Goal: Feedback & Contribution: Submit feedback/report problem

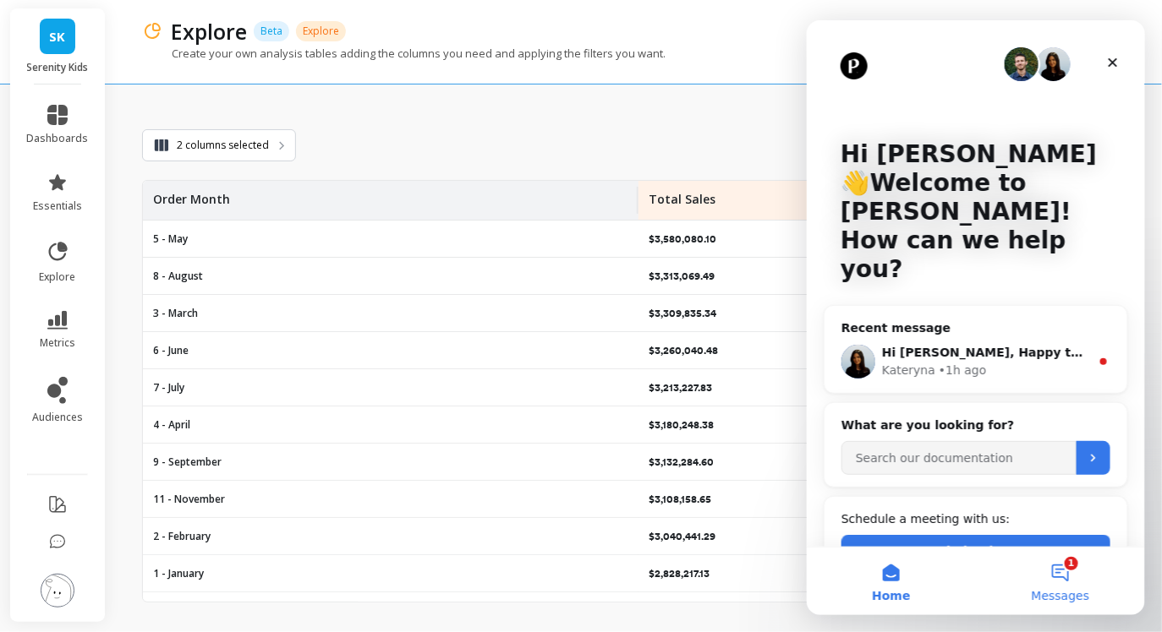
click at [1056, 563] on button "1 Messages" at bounding box center [1059, 581] width 169 height 68
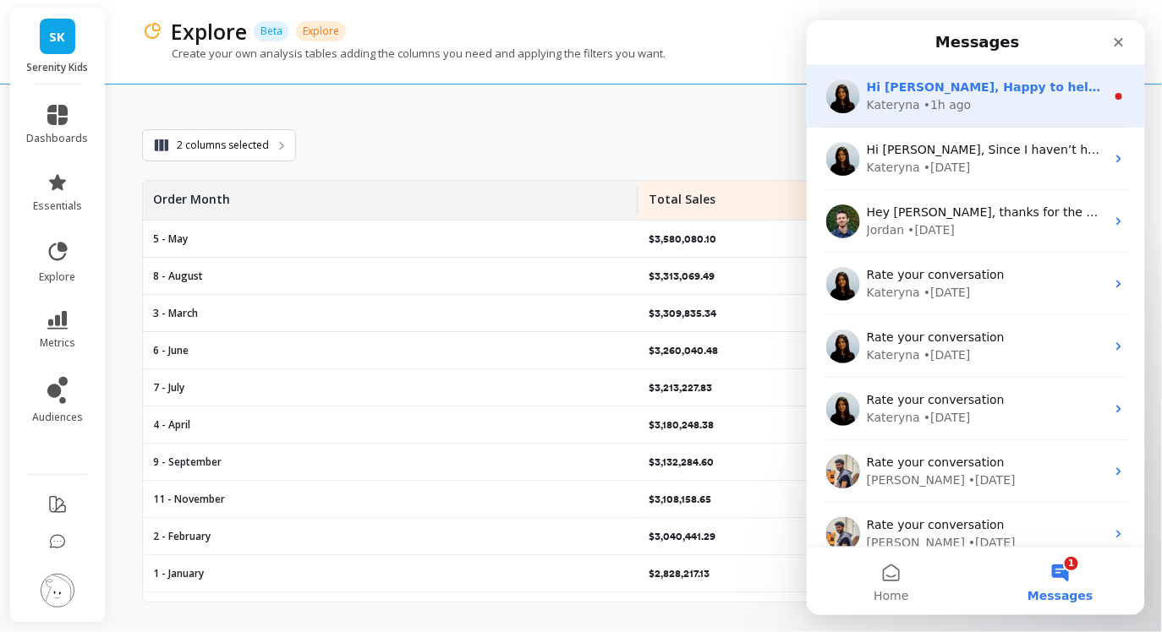
click at [987, 99] on div "Kateryna • 1h ago" at bounding box center [985, 105] width 238 height 18
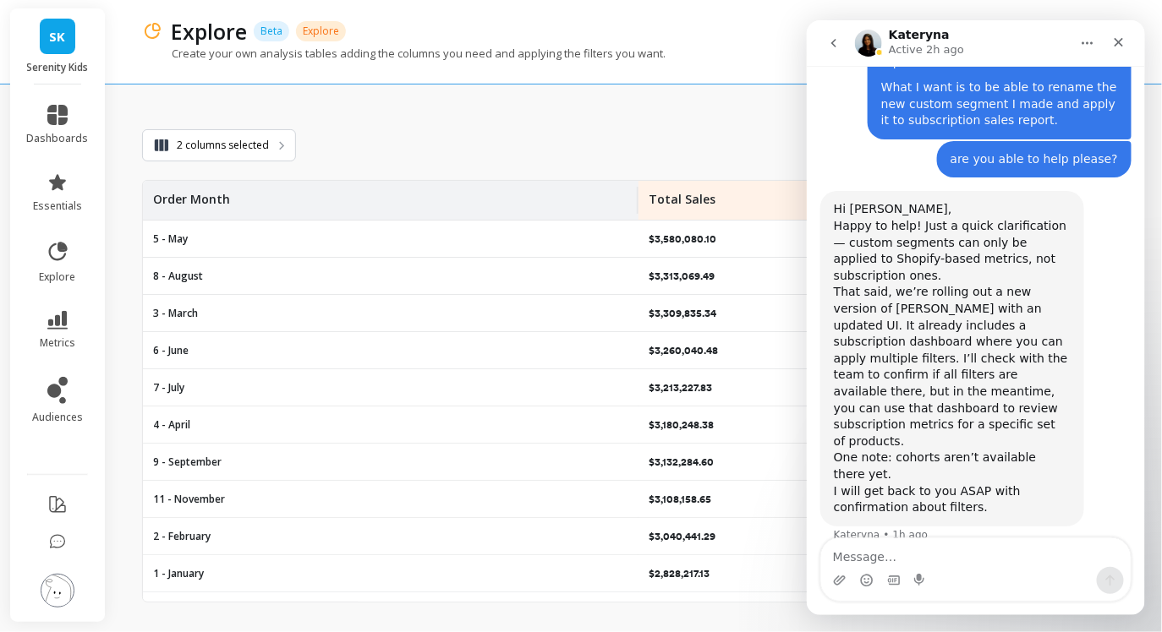
scroll to position [824, 0]
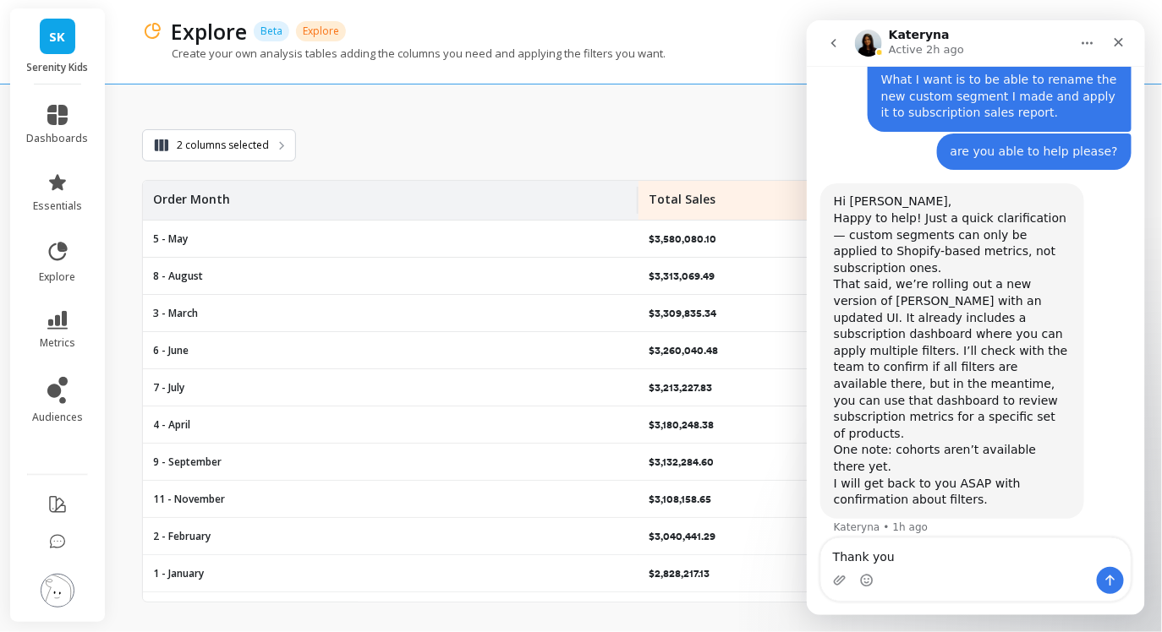
type textarea "Thank you"
type textarea "Okay, so I woui"
type textarea "Okay, thank you"
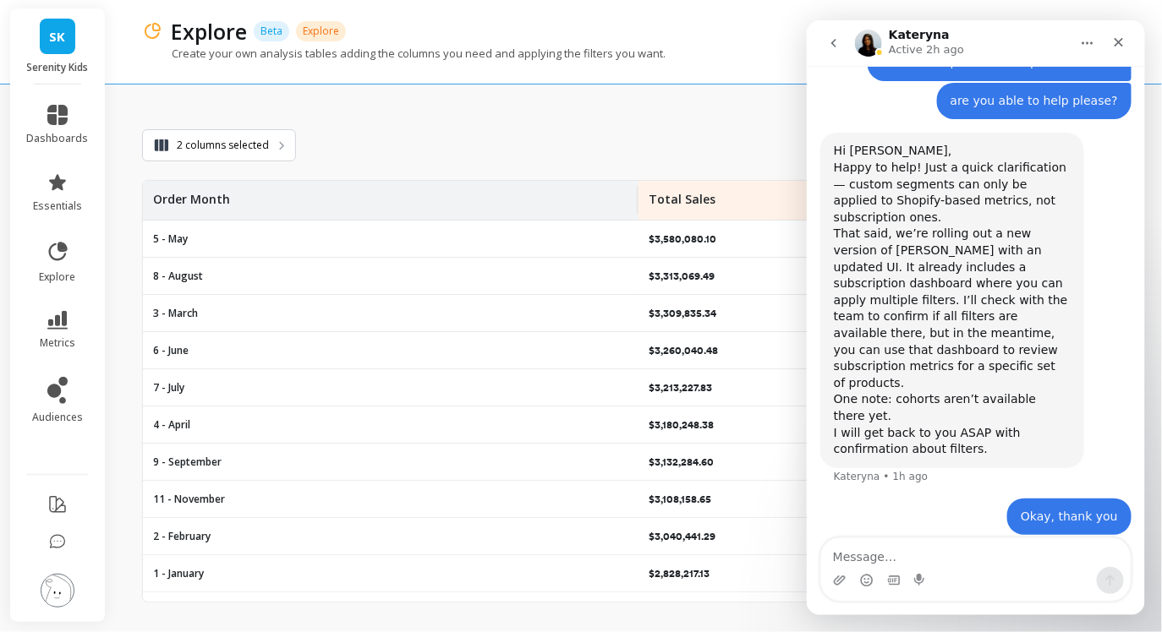
scroll to position [874, 0]
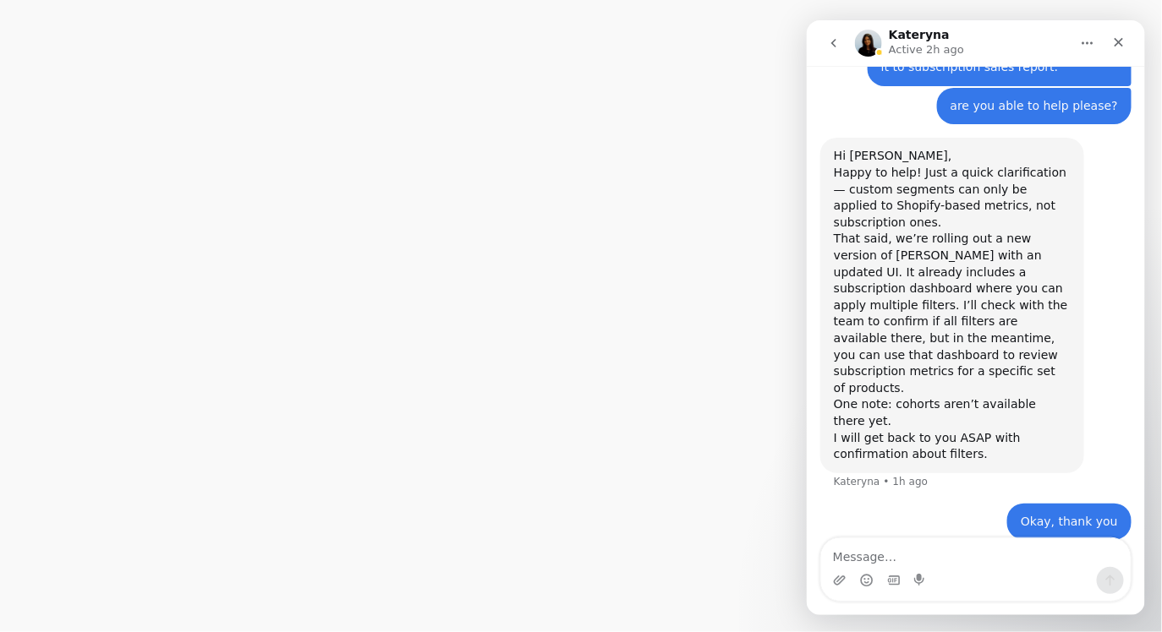
scroll to position [874, 0]
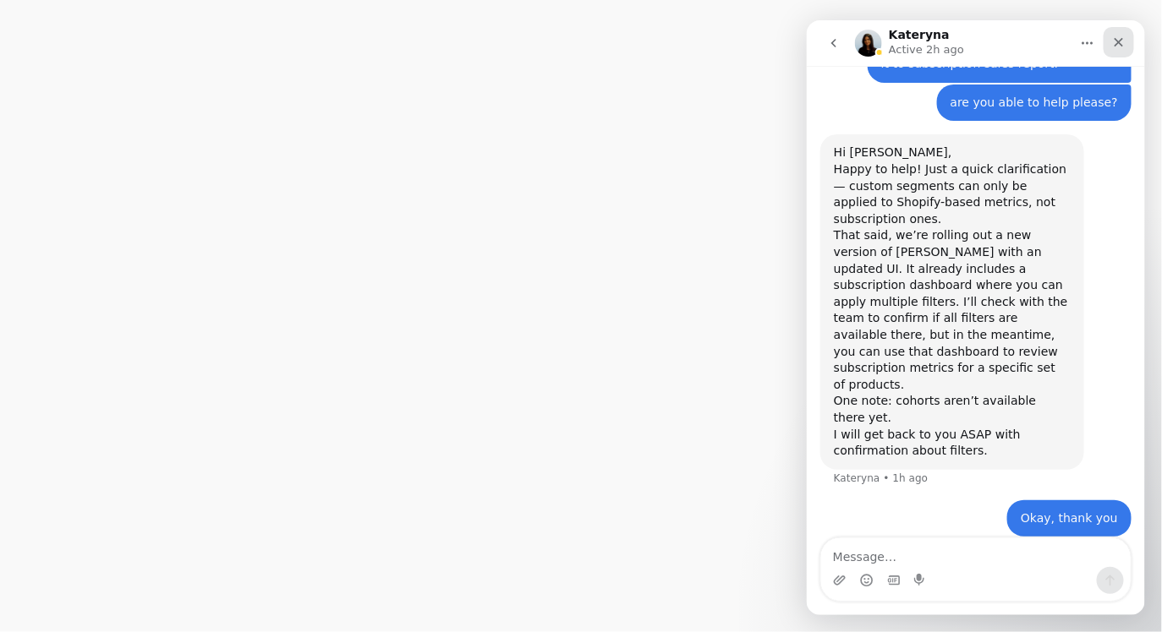
click at [1121, 46] on icon "Close" at bounding box center [1118, 42] width 14 height 14
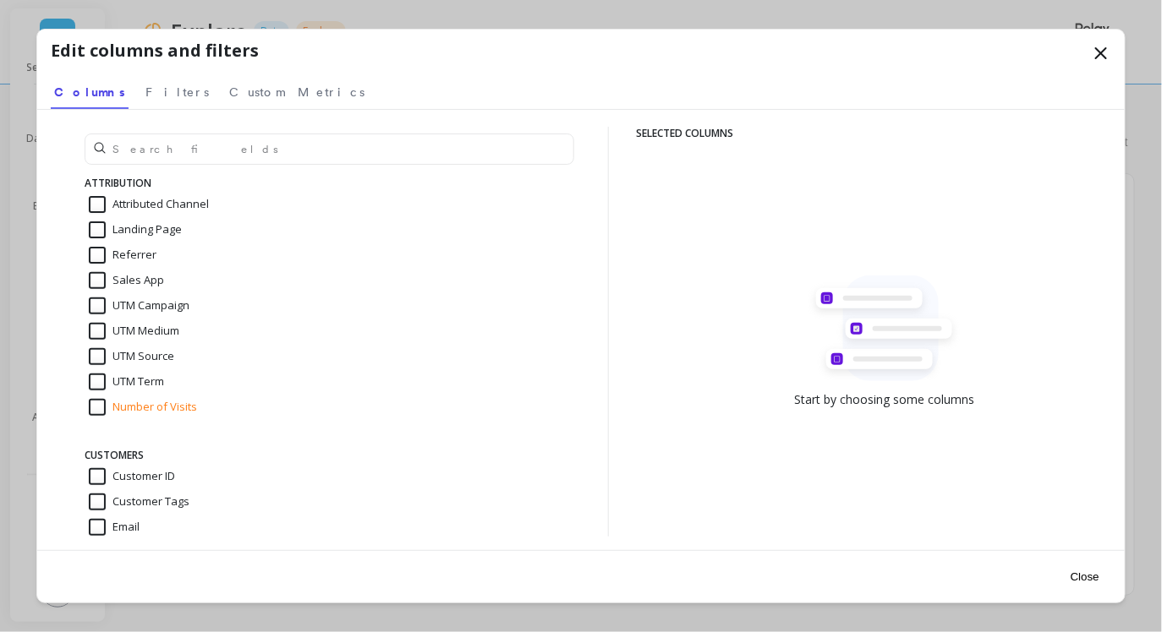
click at [1101, 48] on icon at bounding box center [1101, 53] width 20 height 20
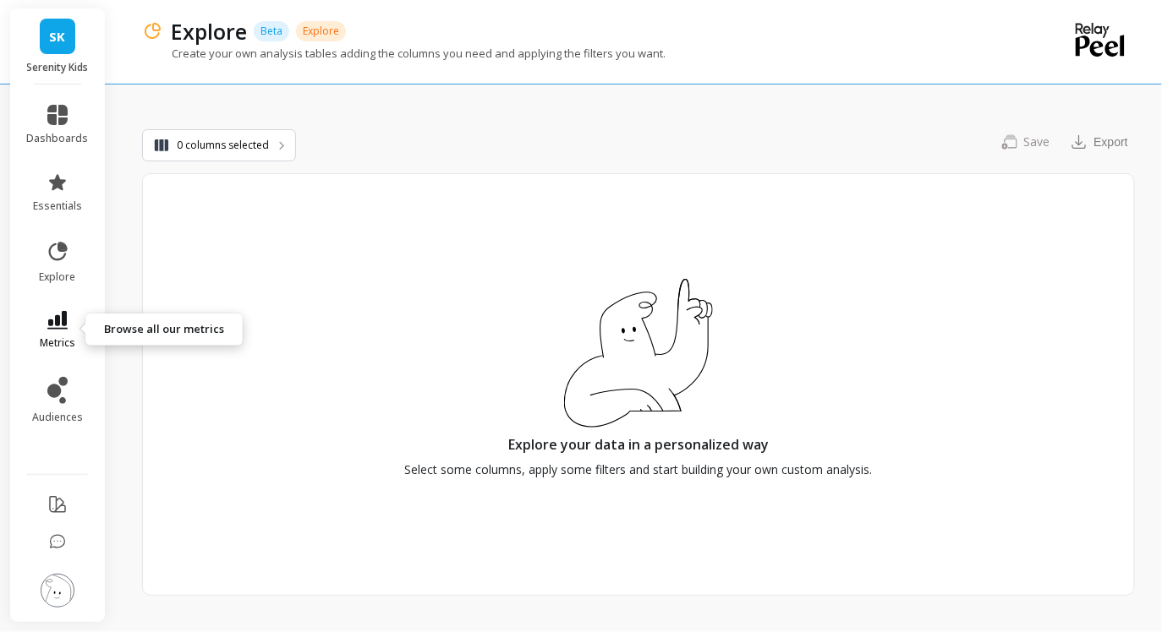
click at [57, 337] on span "metrics" at bounding box center [58, 344] width 36 height 14
click at [478, 134] on div "Save You need to save the slice to export it Export" at bounding box center [715, 142] width 839 height 36
click at [59, 255] on icon at bounding box center [58, 252] width 24 height 24
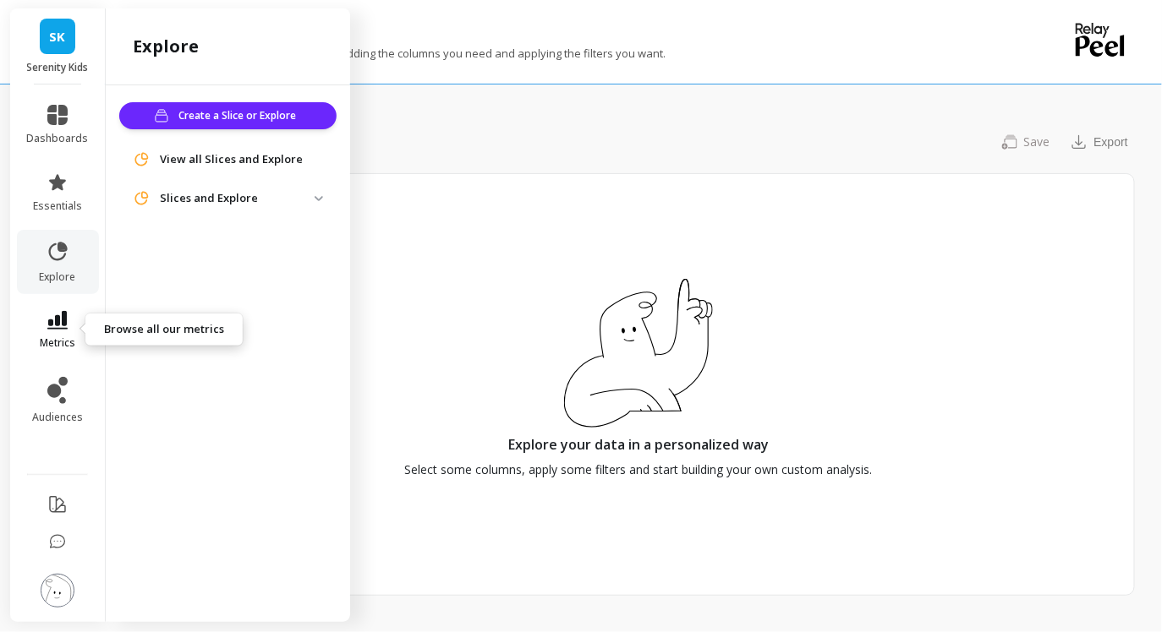
click at [62, 318] on icon at bounding box center [57, 320] width 20 height 19
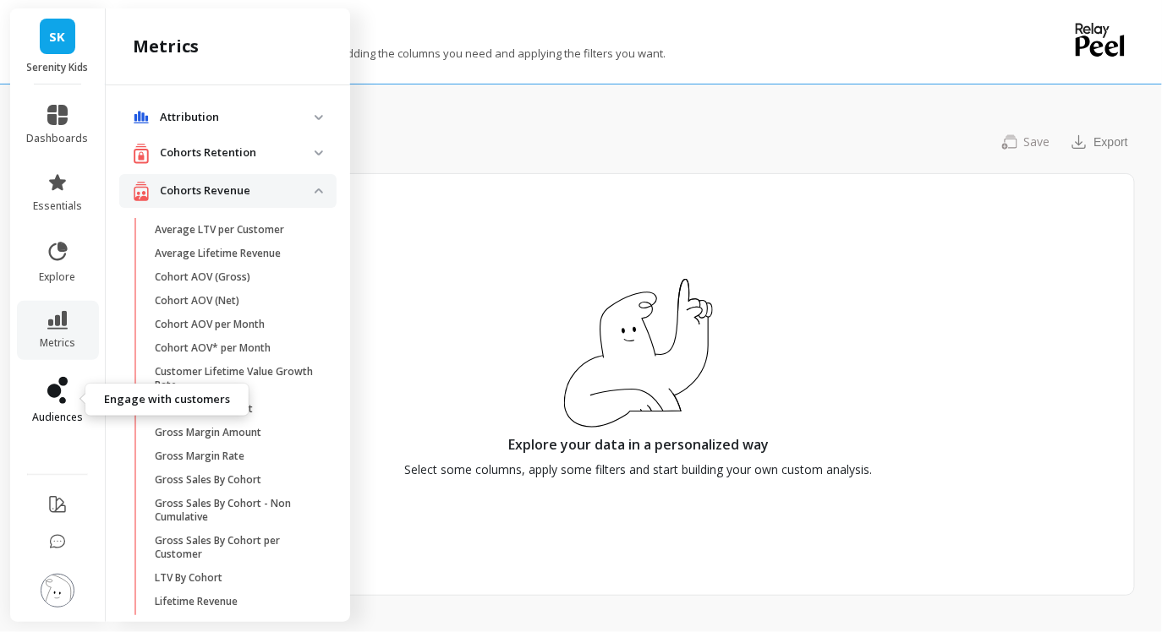
click at [50, 403] on icon at bounding box center [57, 390] width 20 height 27
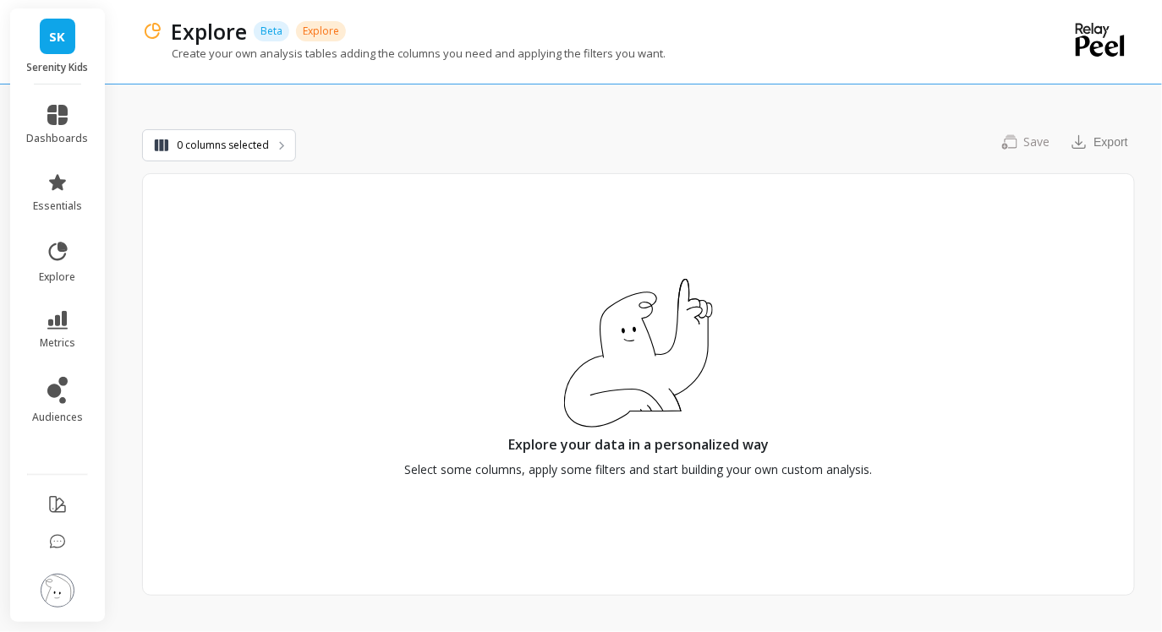
click at [484, 173] on div "Explore your data in a personalized way Select some columns, apply some filters…" at bounding box center [638, 384] width 993 height 423
click at [55, 267] on link "explore" at bounding box center [58, 262] width 62 height 44
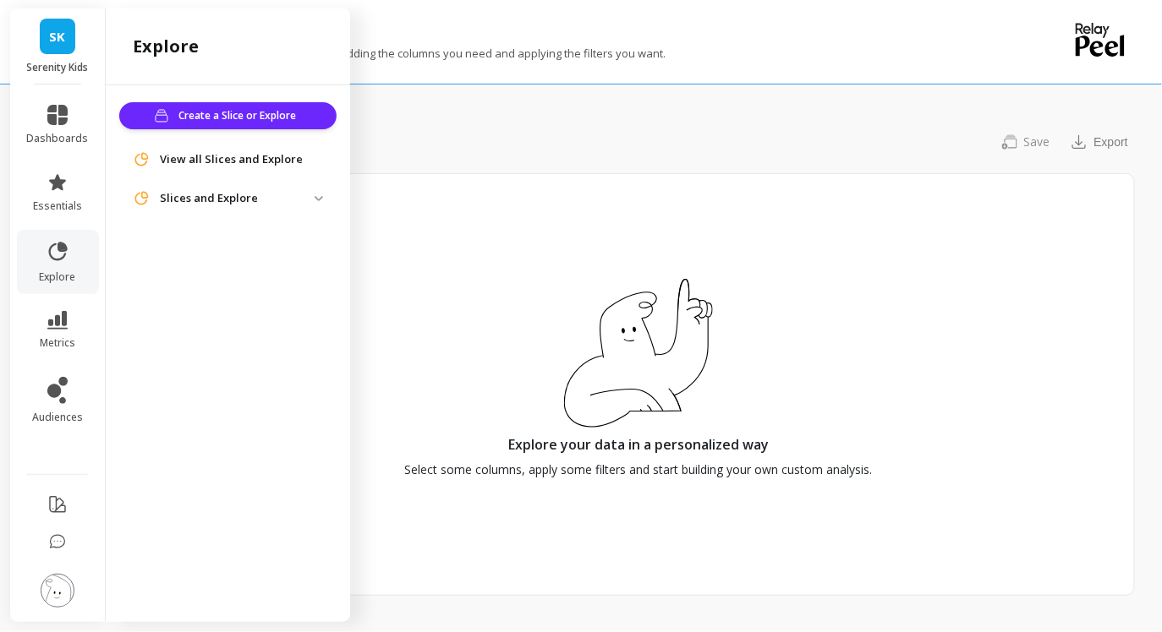
click at [249, 161] on span "View all Slices and Explore" at bounding box center [231, 159] width 143 height 17
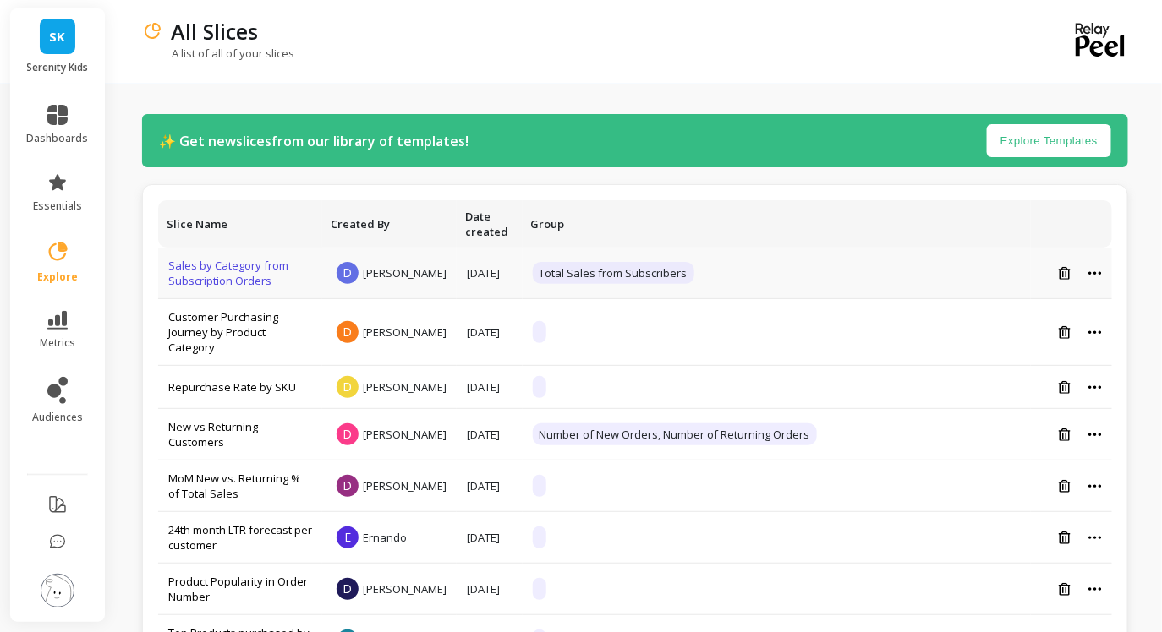
click at [256, 279] on link "Sales by Category from Subscription Orders" at bounding box center [228, 273] width 120 height 30
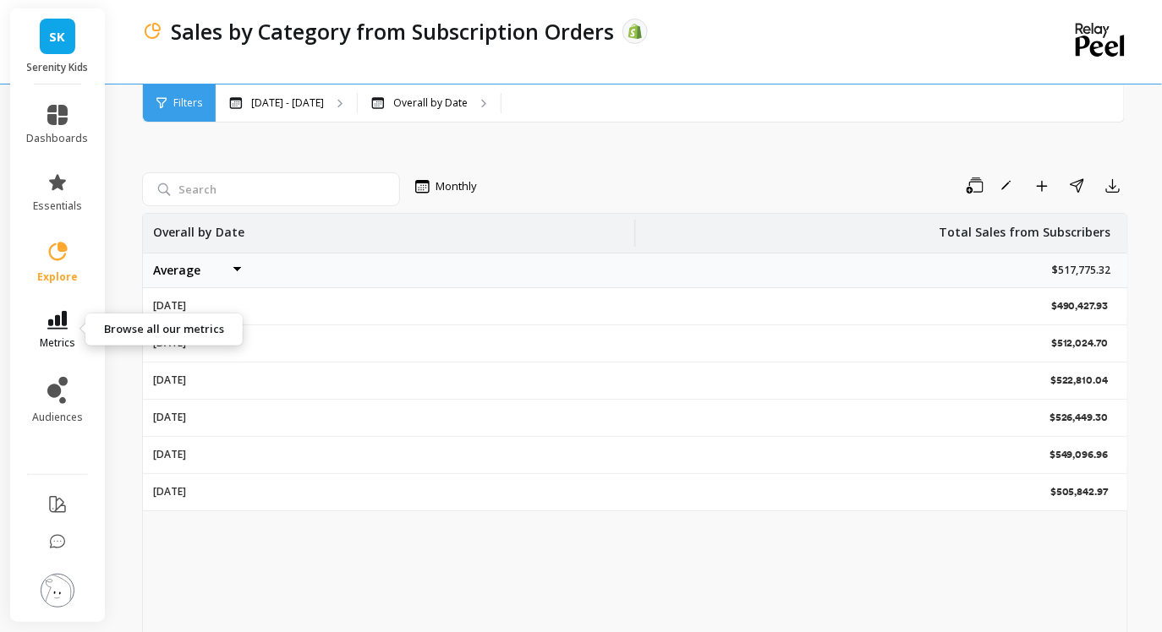
click at [79, 322] on link "metrics" at bounding box center [58, 330] width 62 height 39
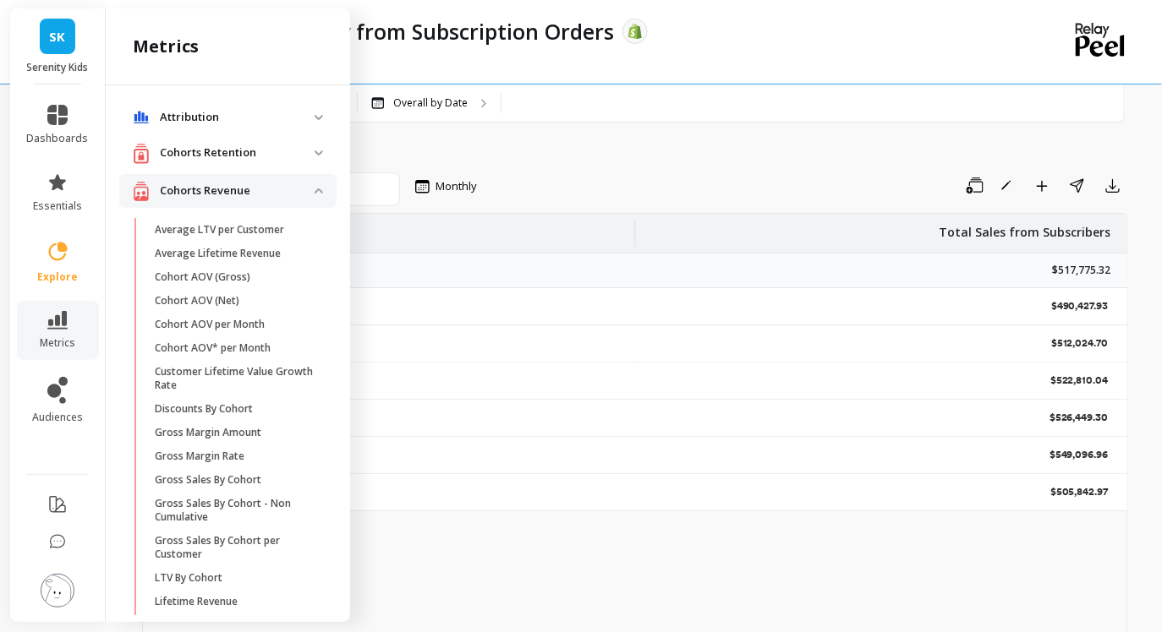
click at [307, 192] on p "Cohorts Revenue" at bounding box center [237, 191] width 155 height 17
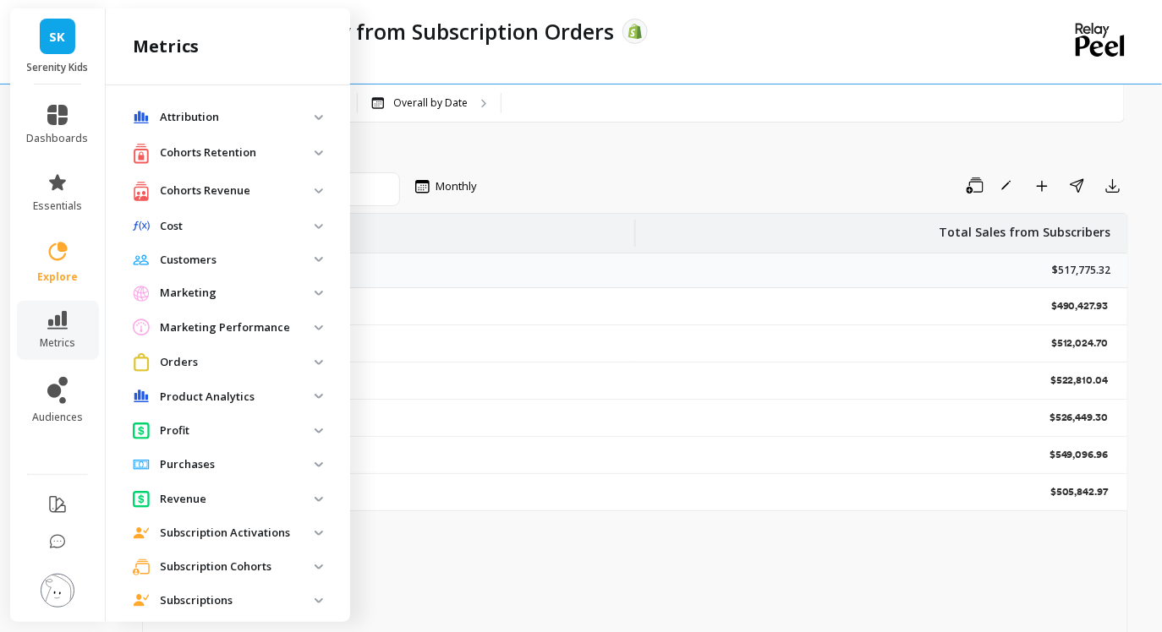
click at [307, 192] on p "Cohorts Revenue" at bounding box center [237, 191] width 155 height 17
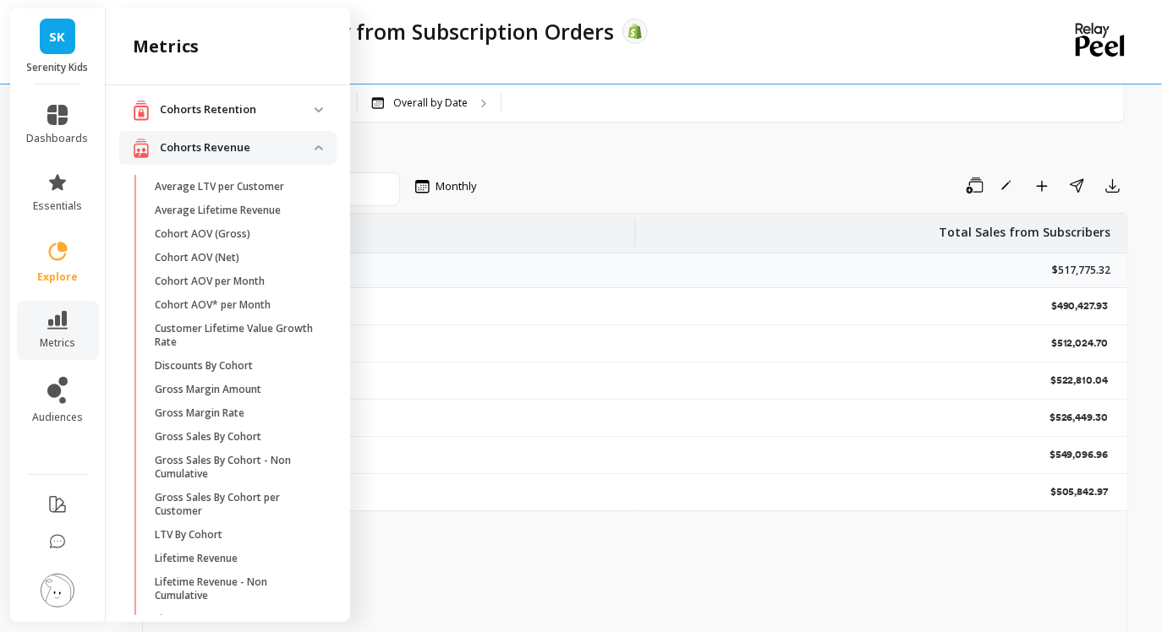
scroll to position [42, 0]
click at [307, 140] on p "Cohorts Revenue" at bounding box center [237, 148] width 155 height 17
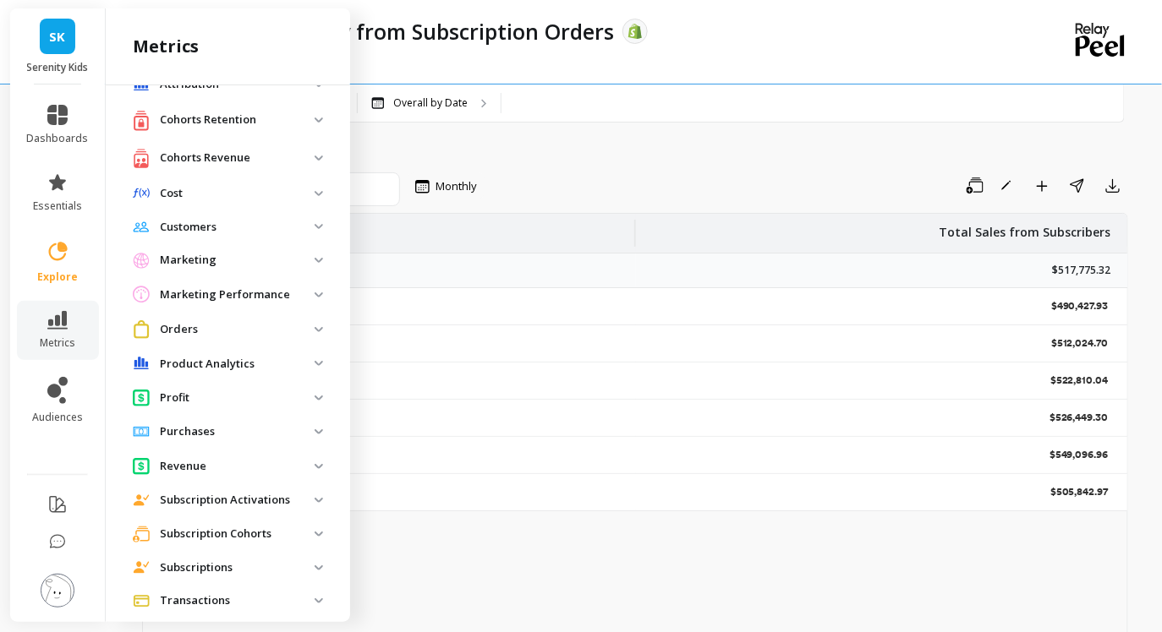
scroll to position [0, 0]
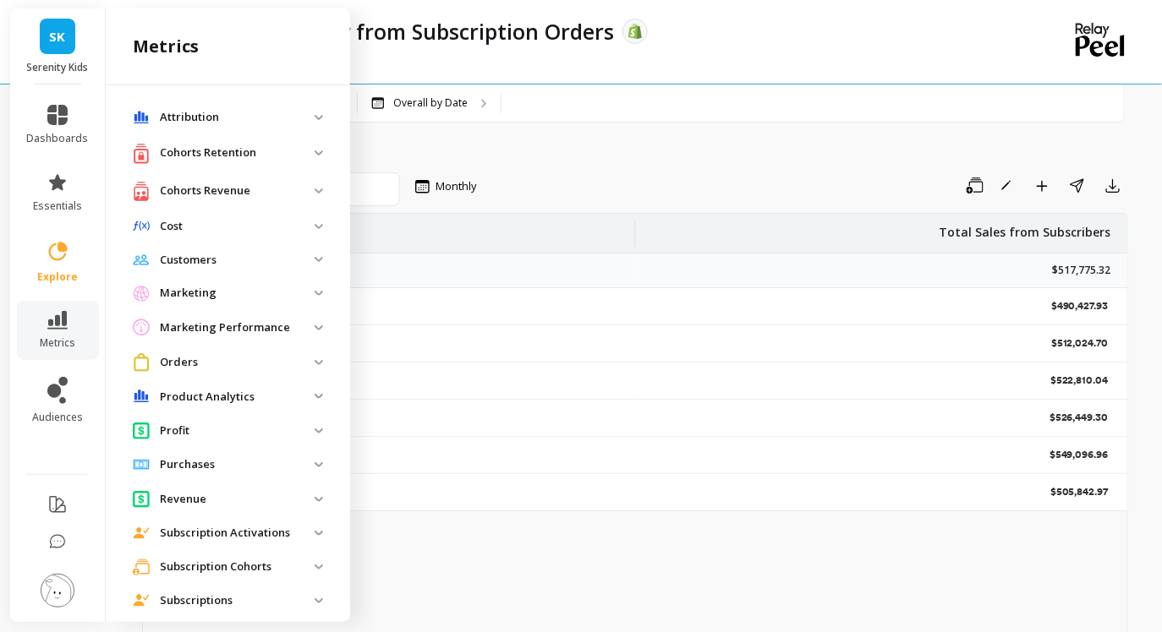
click at [528, 167] on div "Monthly Save Rename Add to Dashboard Share Export Overall by Date Total Sales f…" at bounding box center [635, 427] width 986 height 677
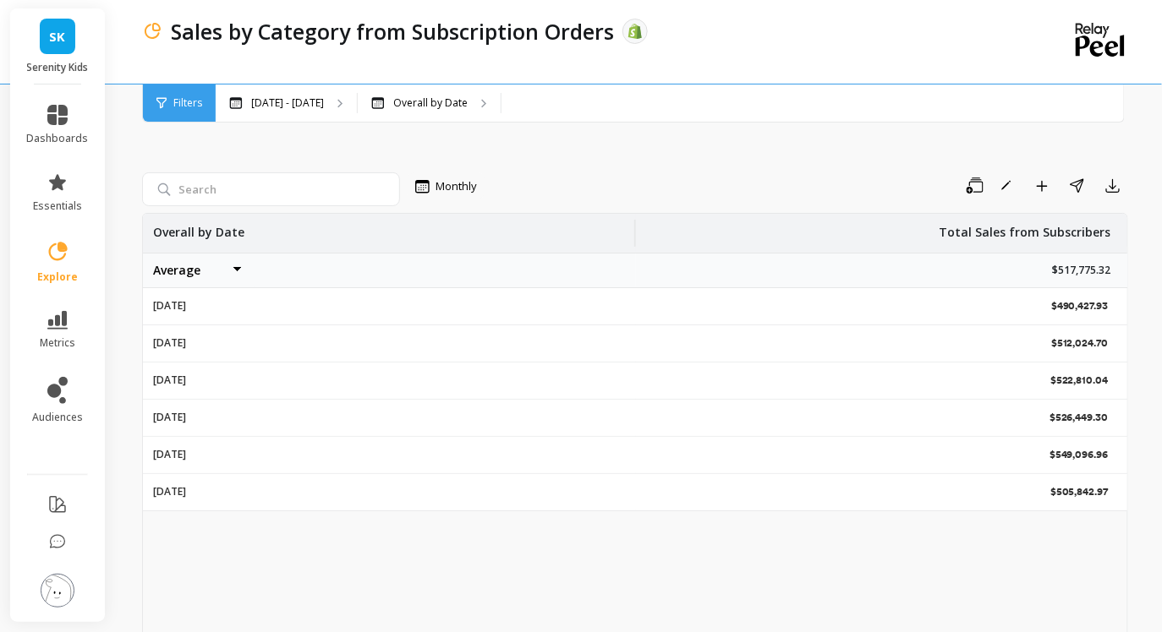
click at [175, 97] on span "Filters" at bounding box center [187, 103] width 29 height 14
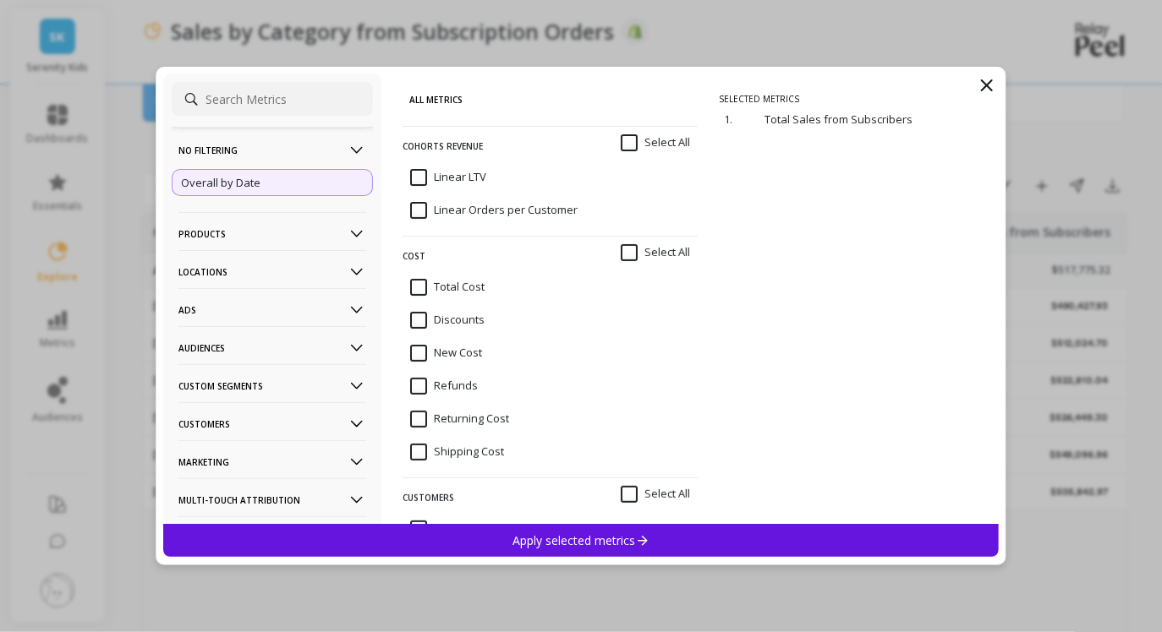
click at [246, 397] on p "Custom Segments" at bounding box center [272, 385] width 188 height 43
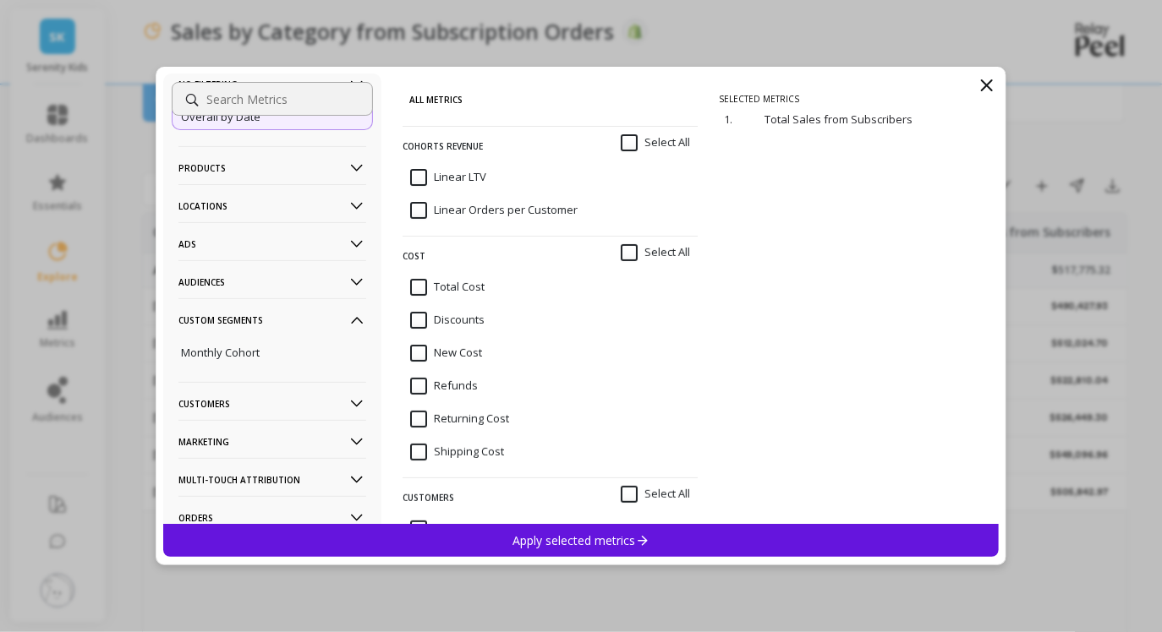
scroll to position [80, 0]
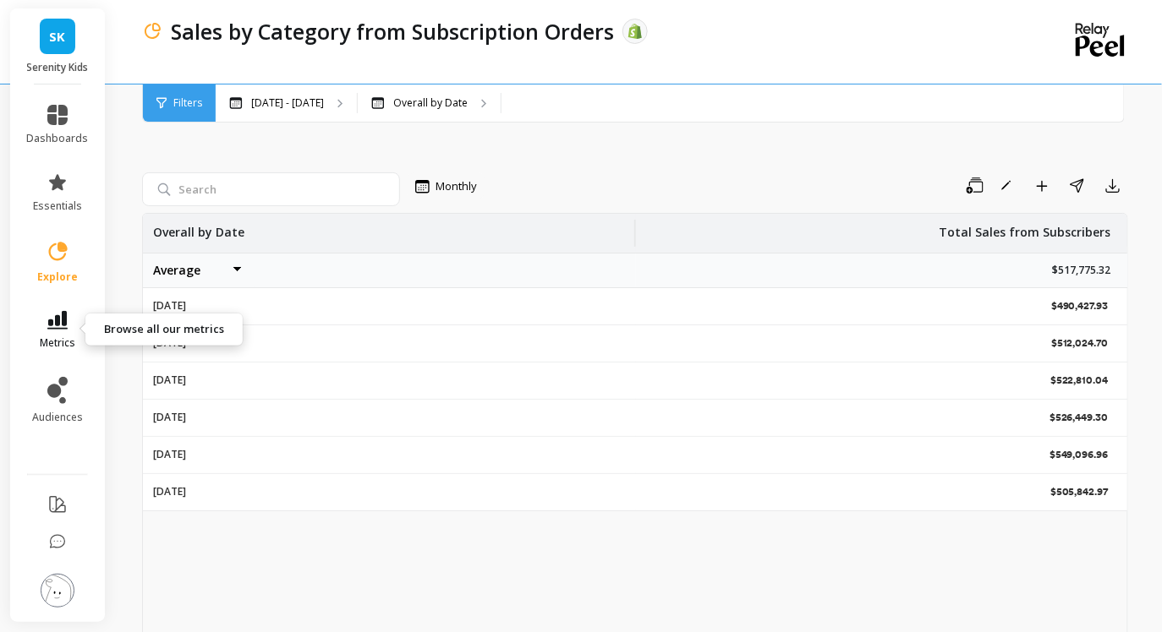
click at [59, 324] on icon at bounding box center [57, 320] width 20 height 19
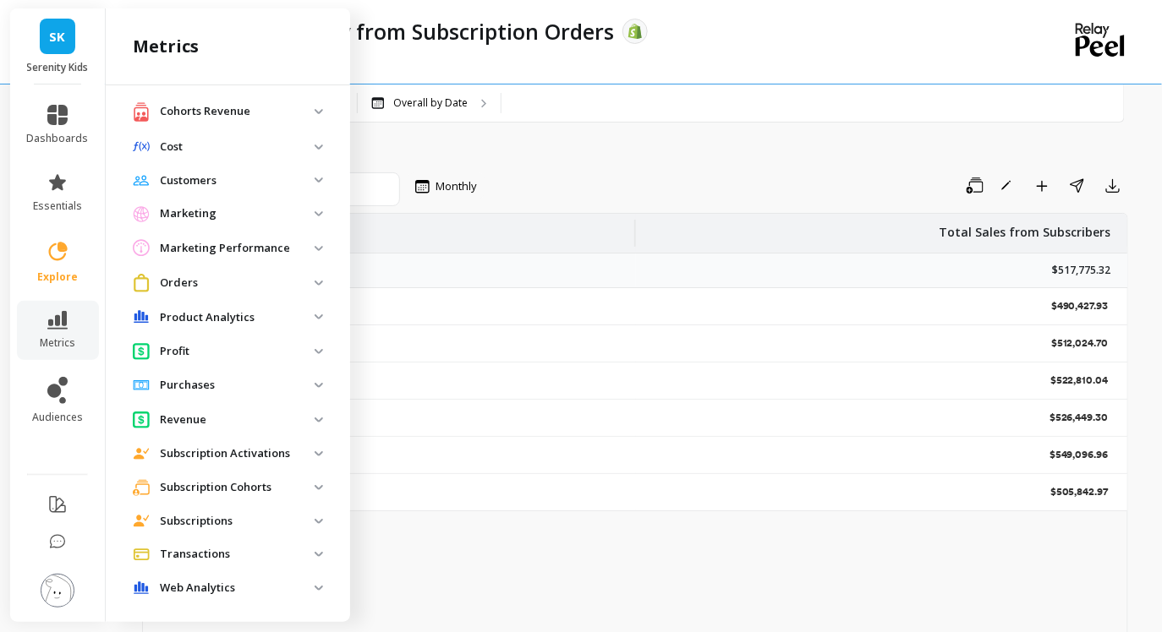
scroll to position [86, 0]
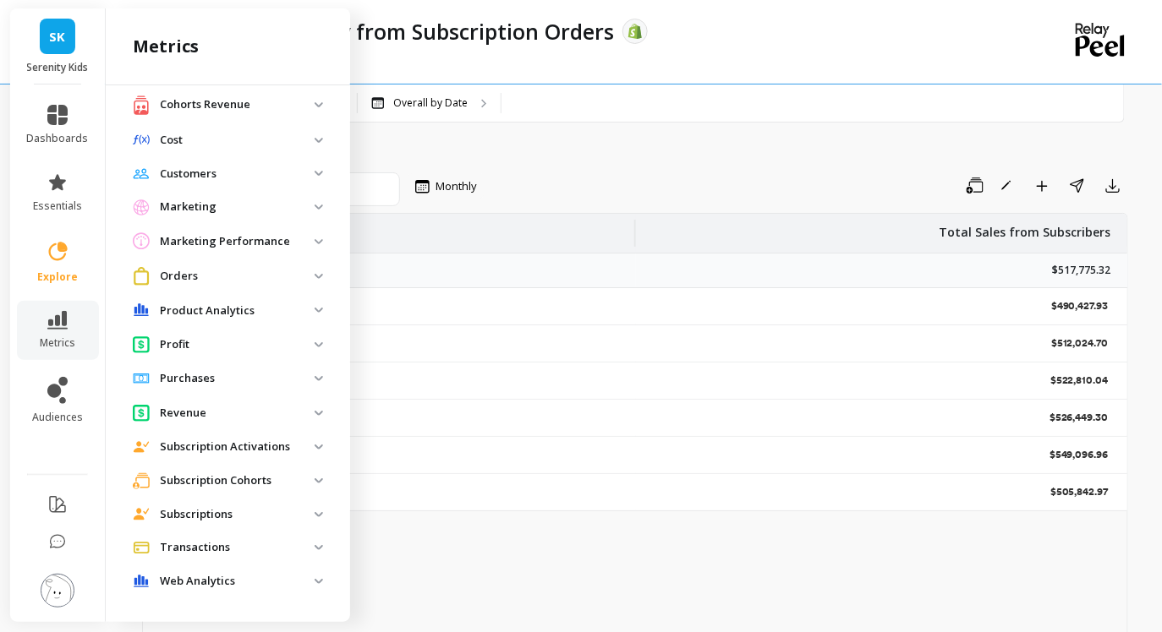
click at [256, 511] on p "Subscriptions" at bounding box center [237, 514] width 155 height 17
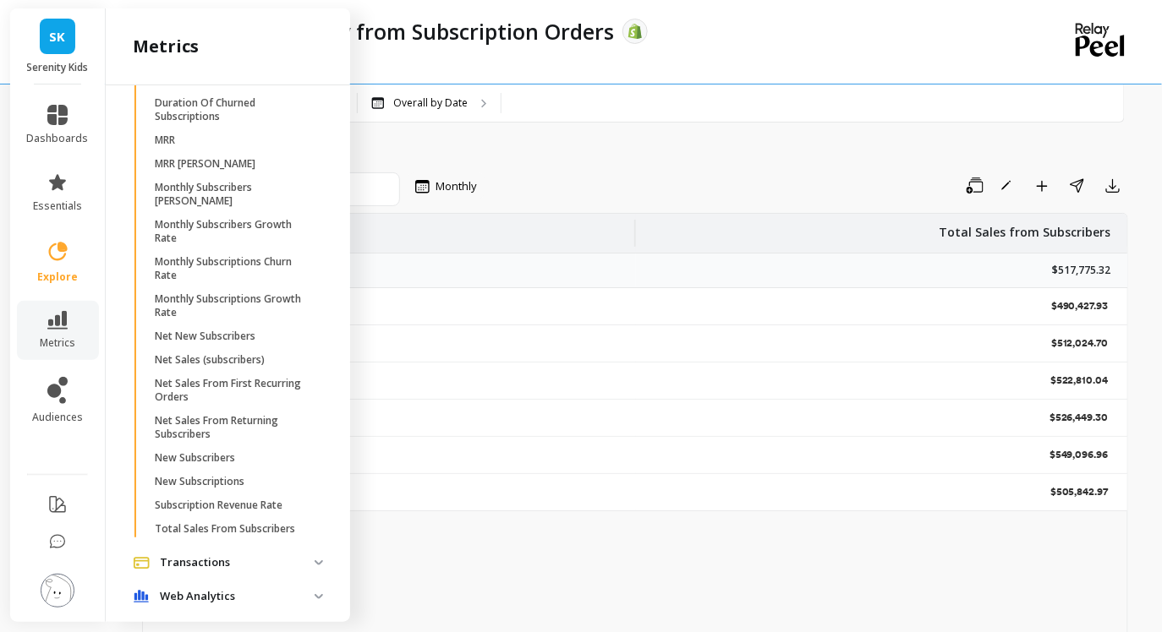
scroll to position [731, 0]
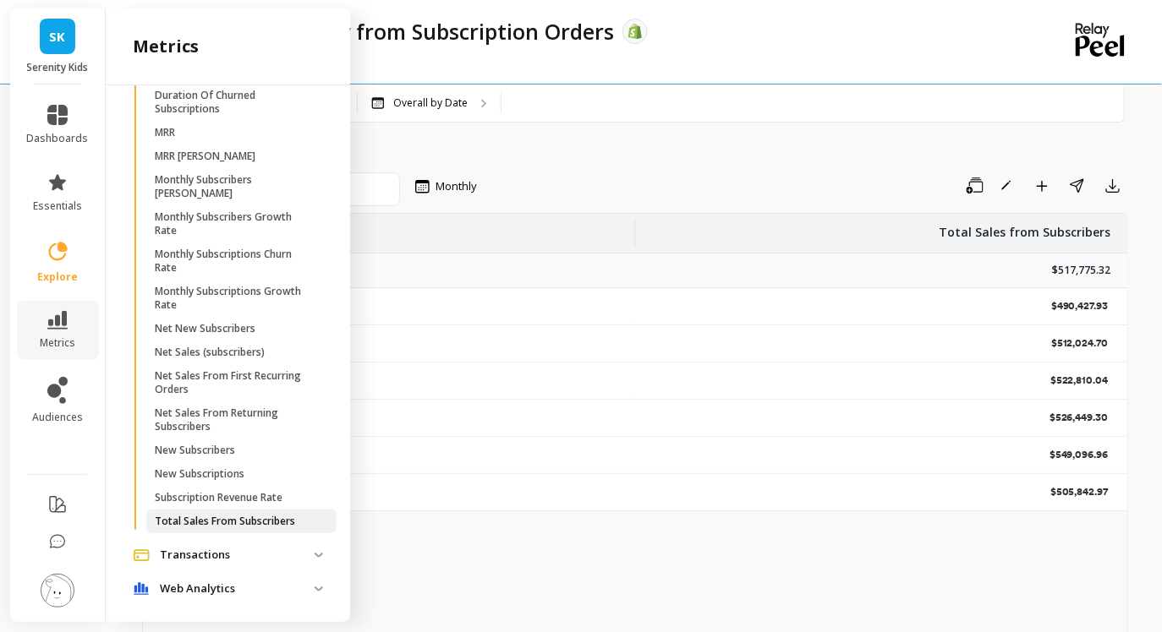
click at [260, 517] on p "Total Sales From Subscribers" at bounding box center [225, 522] width 140 height 14
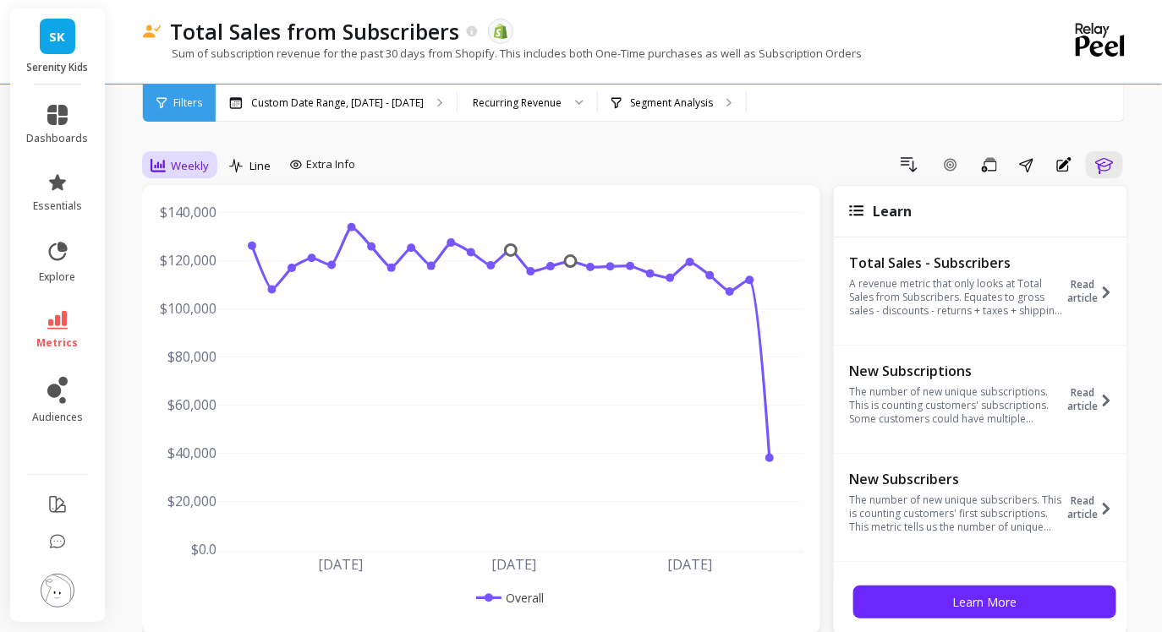
click at [169, 167] on div "Weekly" at bounding box center [180, 166] width 58 height 20
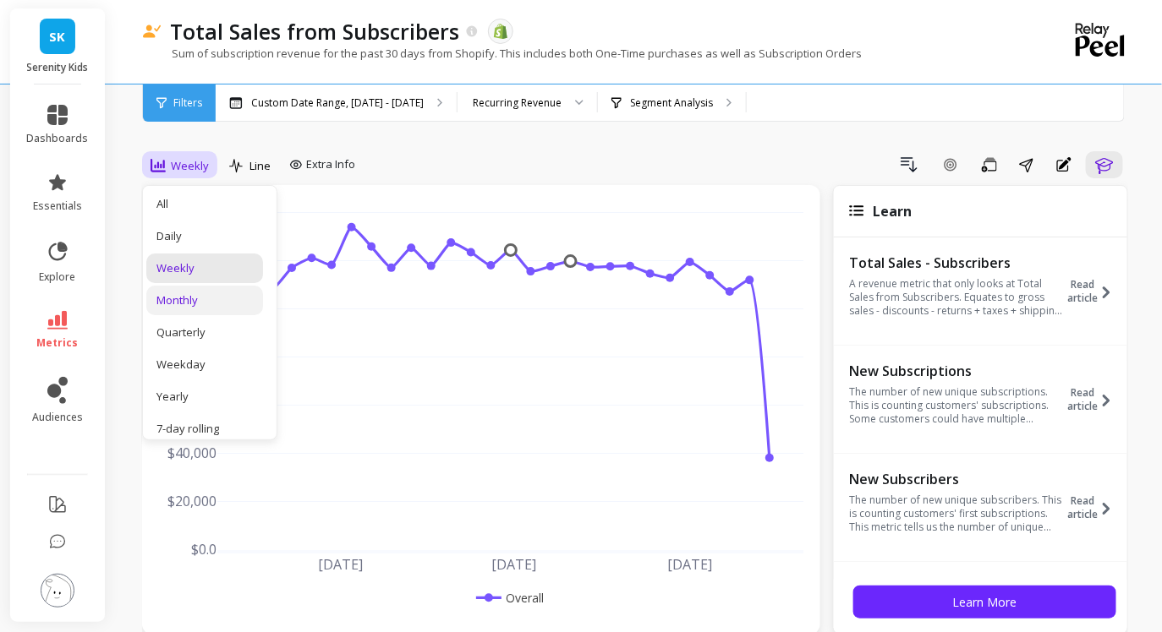
click at [181, 302] on div "Monthly" at bounding box center [204, 301] width 96 height 16
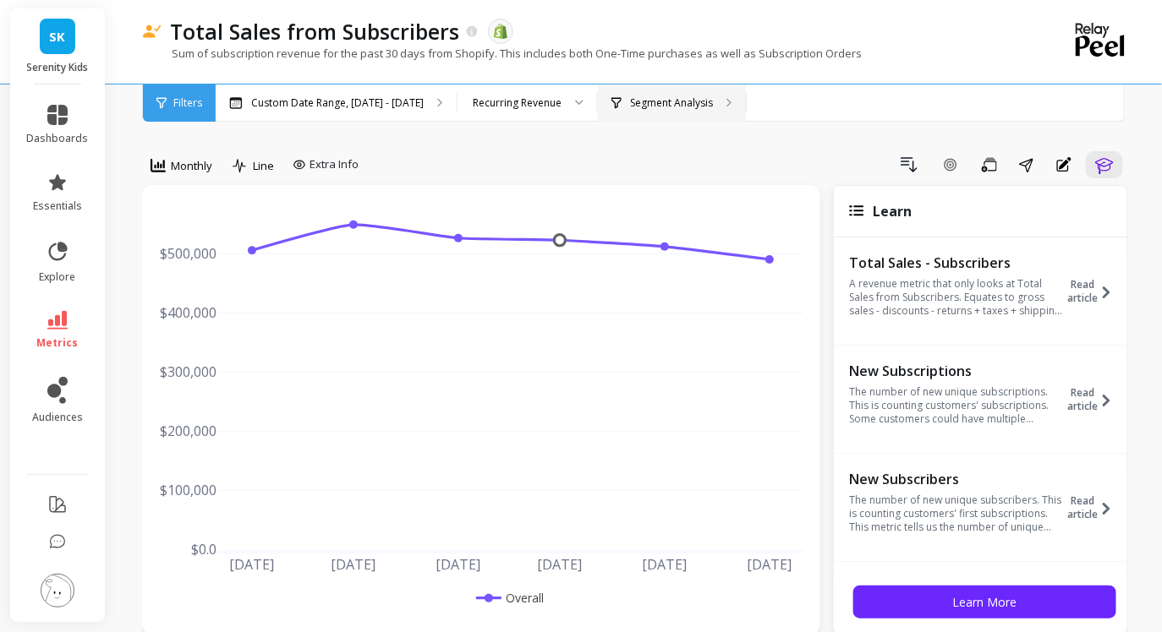
click at [679, 104] on p "Segment Analysis" at bounding box center [671, 103] width 83 height 14
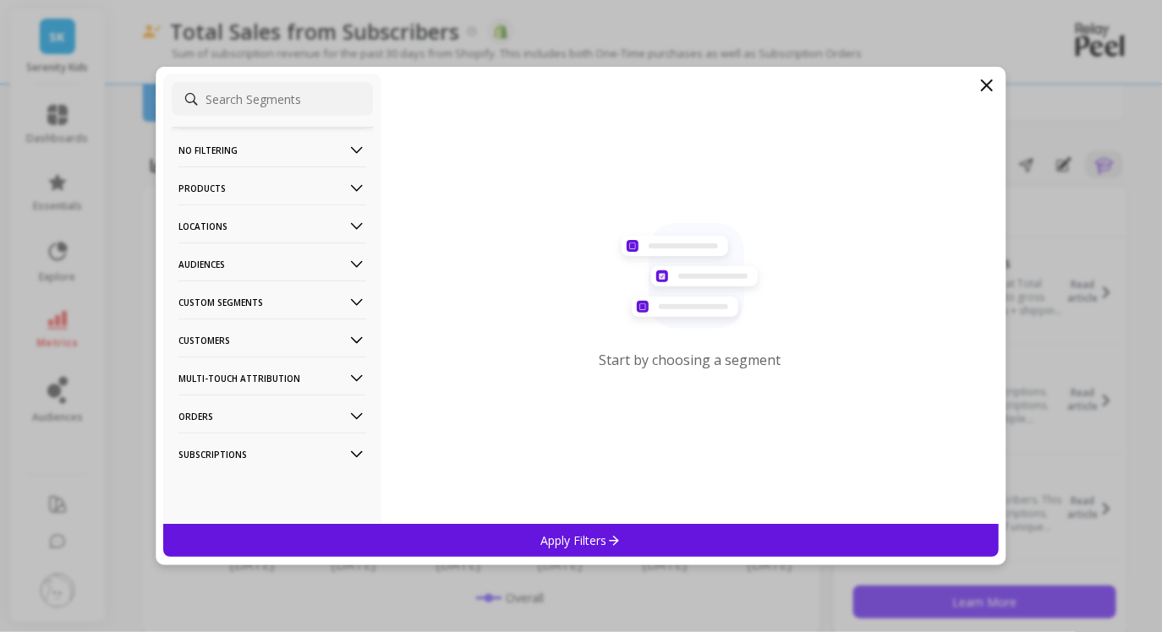
click at [304, 301] on p "Custom Segments" at bounding box center [272, 302] width 188 height 43
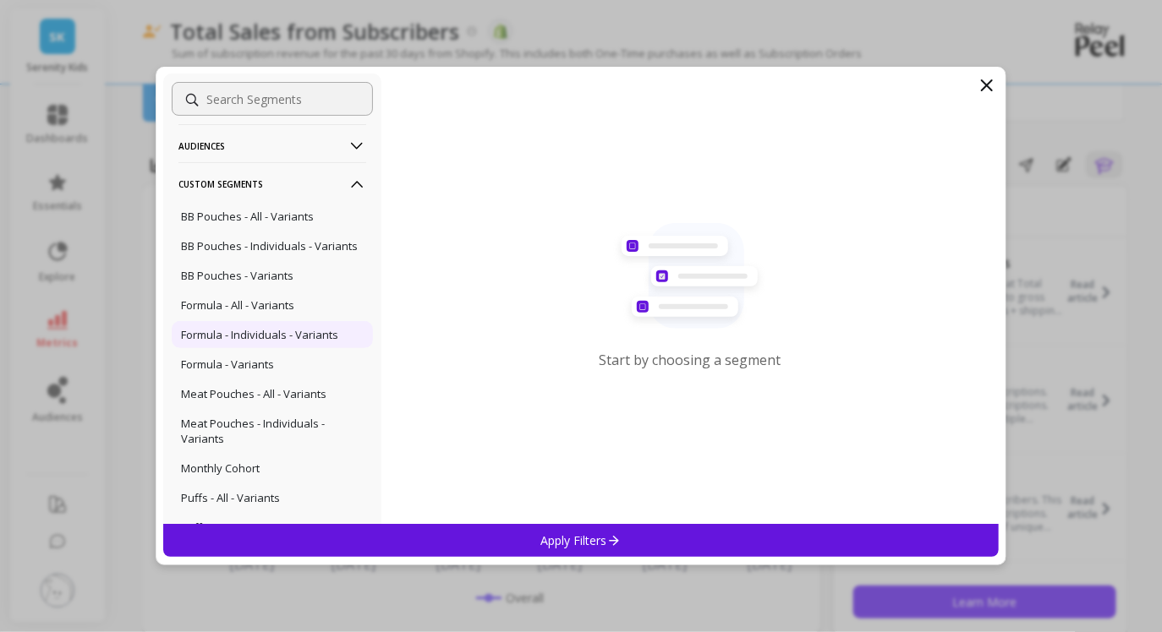
scroll to position [114, 0]
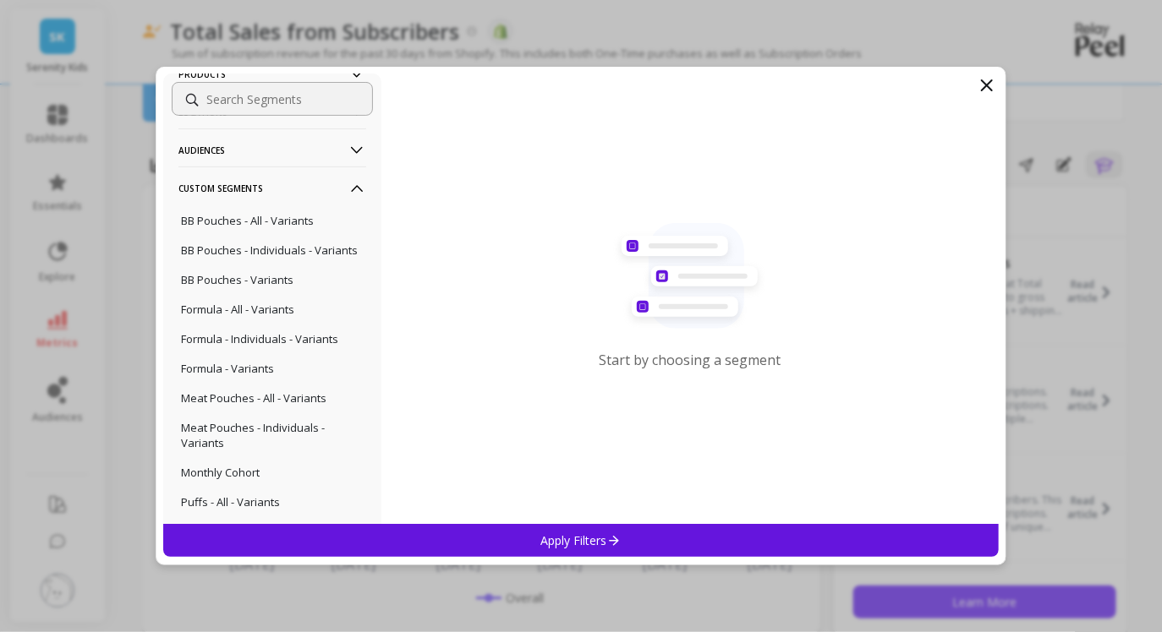
click at [987, 90] on icon at bounding box center [987, 85] width 20 height 20
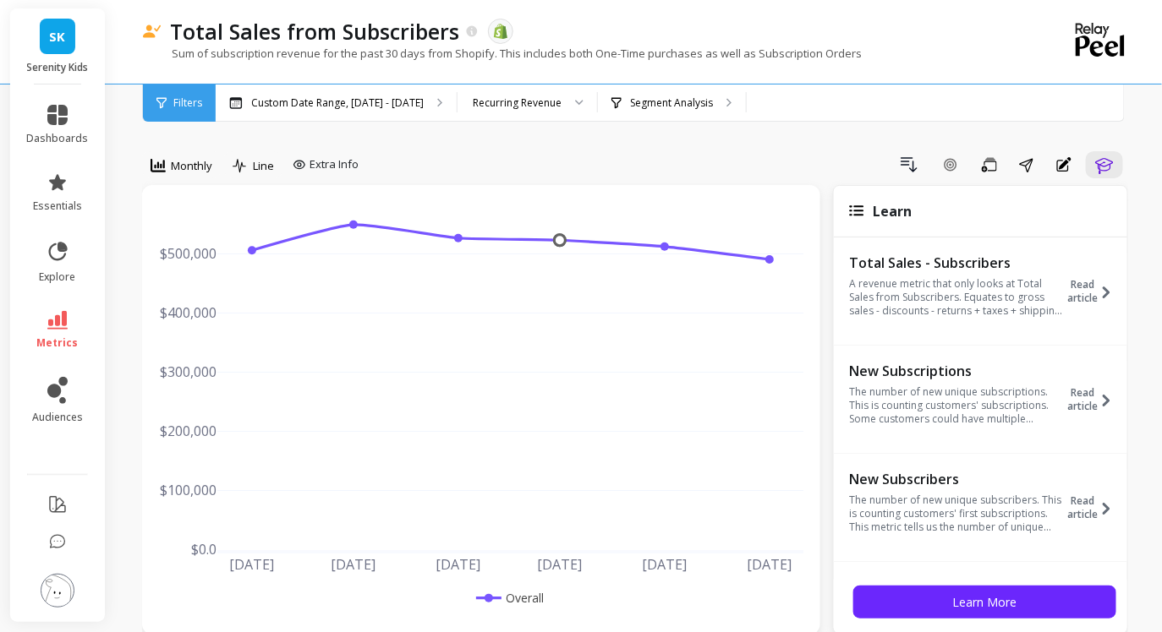
click at [55, 591] on img at bounding box center [58, 591] width 34 height 34
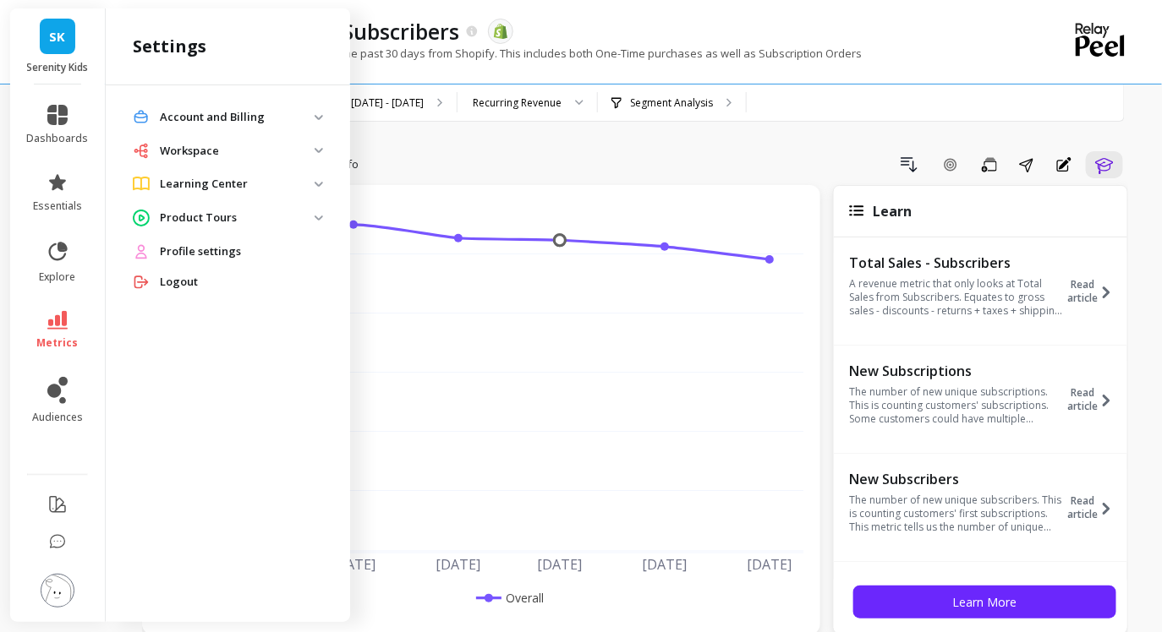
click at [319, 118] on img at bounding box center [319, 117] width 8 height 5
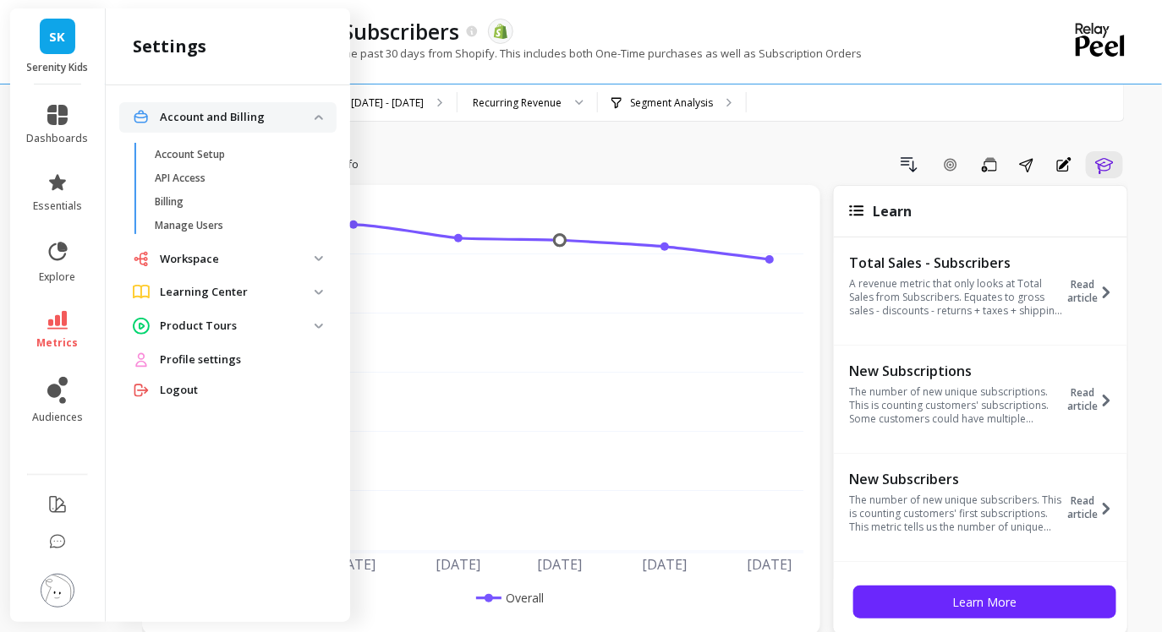
click at [319, 118] on img at bounding box center [319, 117] width 8 height 5
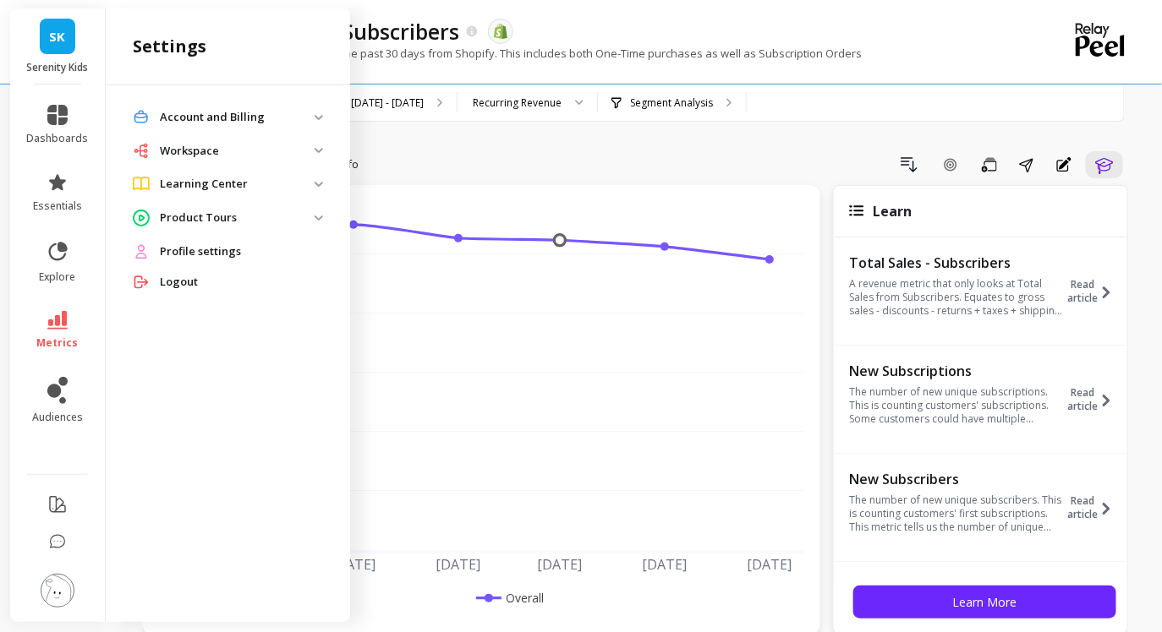
click at [310, 148] on p "Workspace" at bounding box center [237, 151] width 155 height 17
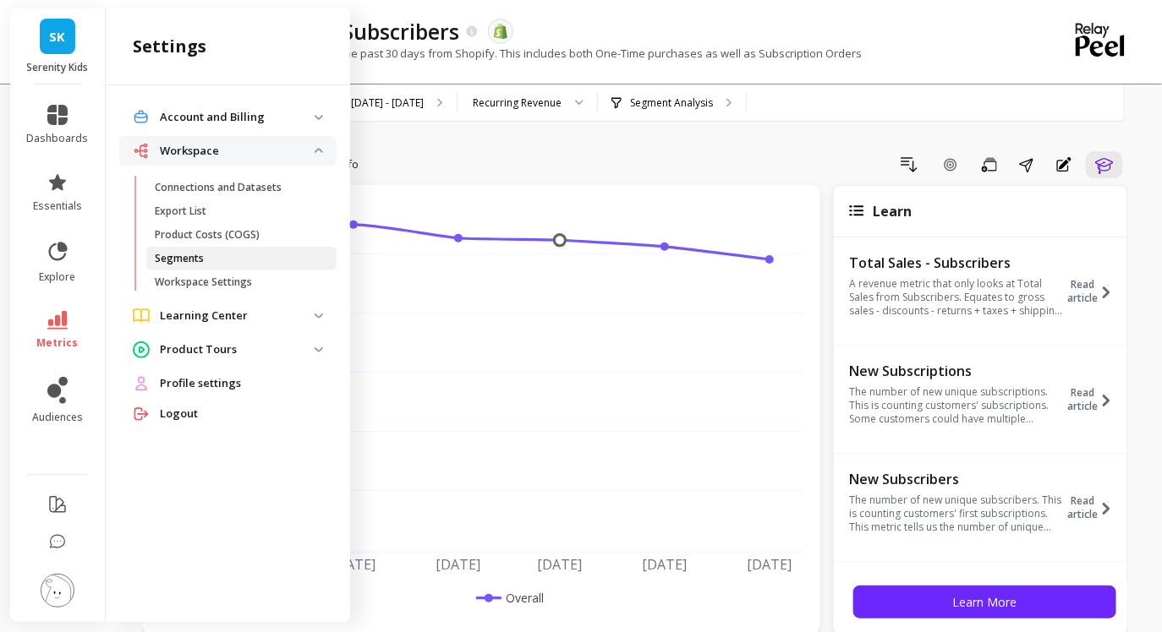
click at [192, 255] on p "Segments" at bounding box center [179, 259] width 49 height 14
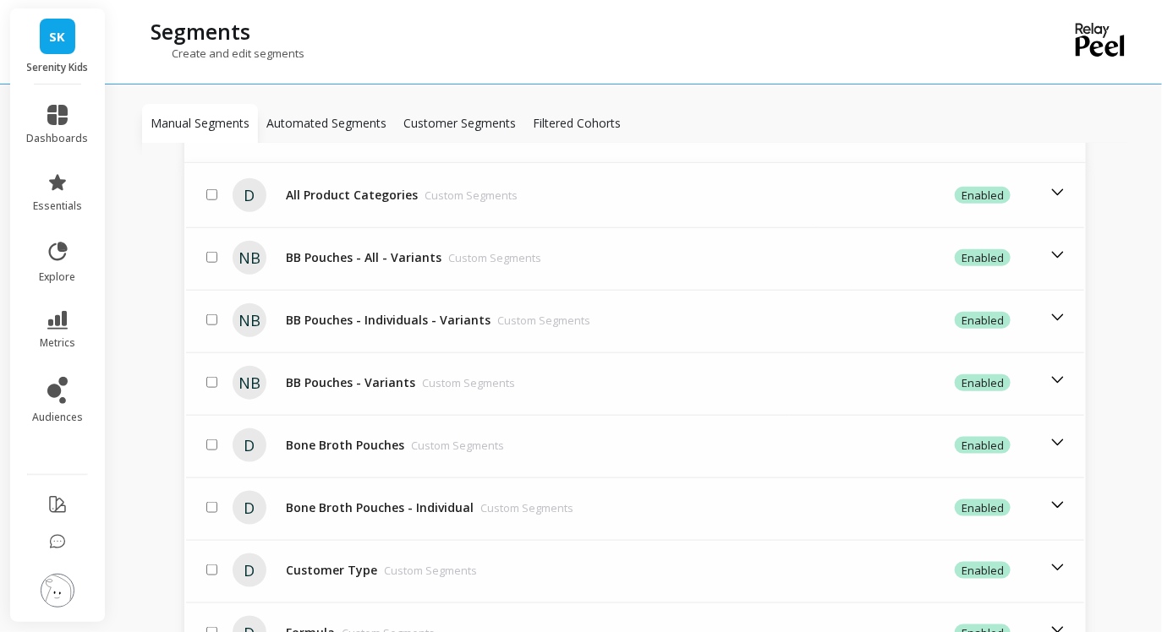
scroll to position [536, 0]
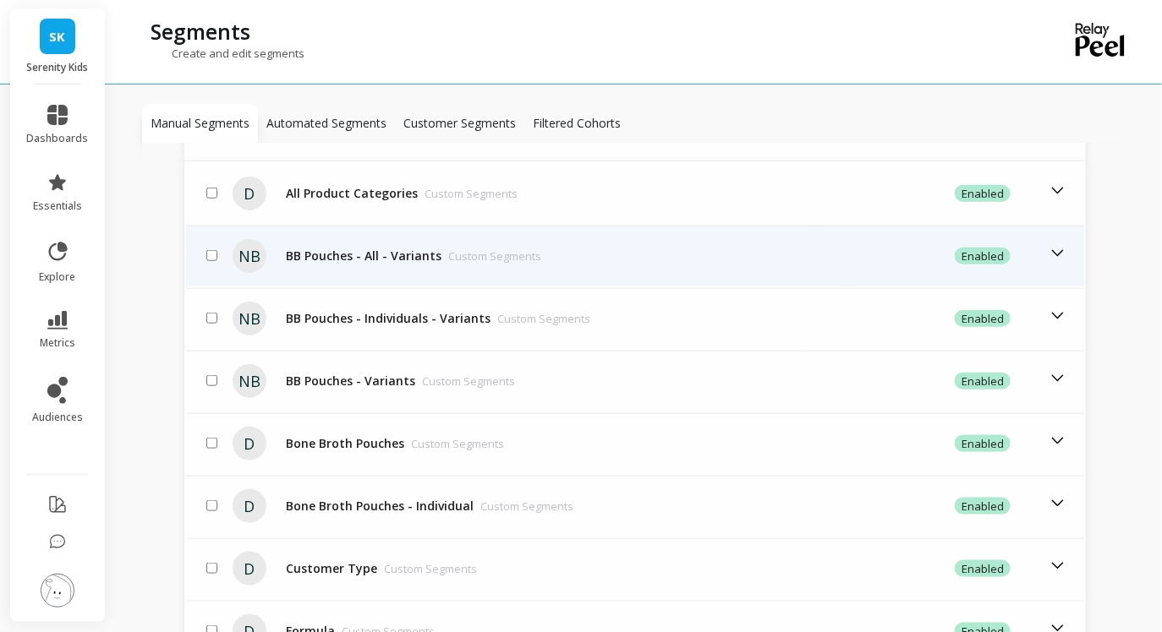
click at [473, 247] on td "BB Pouches - All - Variants Custom Segments" at bounding box center [548, 256] width 539 height 61
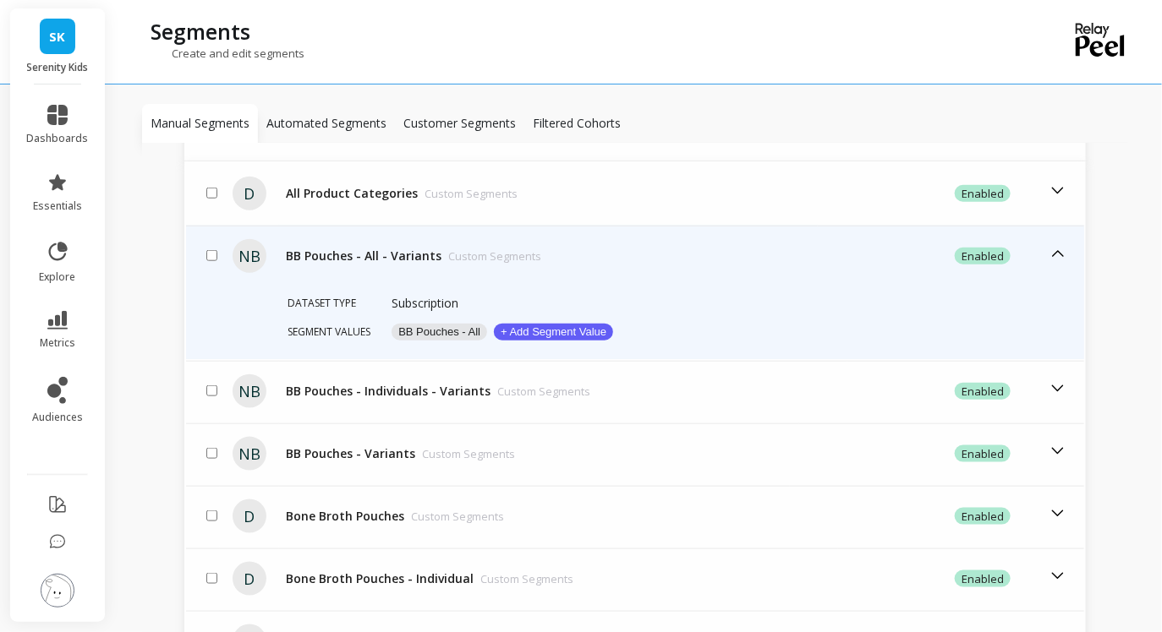
click at [473, 246] on td "BB Pouches - All - Variants Custom Segments" at bounding box center [548, 256] width 539 height 61
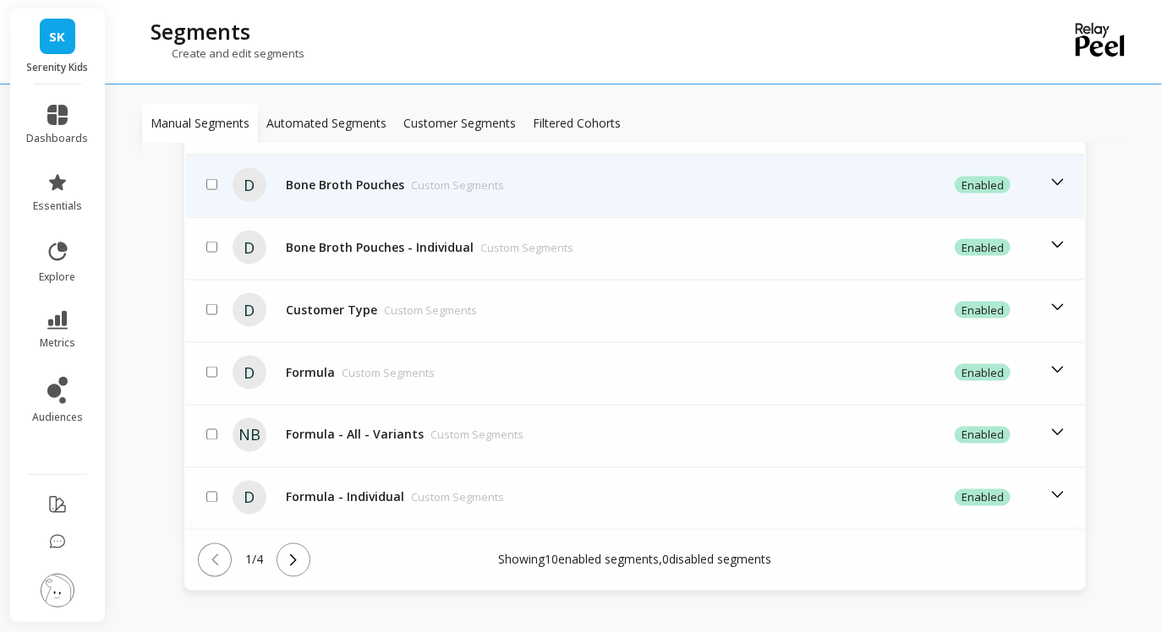
scroll to position [796, 0]
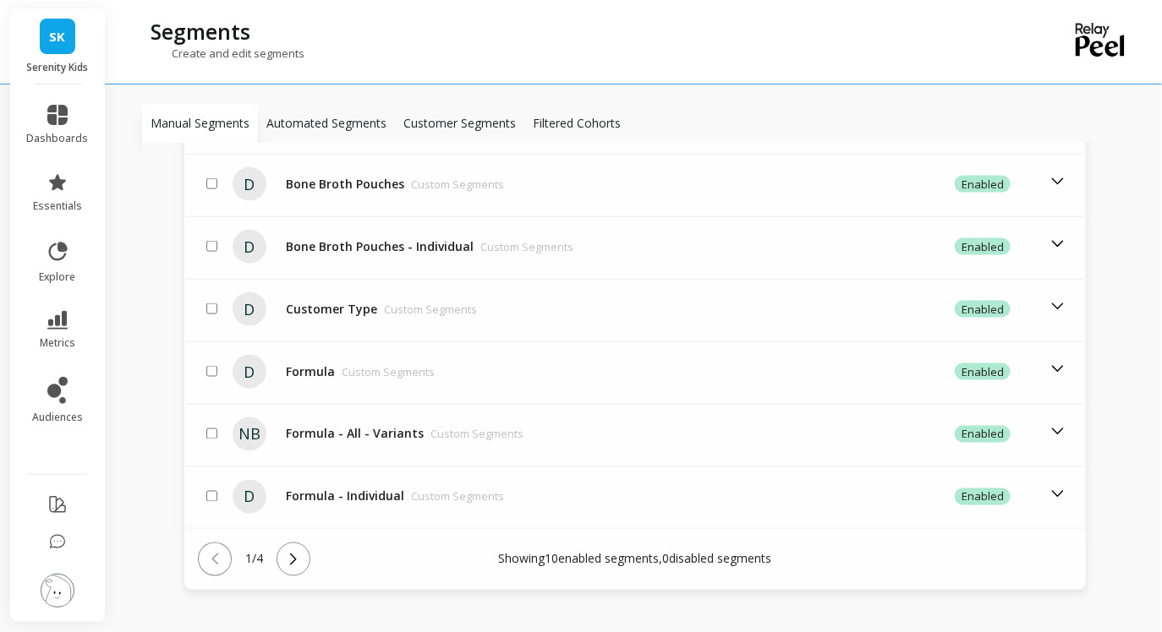
click at [297, 550] on icon at bounding box center [293, 559] width 19 height 19
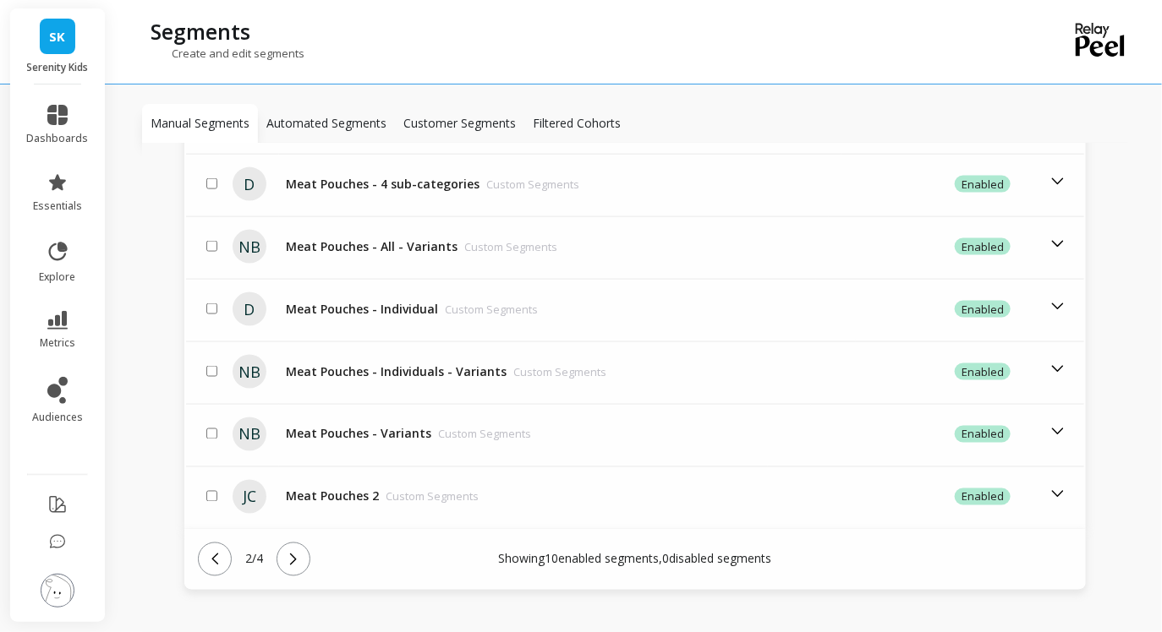
click at [302, 550] on icon at bounding box center [293, 559] width 19 height 19
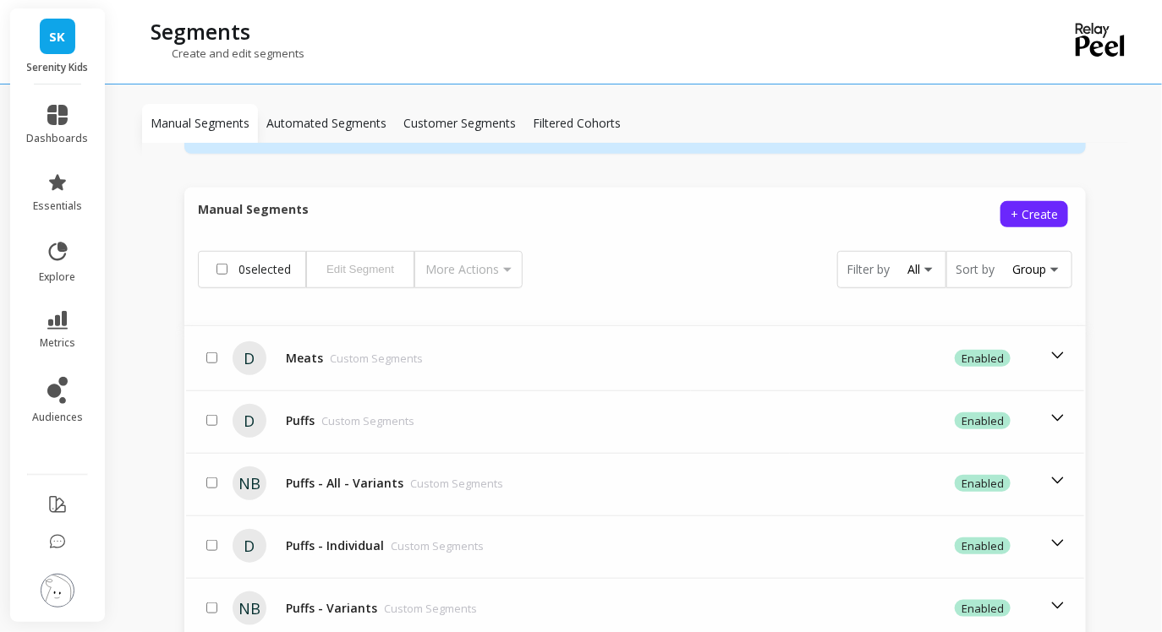
scroll to position [383, 0]
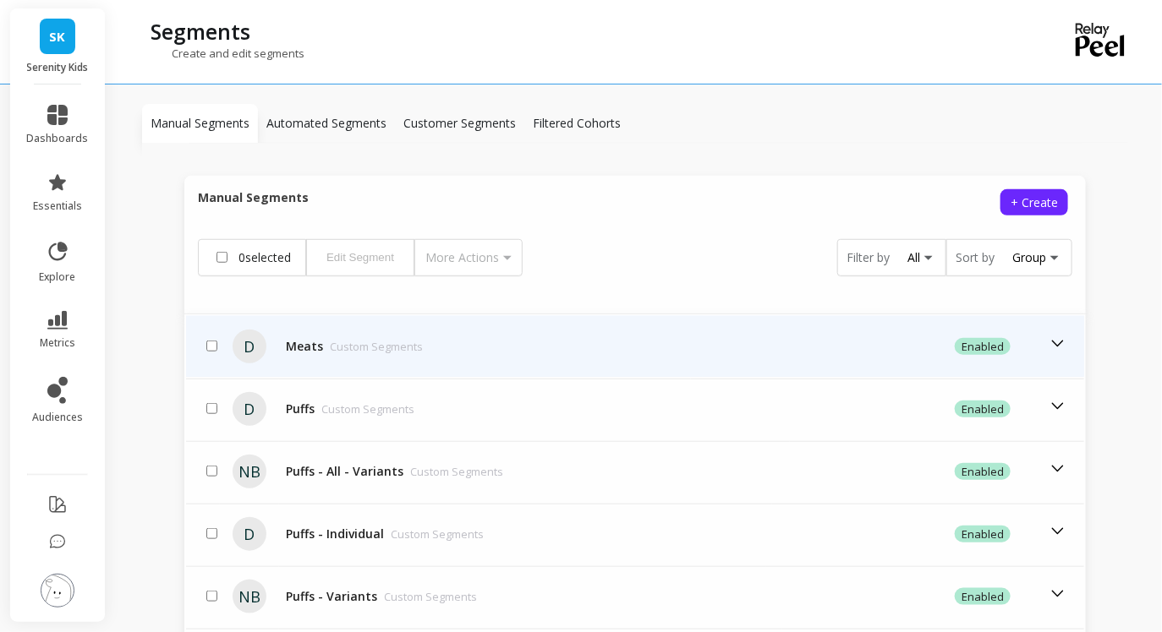
click at [378, 338] on td "Meats Custom Segments" at bounding box center [491, 346] width 424 height 61
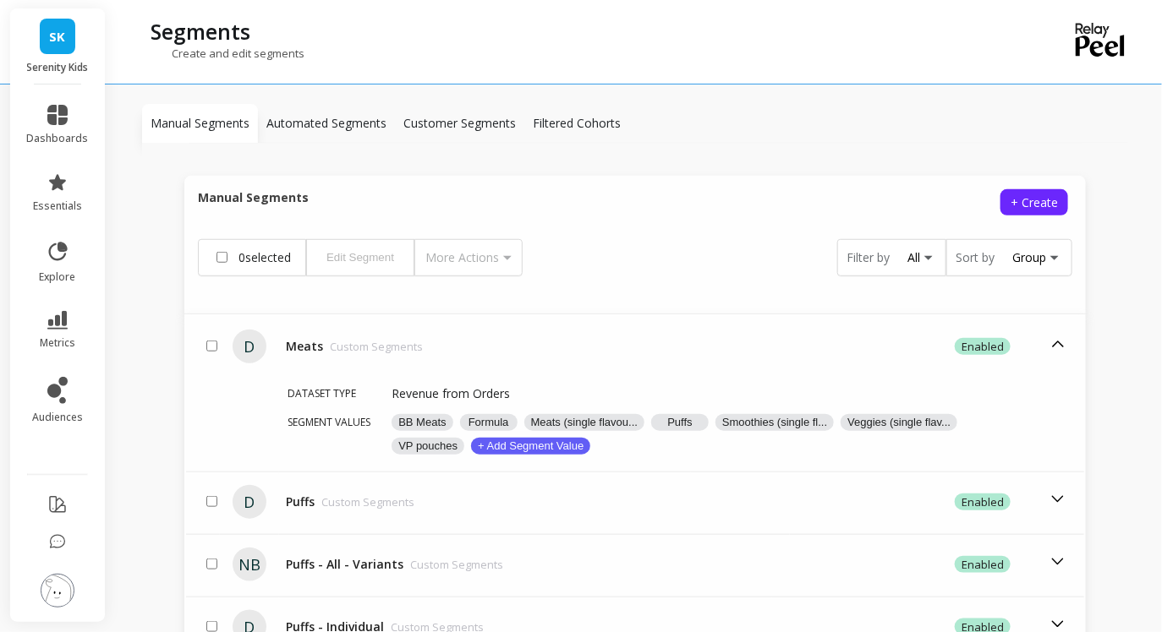
click at [362, 123] on p "Automated Segments" at bounding box center [326, 123] width 120 height 17
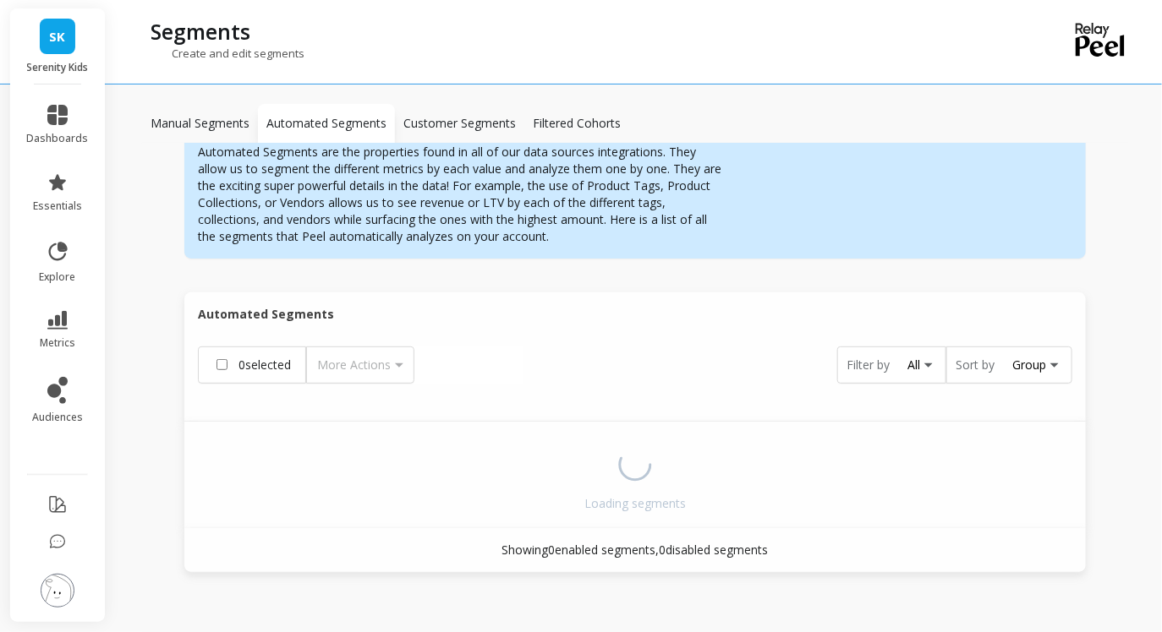
scroll to position [282, 0]
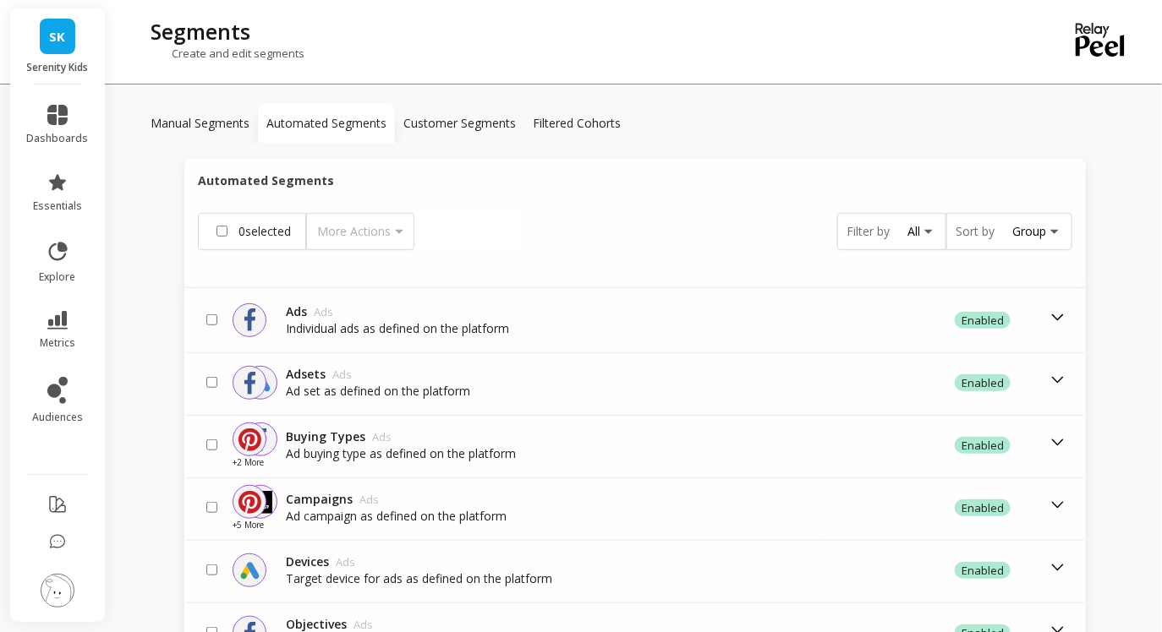
click at [448, 125] on p "Customer Segments" at bounding box center [459, 123] width 112 height 17
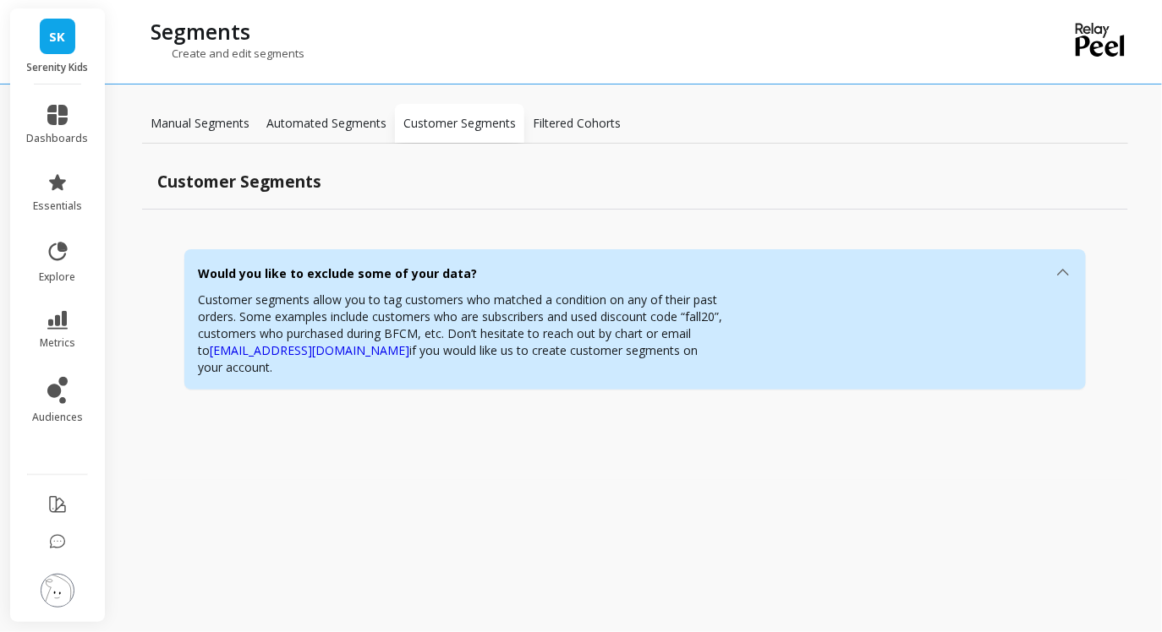
click at [569, 123] on p "Filtered Cohorts" at bounding box center [577, 123] width 88 height 17
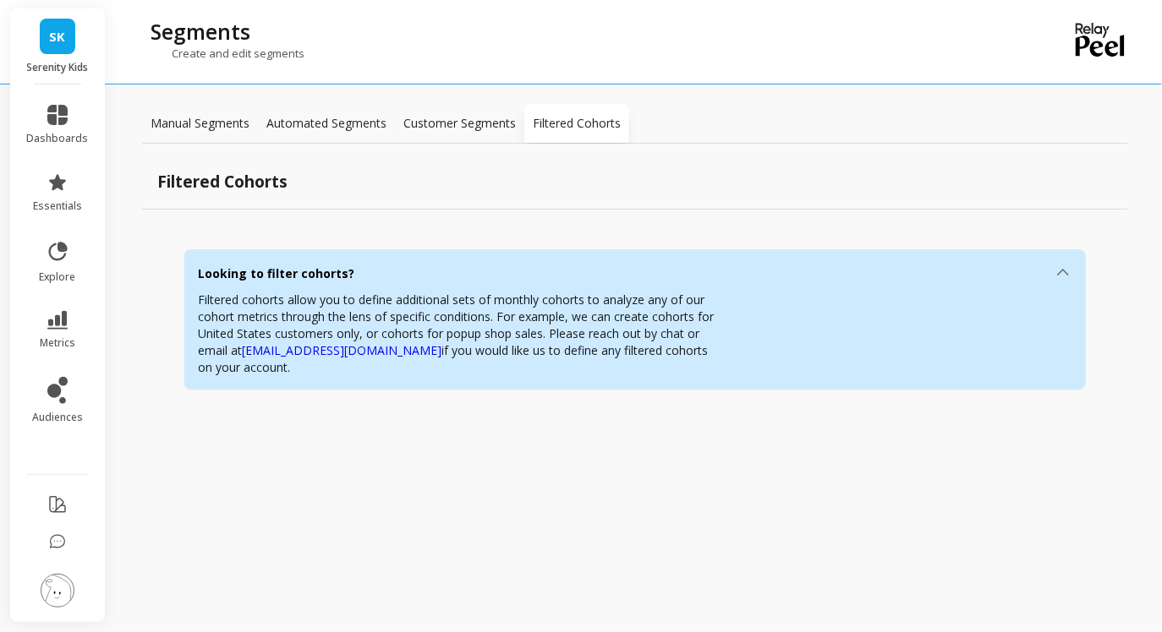
click at [228, 121] on p "Manual Segments" at bounding box center [200, 123] width 99 height 17
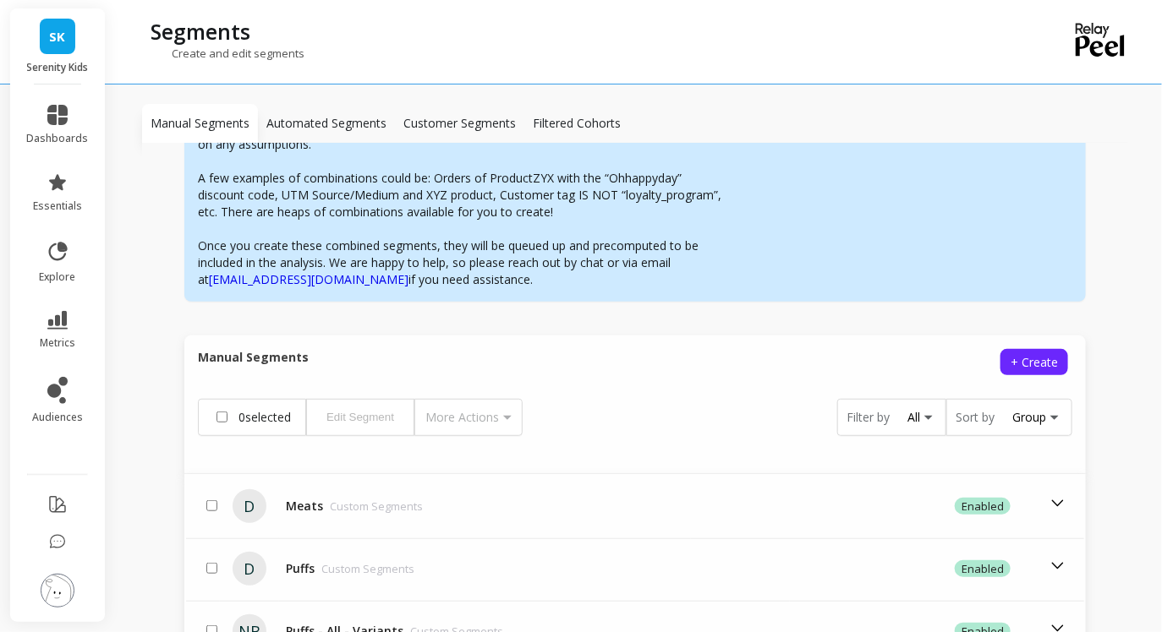
scroll to position [225, 0]
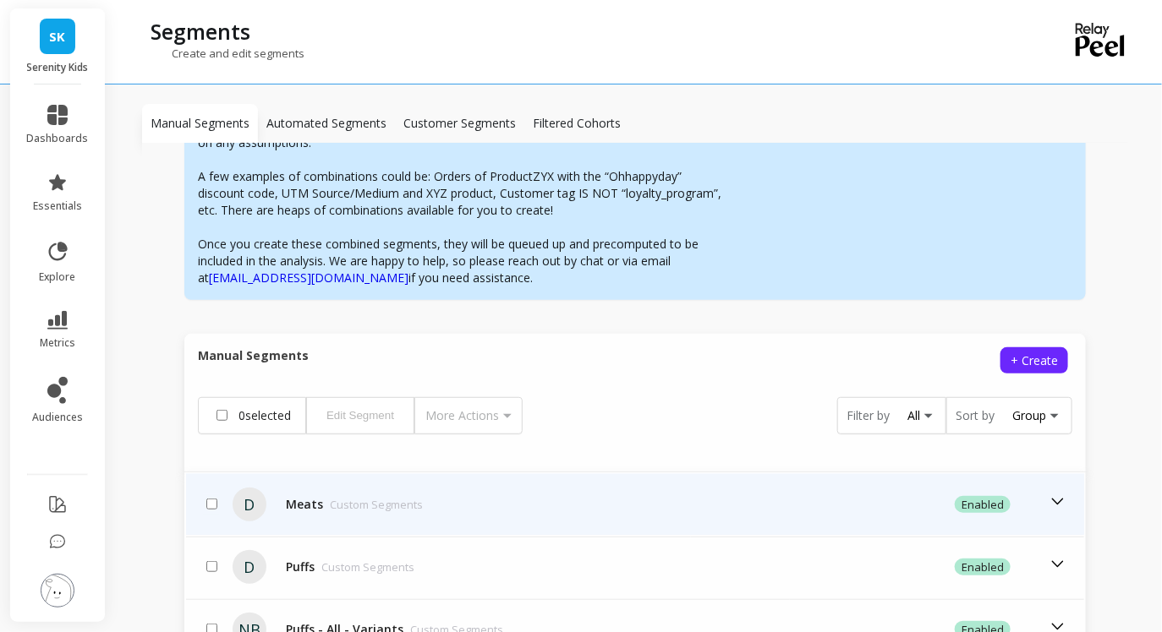
click at [209, 499] on input "checkbox" at bounding box center [211, 504] width 11 height 11
checkbox input "true"
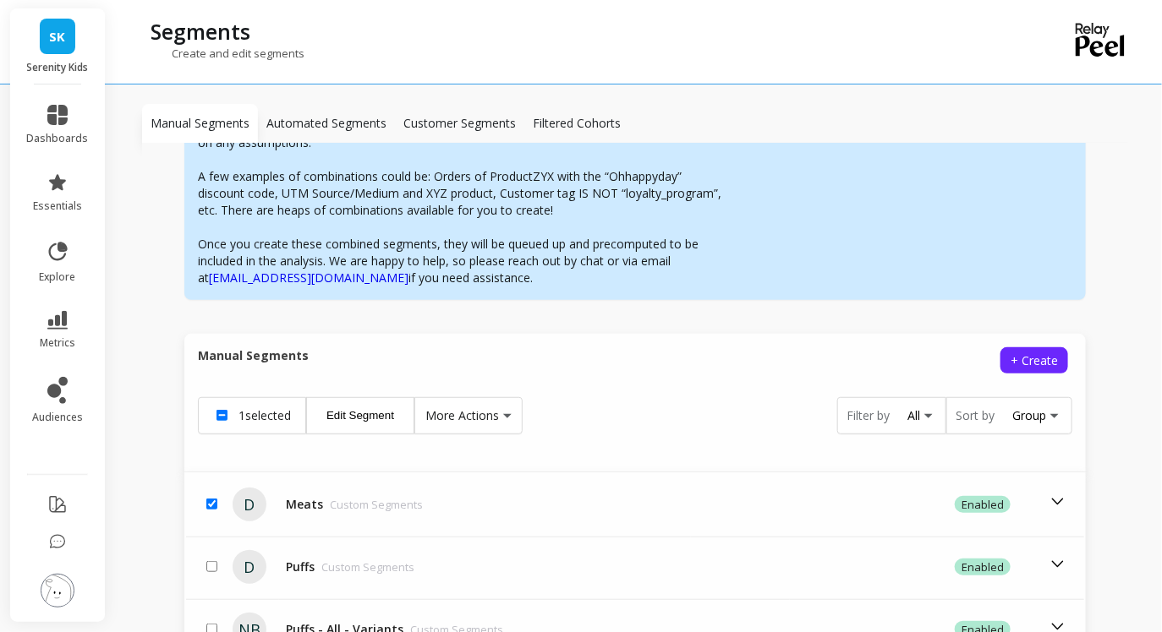
click at [341, 413] on button "Edit Segment" at bounding box center [360, 415] width 108 height 37
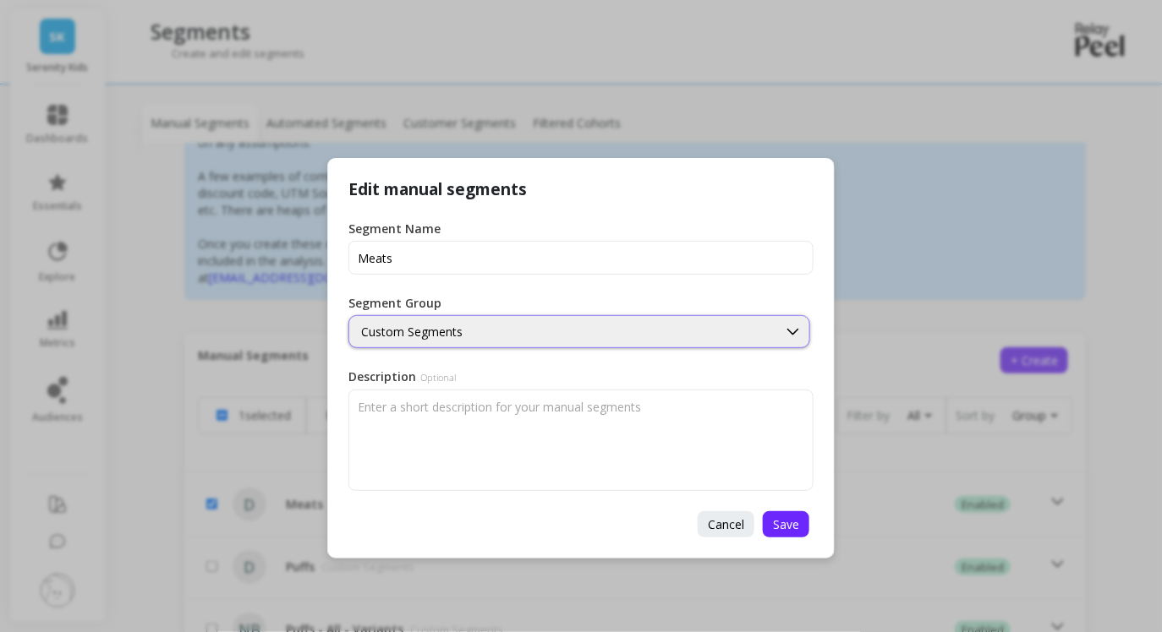
click at [406, 337] on div "Custom Segments" at bounding box center [563, 332] width 404 height 16
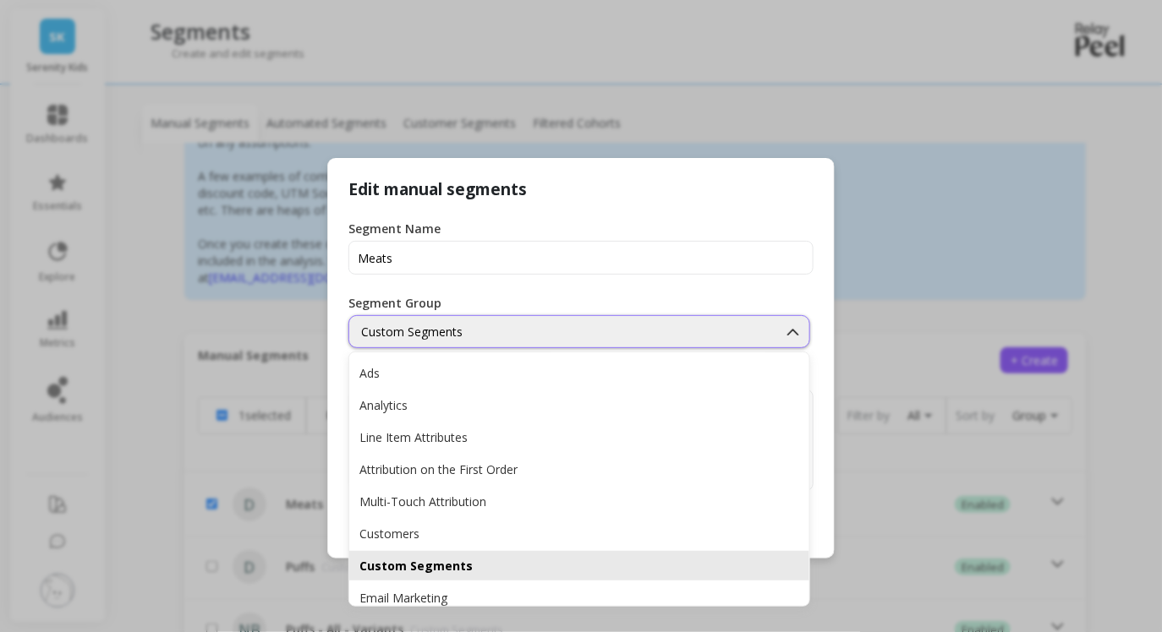
click at [406, 337] on div "Custom Segments" at bounding box center [563, 332] width 404 height 16
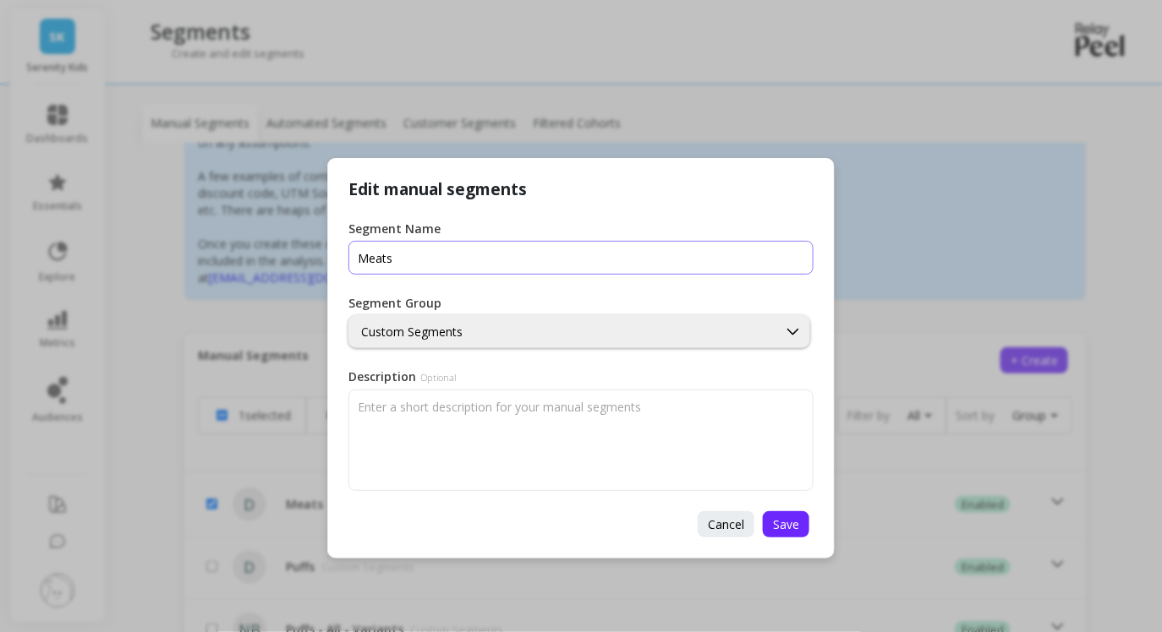
click at [452, 256] on input "Segment Name" at bounding box center [580, 258] width 465 height 34
type input "Product Categories"
click at [499, 320] on div "Custom Segments" at bounding box center [579, 331] width 462 height 33
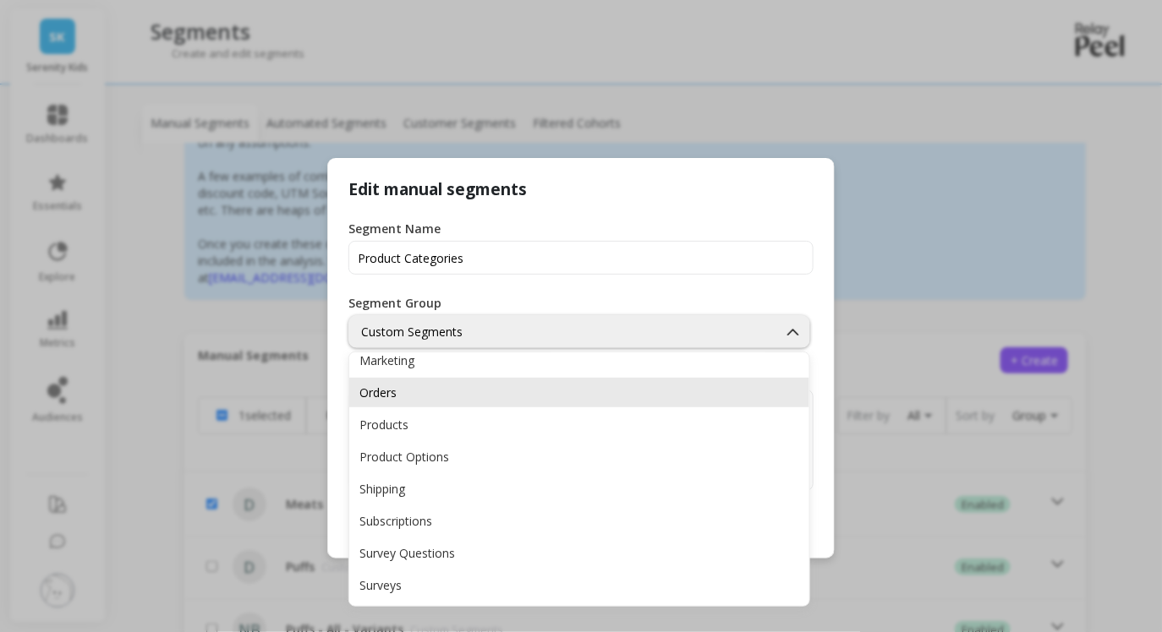
scroll to position [314, 0]
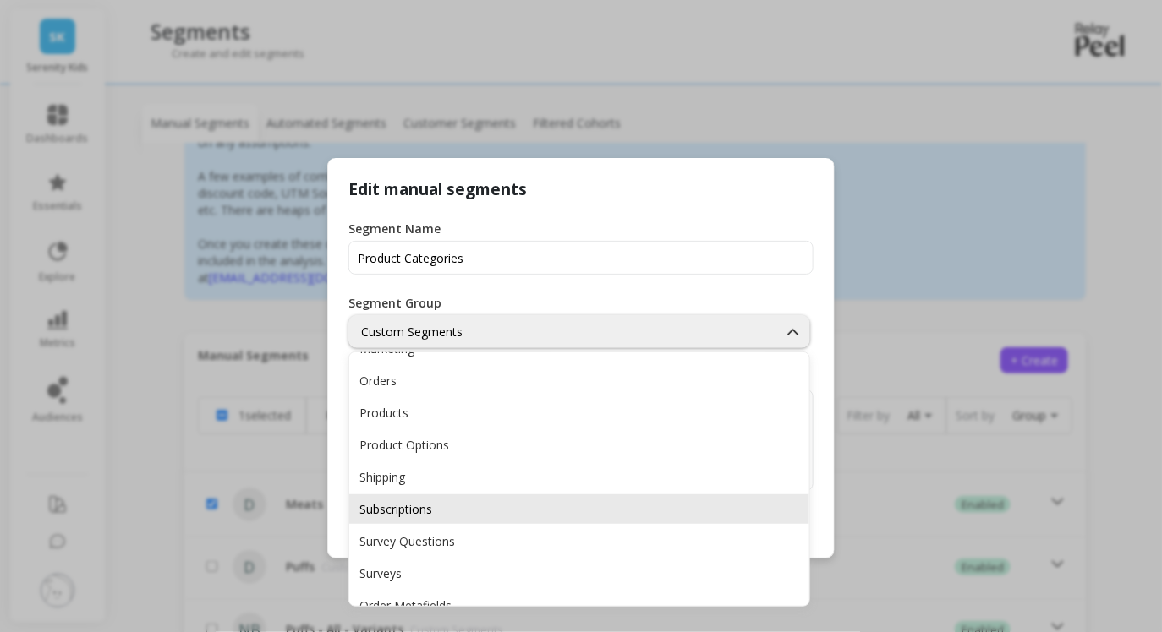
click at [441, 501] on div "Subscriptions" at bounding box center [579, 509] width 440 height 16
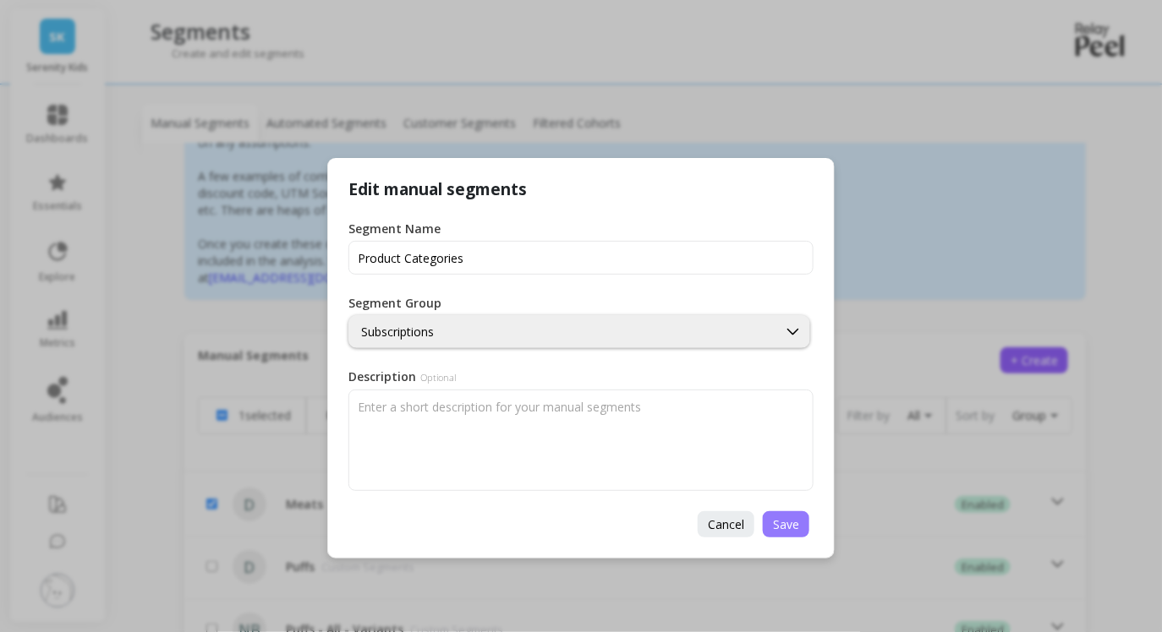
click at [787, 520] on span "Save" at bounding box center [786, 525] width 26 height 16
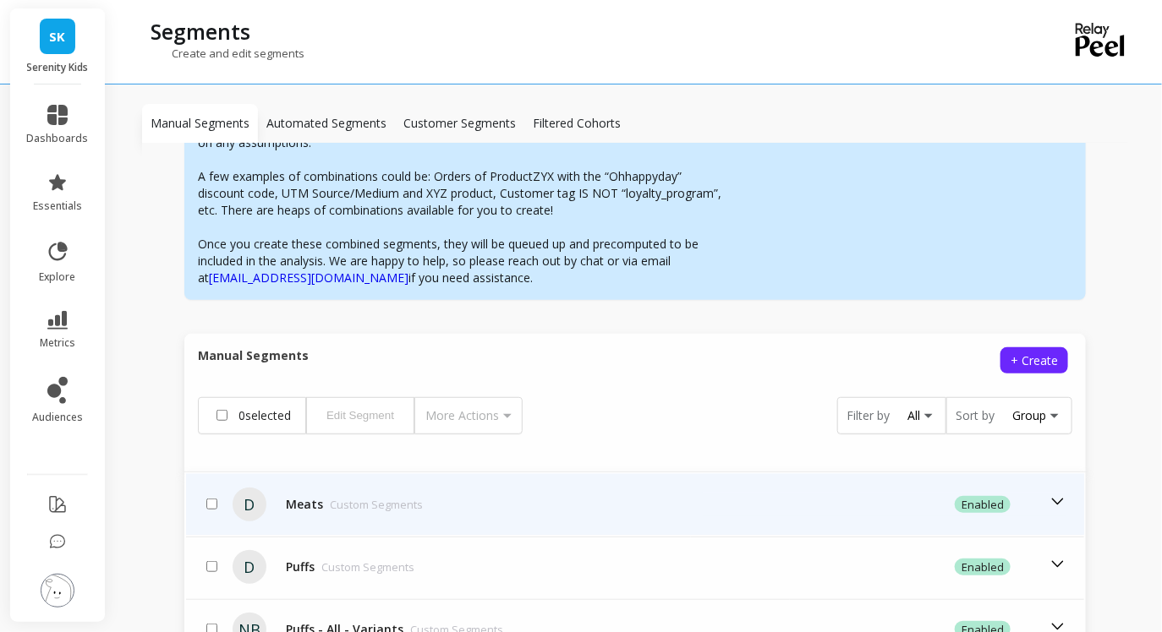
click at [740, 493] on div "enabled" at bounding box center [885, 505] width 364 height 24
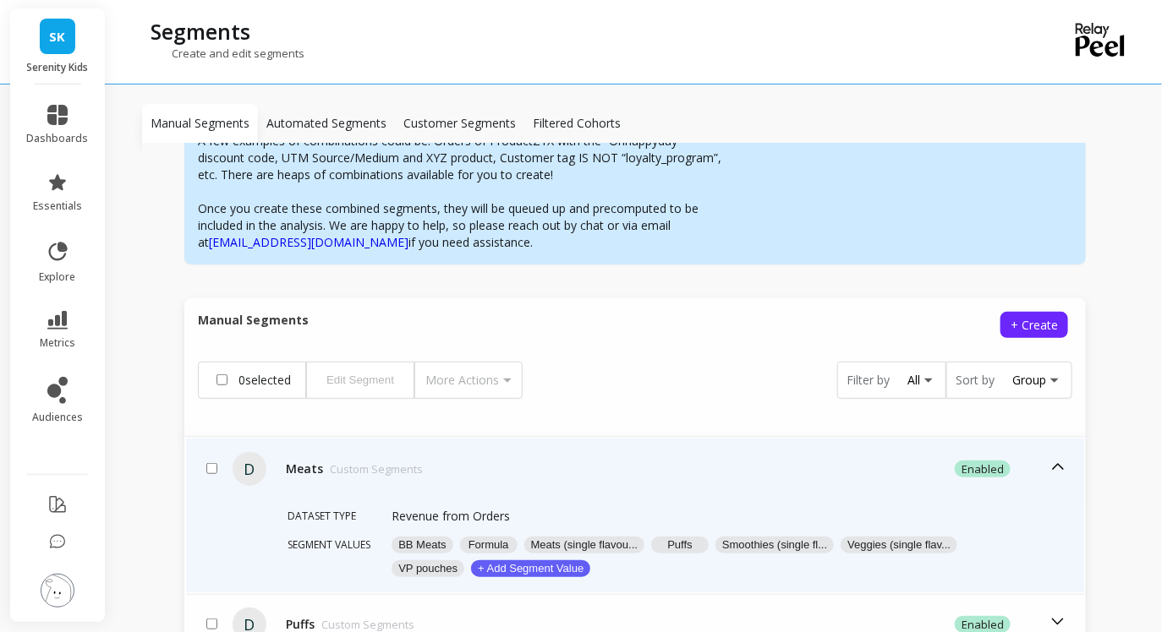
scroll to position [265, 0]
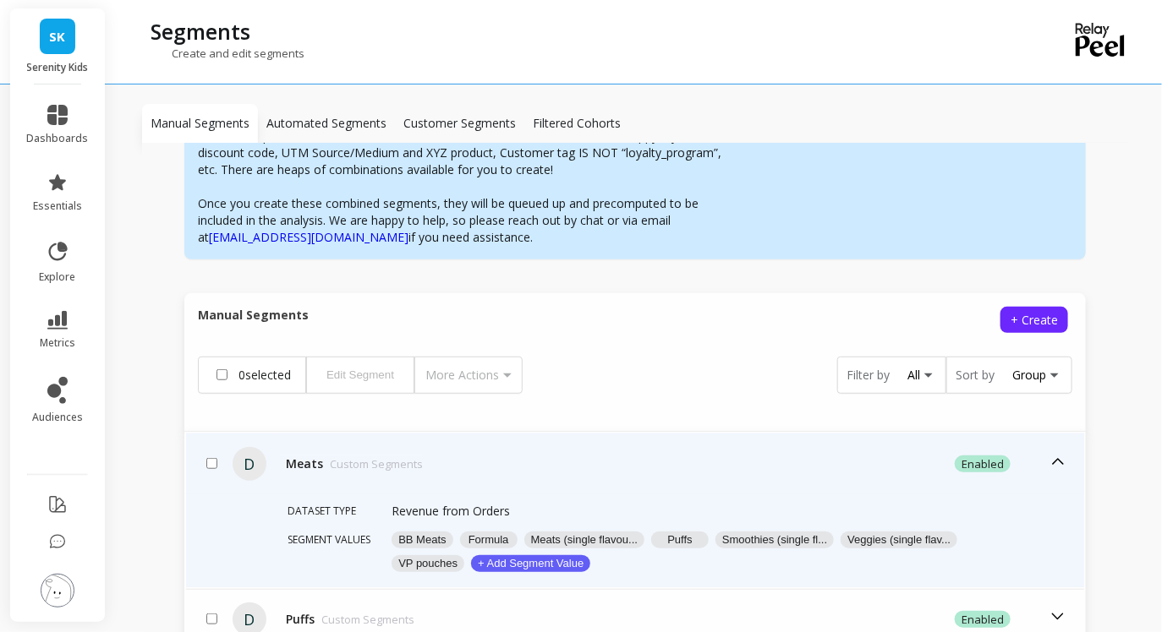
click at [293, 456] on div "Meats Custom Segments" at bounding box center [354, 464] width 137 height 17
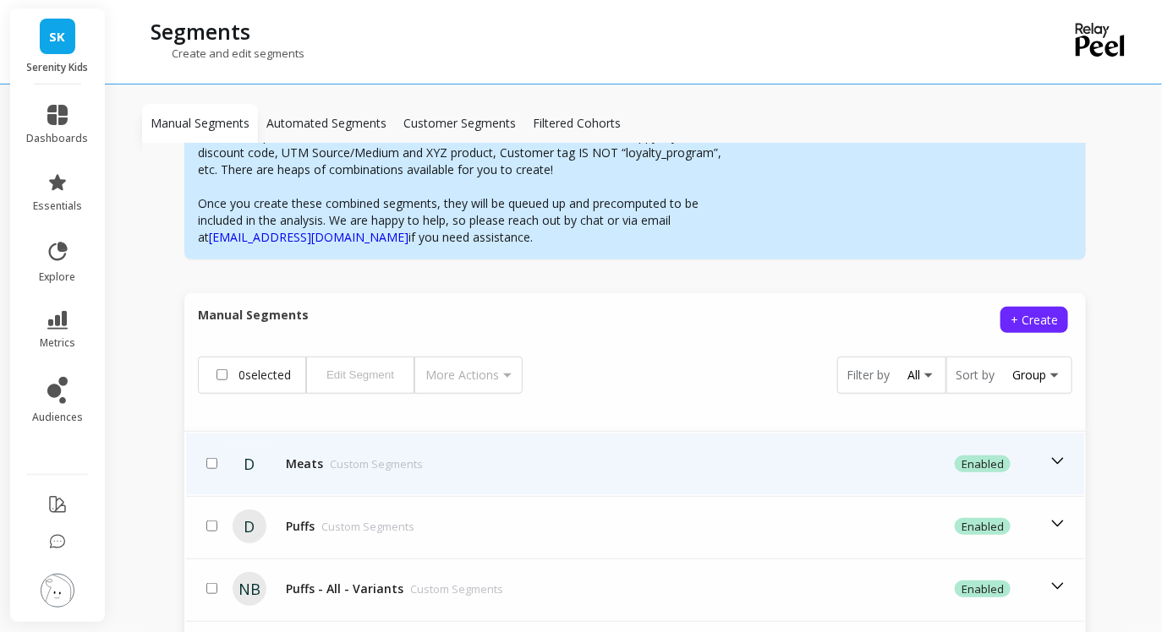
click at [248, 447] on div "D" at bounding box center [250, 464] width 34 height 34
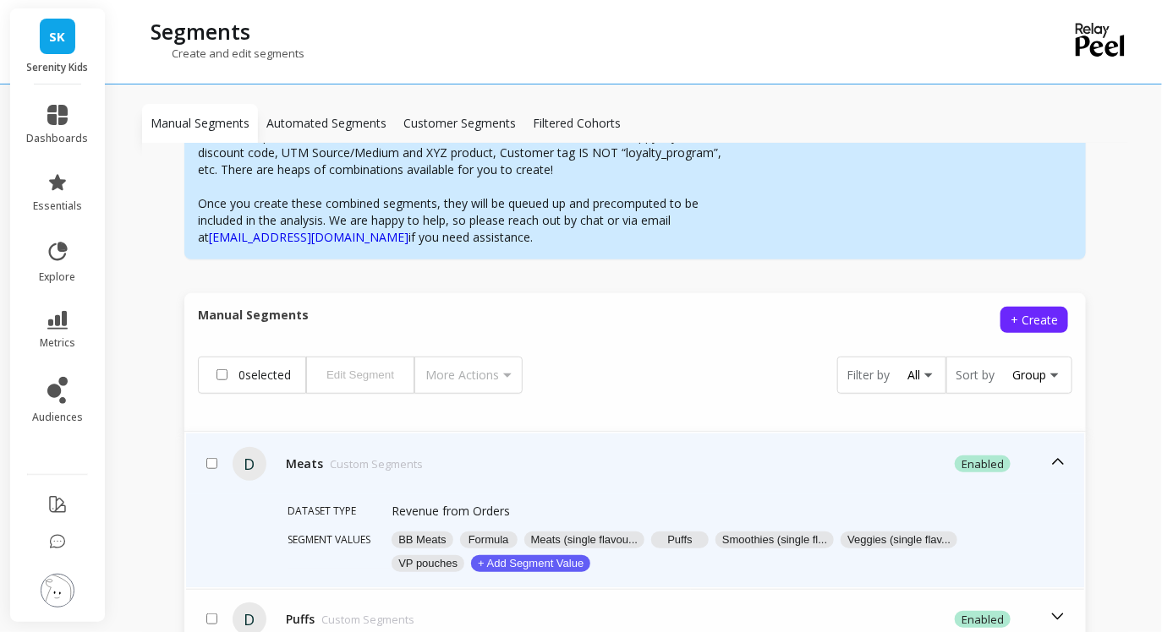
click at [338, 532] on p "Segment values" at bounding box center [339, 550] width 104 height 37
click at [342, 532] on p "Segment values" at bounding box center [339, 550] width 104 height 37
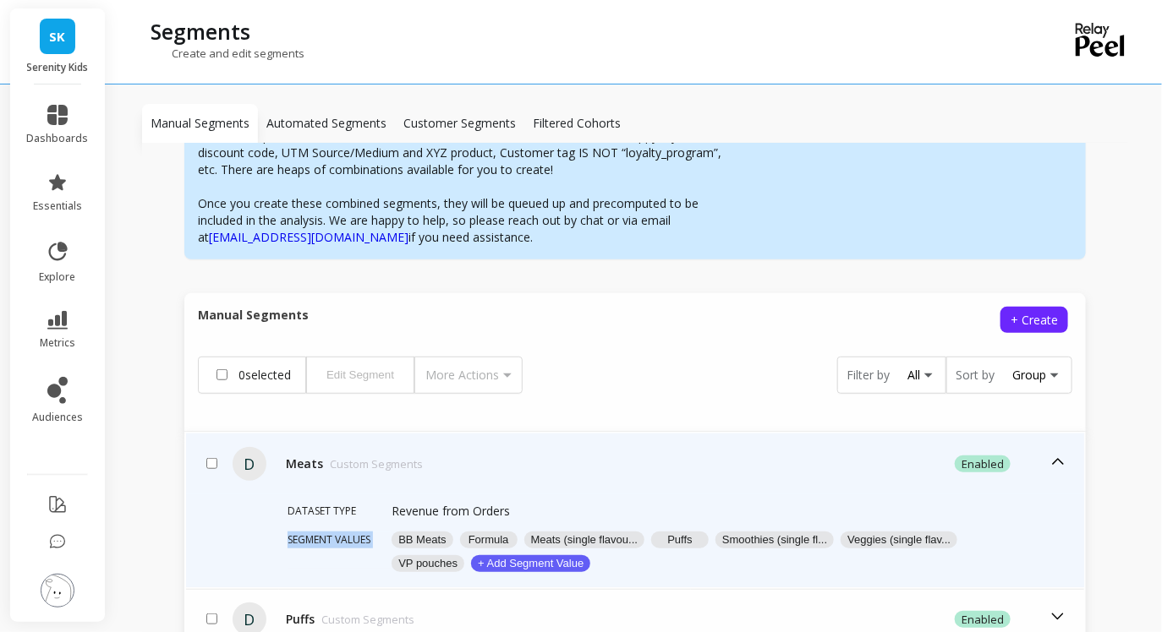
click at [342, 532] on p "Segment values" at bounding box center [339, 550] width 104 height 37
click at [340, 503] on p "Dataset type" at bounding box center [339, 512] width 104 height 19
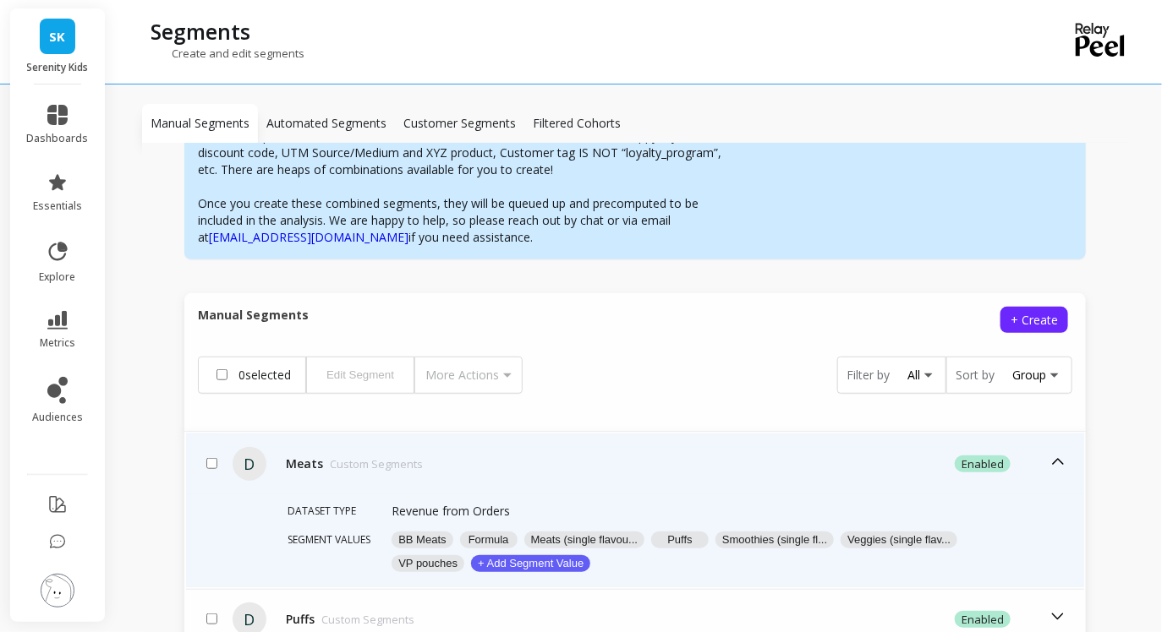
click at [215, 458] on input "checkbox" at bounding box center [211, 463] width 11 height 11
checkbox input "true"
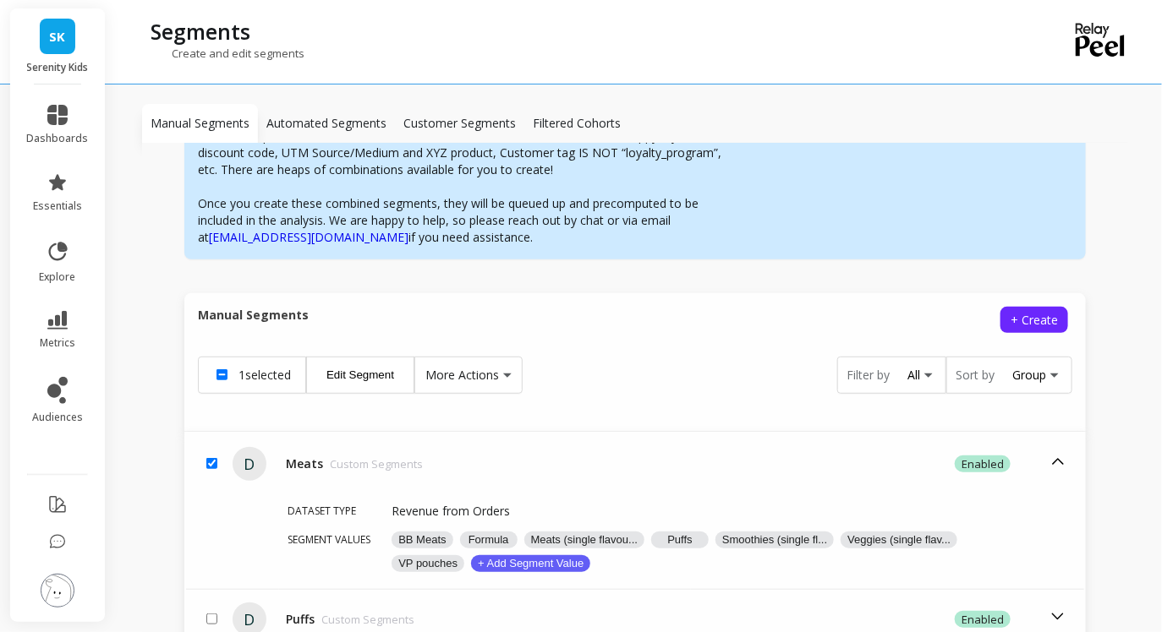
click at [477, 370] on div "More Actions" at bounding box center [468, 375] width 108 height 37
click at [479, 367] on span "More Actions" at bounding box center [462, 375] width 74 height 17
click at [487, 401] on button "Enable / Disable" at bounding box center [496, 413] width 155 height 25
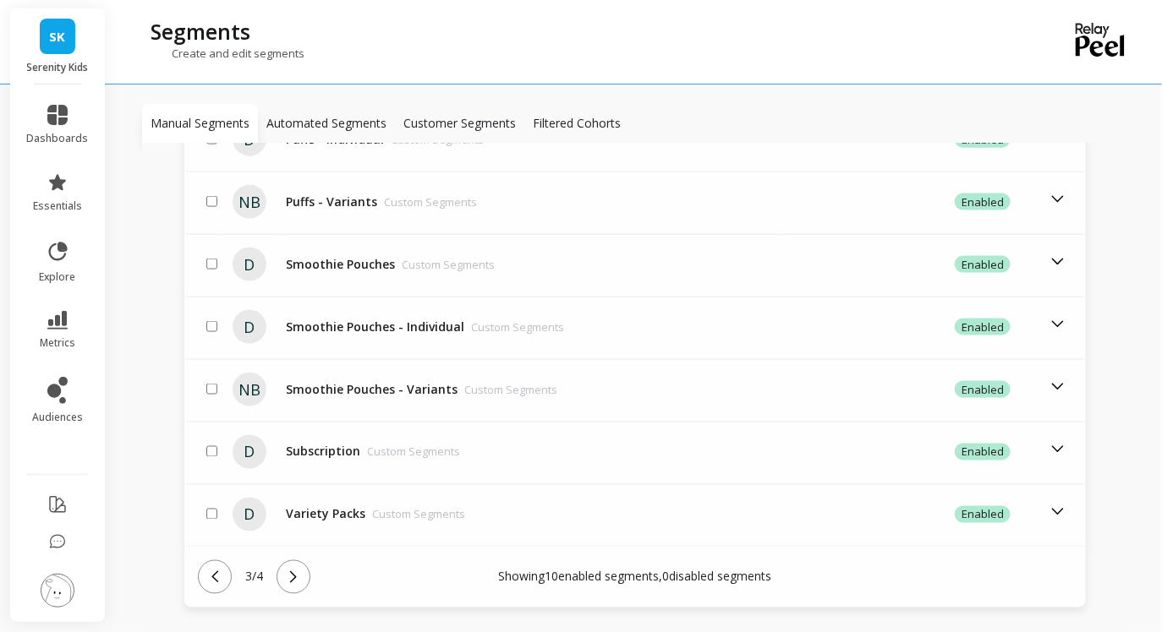
scroll to position [796, 0]
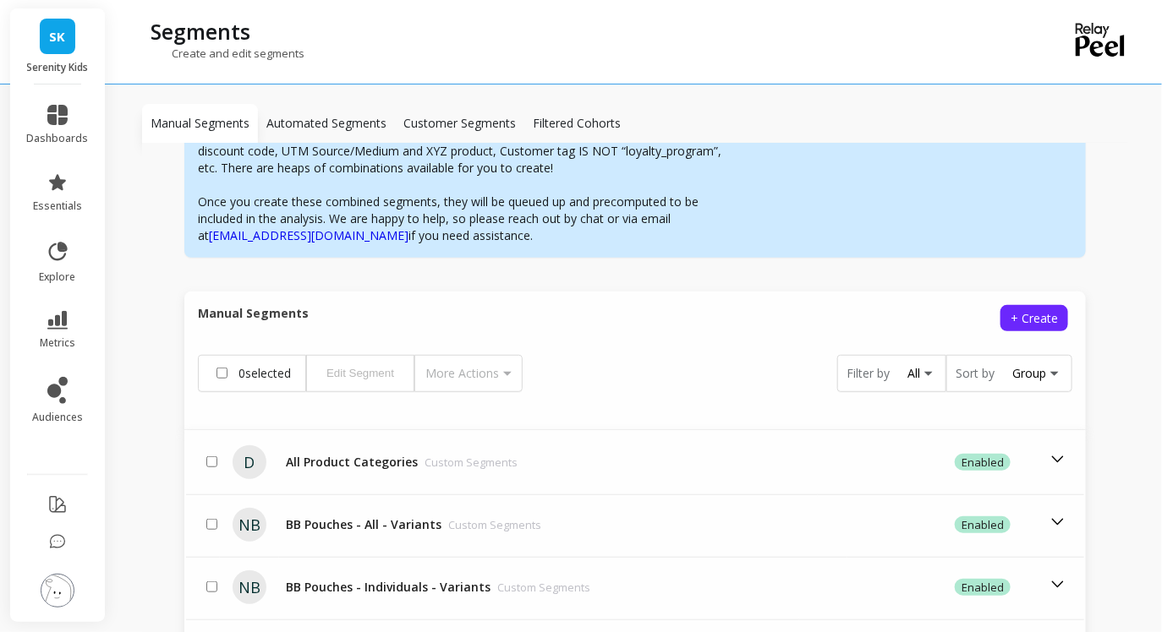
scroll to position [42, 0]
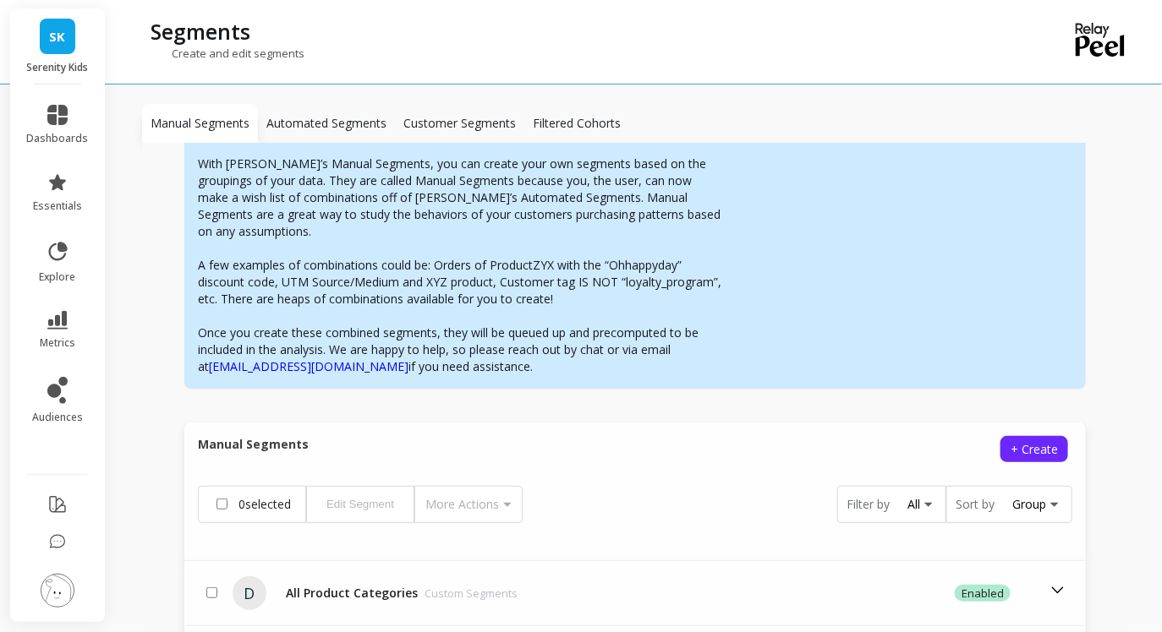
click at [1035, 496] on div "Group" at bounding box center [1029, 504] width 34 height 16
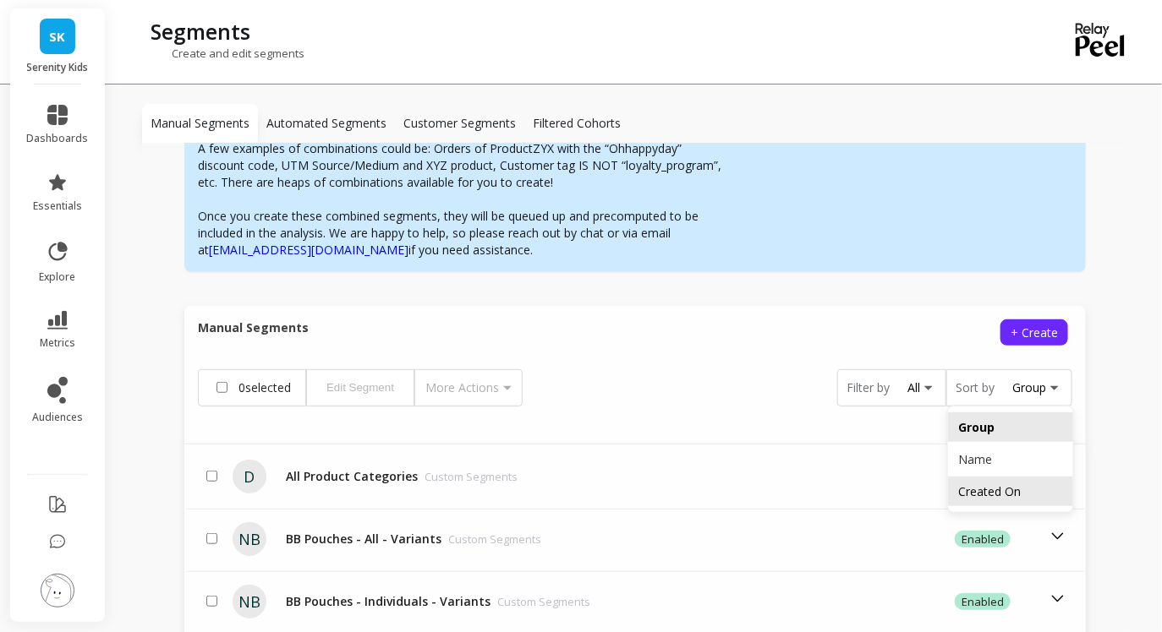
click at [1008, 484] on div "Created On" at bounding box center [1010, 492] width 105 height 16
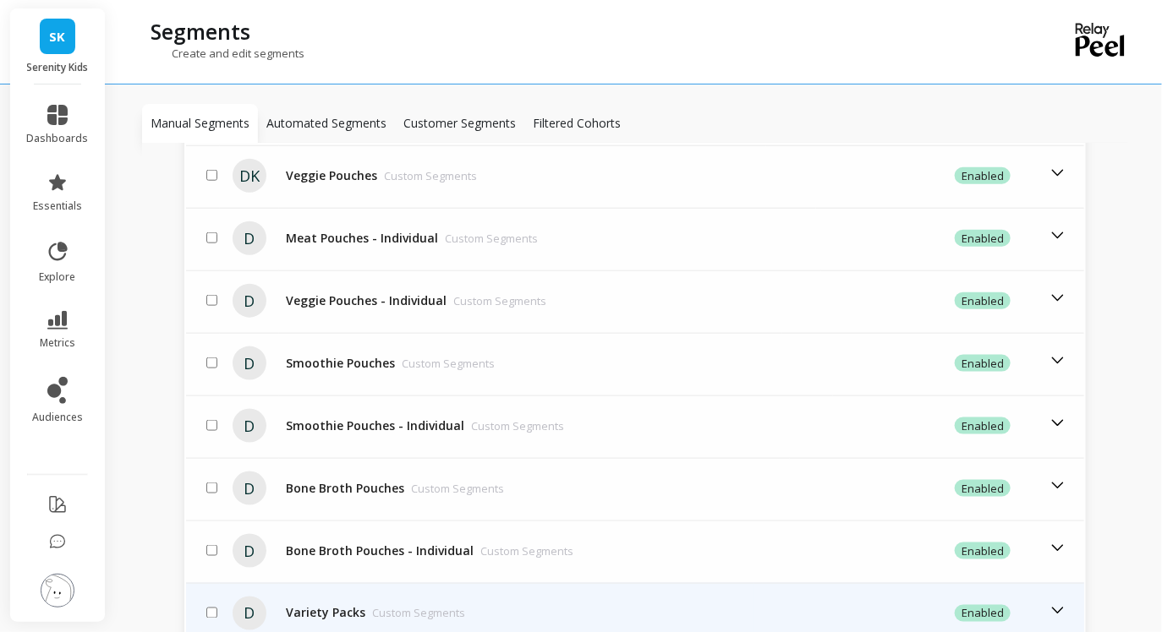
scroll to position [796, 0]
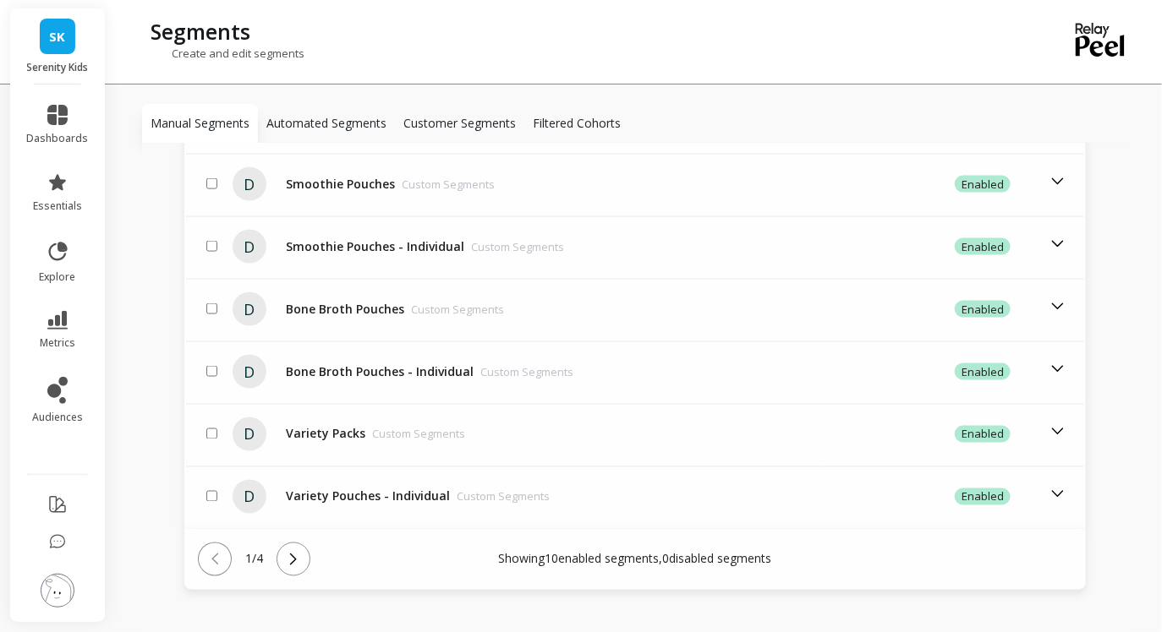
click at [303, 550] on icon at bounding box center [293, 559] width 19 height 19
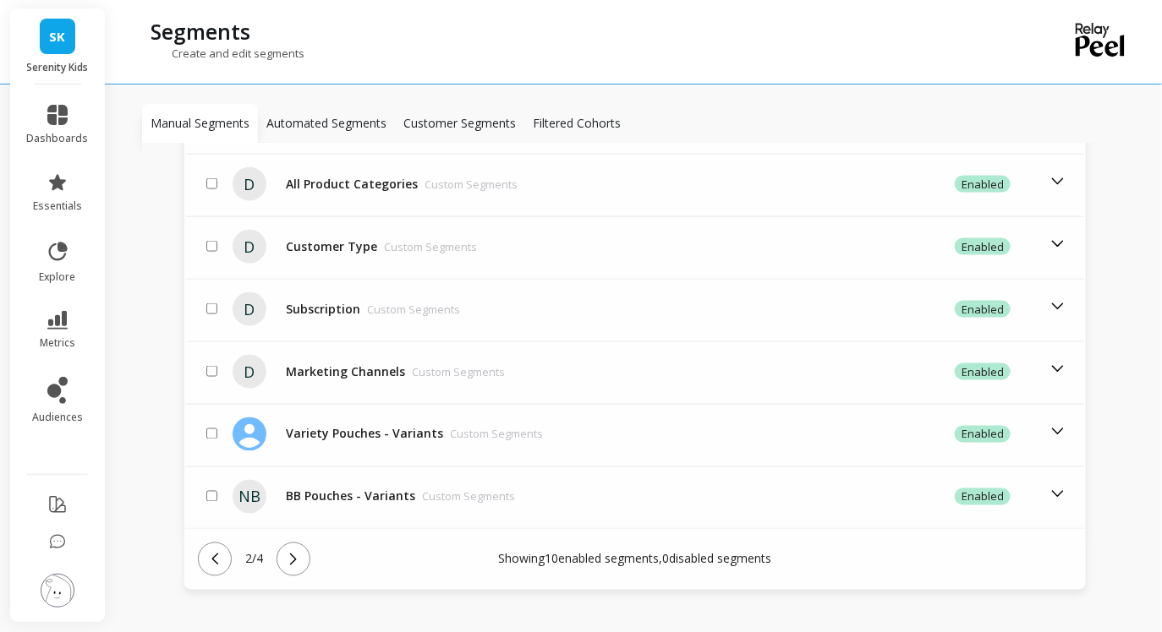
click at [298, 550] on icon at bounding box center [293, 559] width 19 height 19
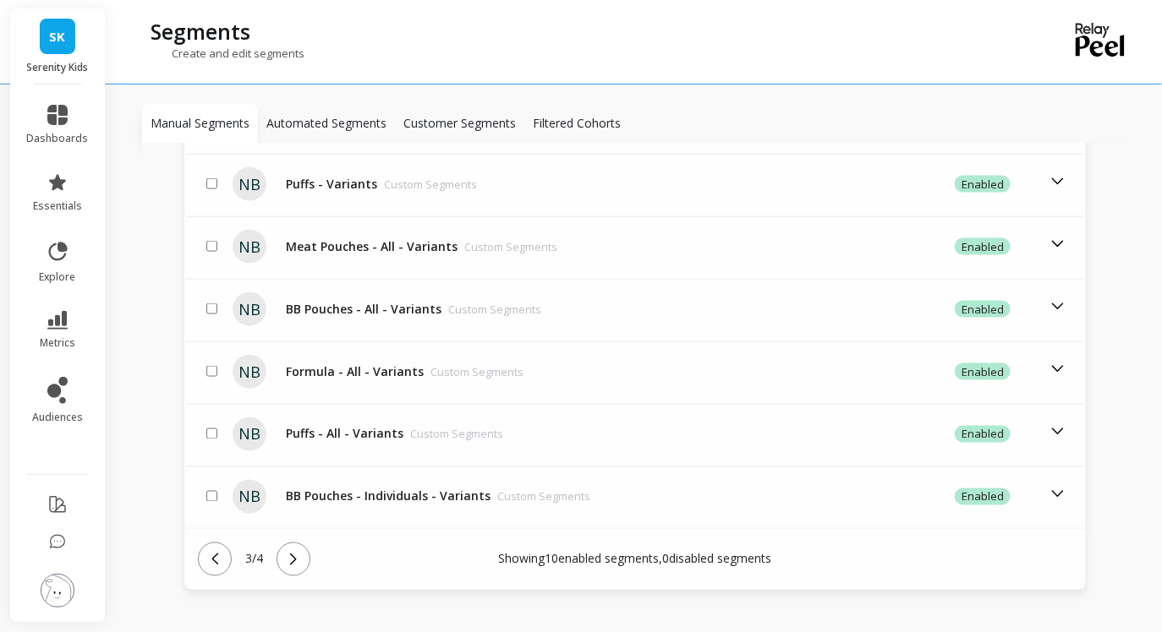
click at [303, 550] on icon at bounding box center [293, 559] width 19 height 19
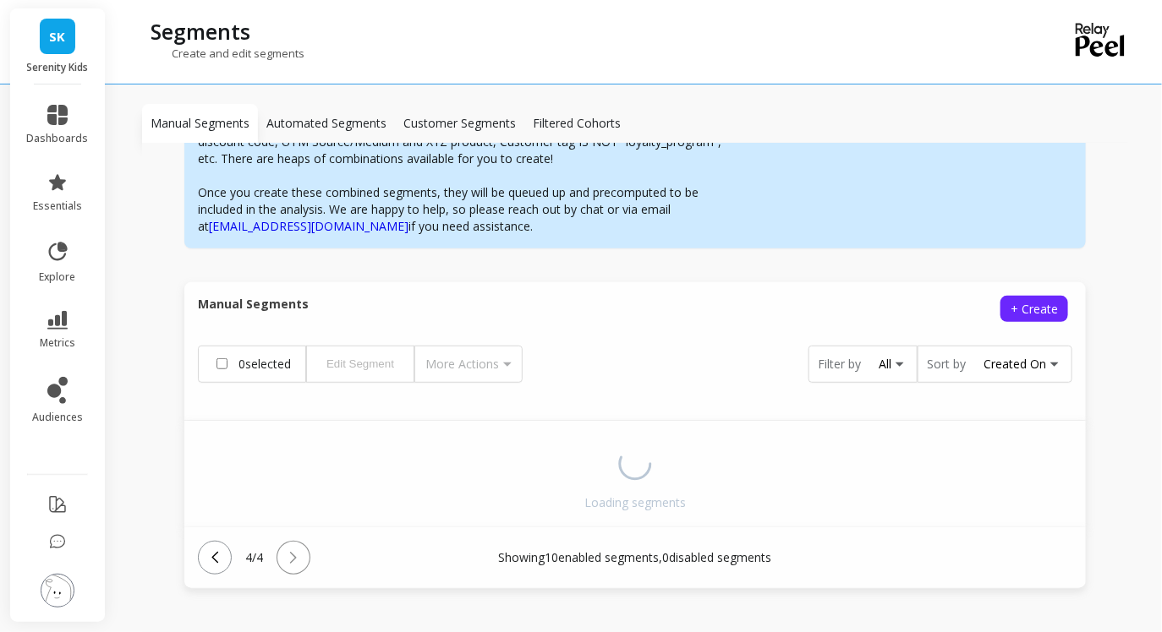
scroll to position [609, 0]
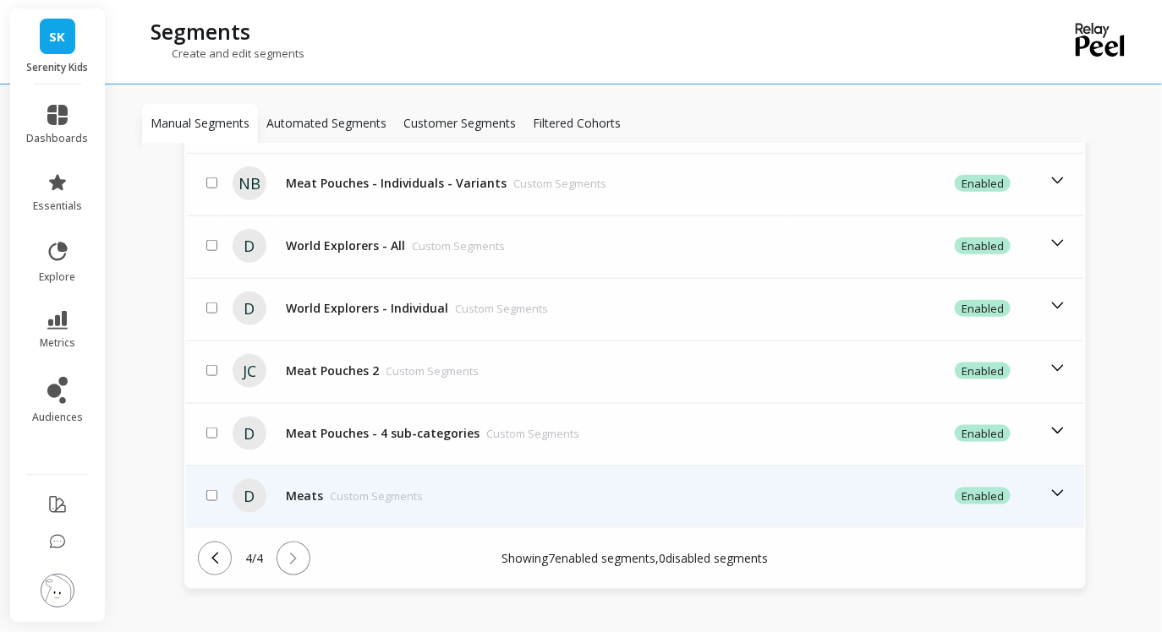
click at [314, 495] on td "Meats Custom Segments" at bounding box center [491, 496] width 424 height 61
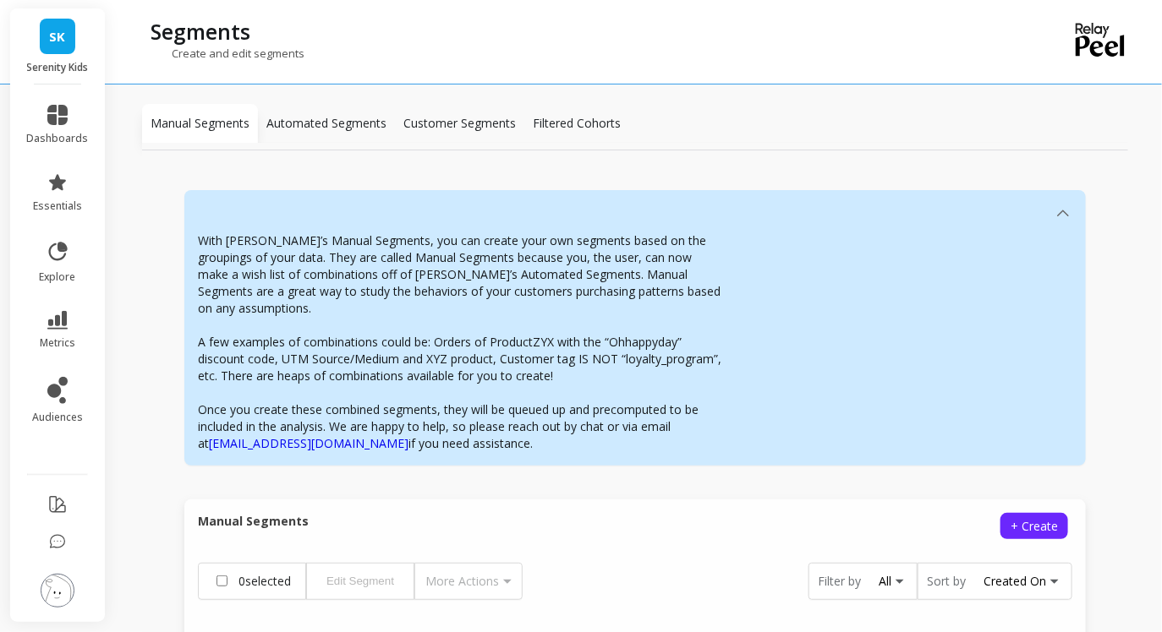
scroll to position [25, 0]
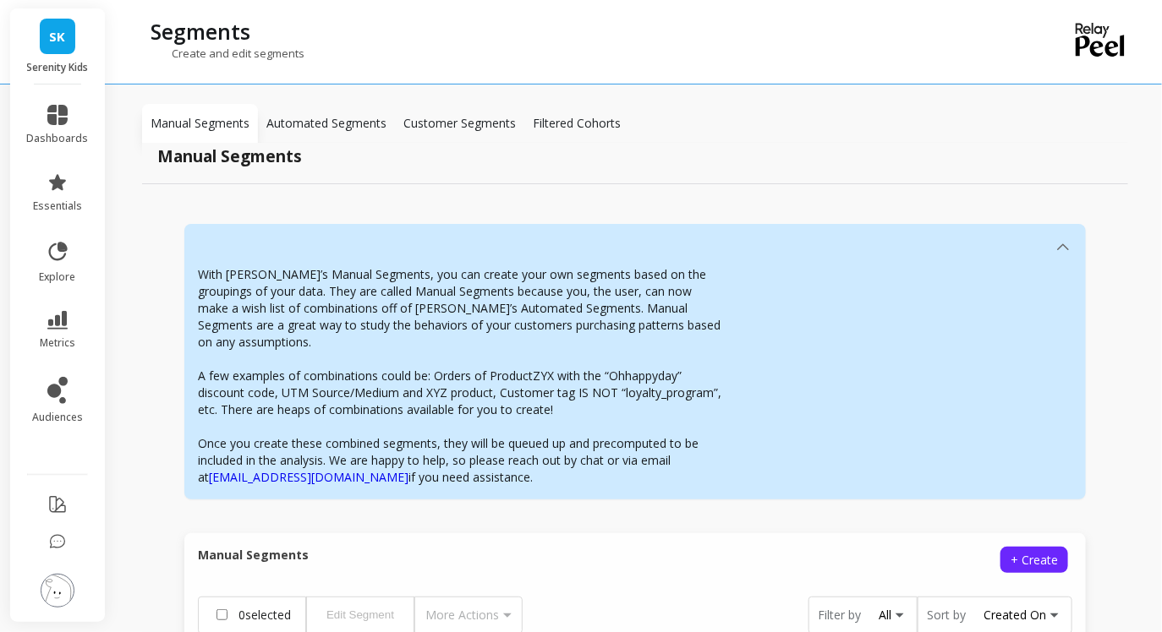
click at [1023, 607] on div "Created On" at bounding box center [1014, 615] width 63 height 16
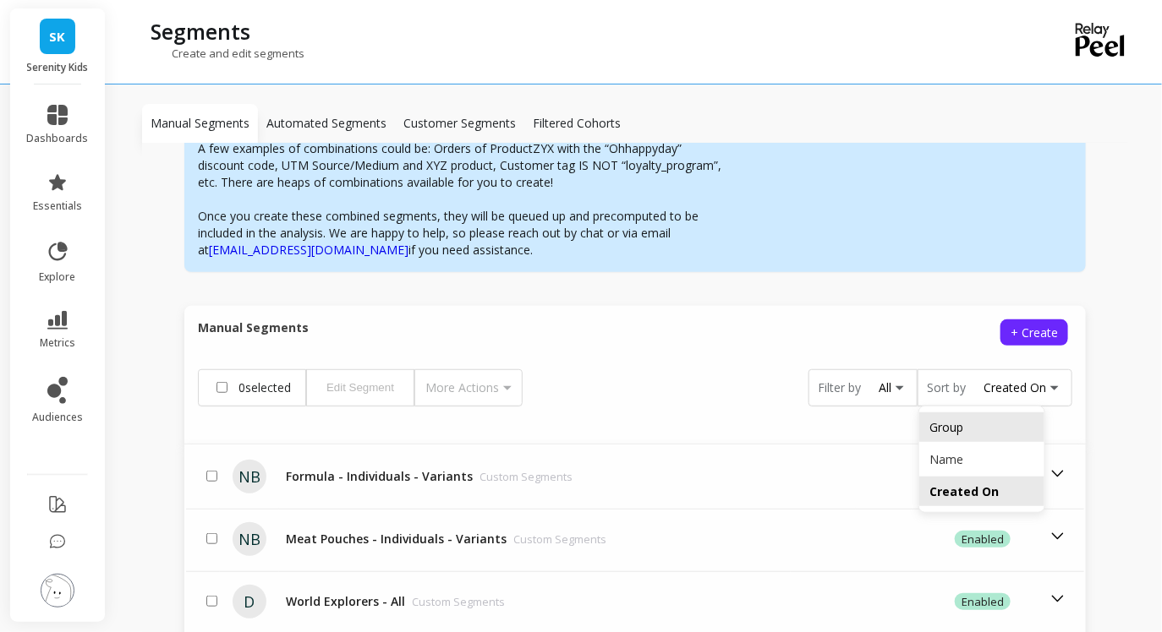
click at [973, 419] on div "Group" at bounding box center [981, 428] width 125 height 30
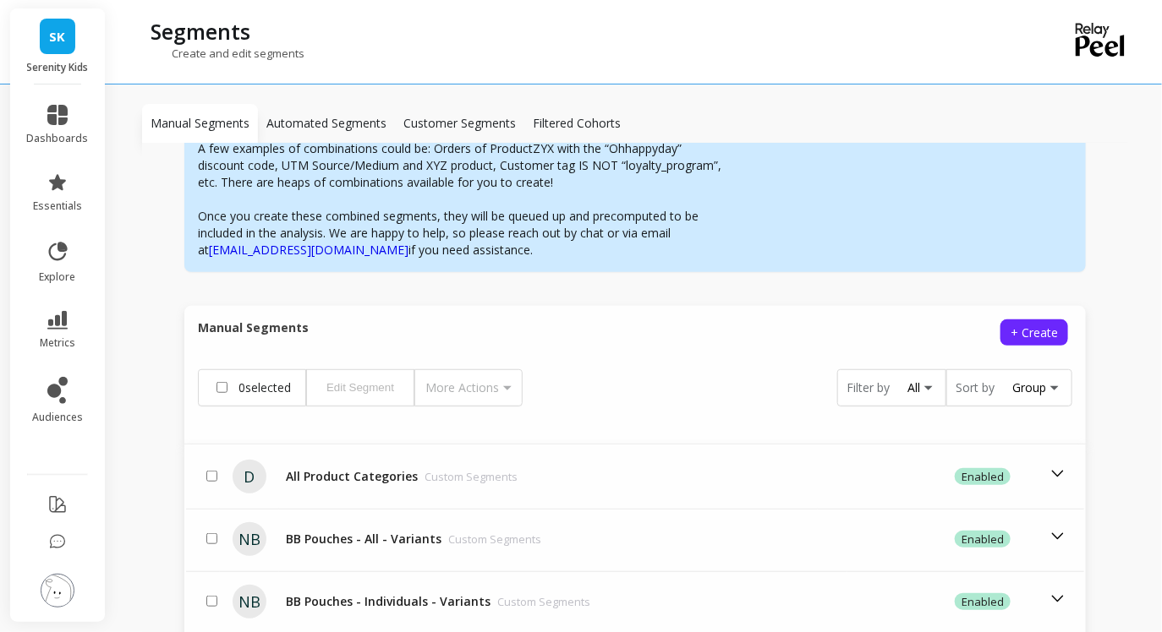
click at [871, 380] on label "Filter by" at bounding box center [867, 388] width 43 height 17
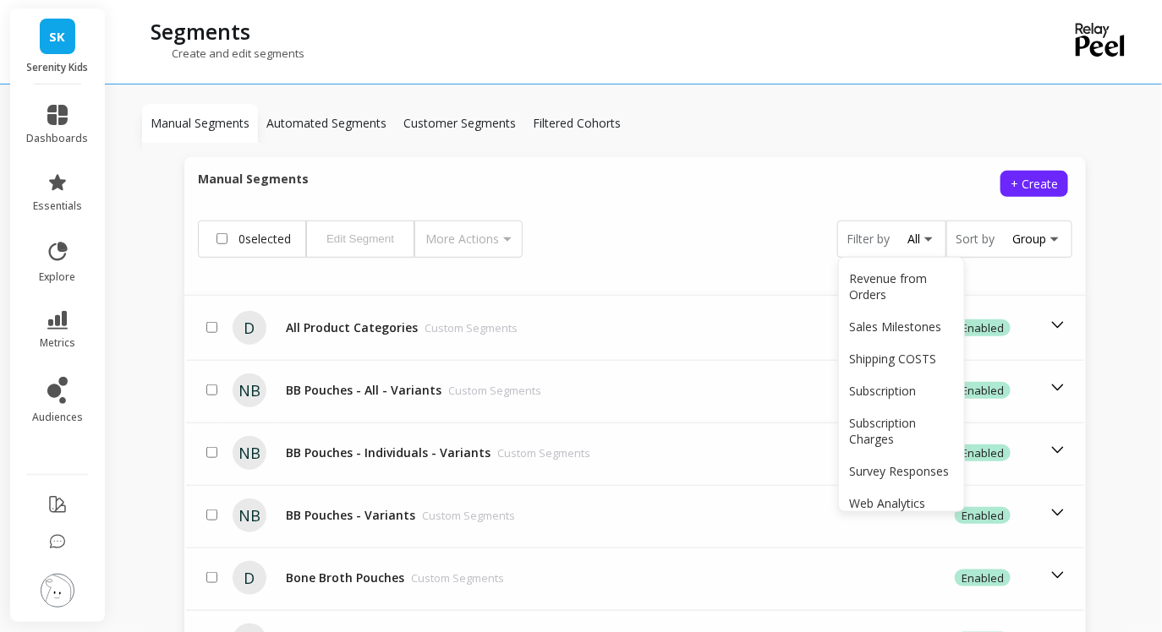
scroll to position [725, 0]
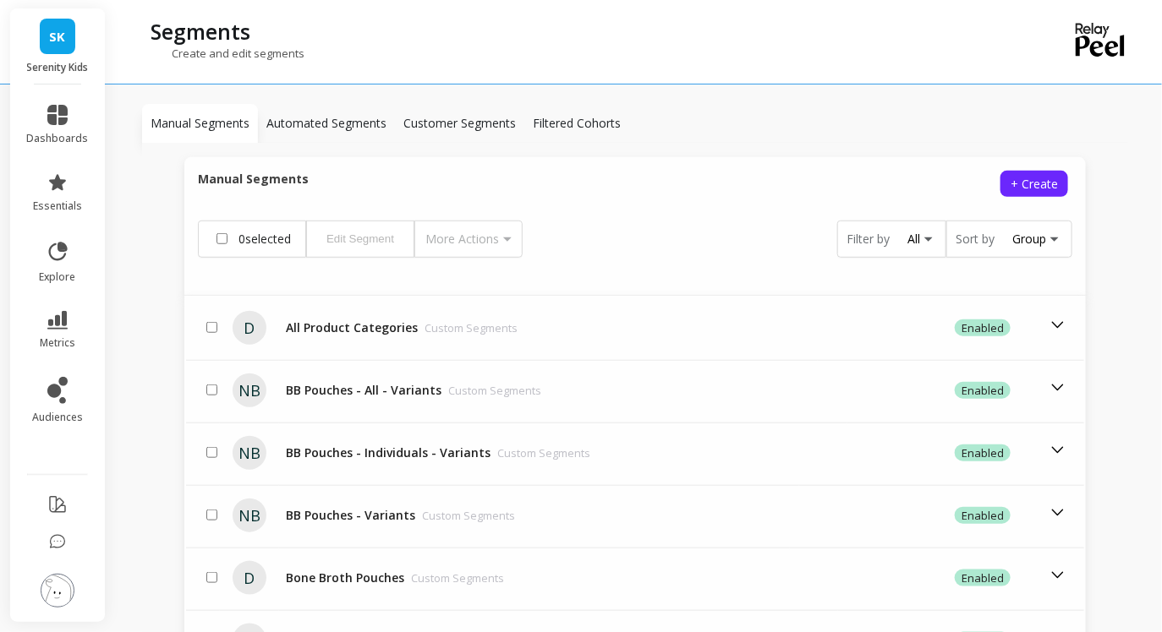
click at [1046, 231] on div "Group" at bounding box center [1029, 239] width 34 height 16
click at [983, 231] on label "Sort by" at bounding box center [974, 239] width 39 height 17
click at [1030, 231] on div "Group" at bounding box center [1029, 239] width 34 height 16
click at [985, 335] on div "Created On" at bounding box center [1010, 343] width 105 height 16
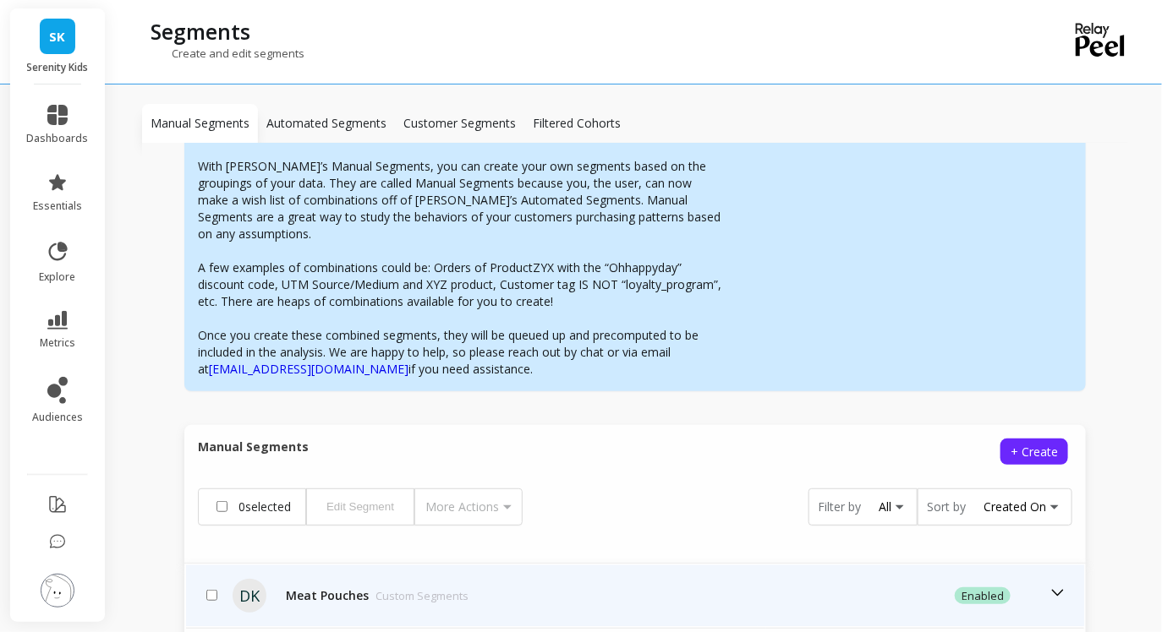
scroll to position [342, 0]
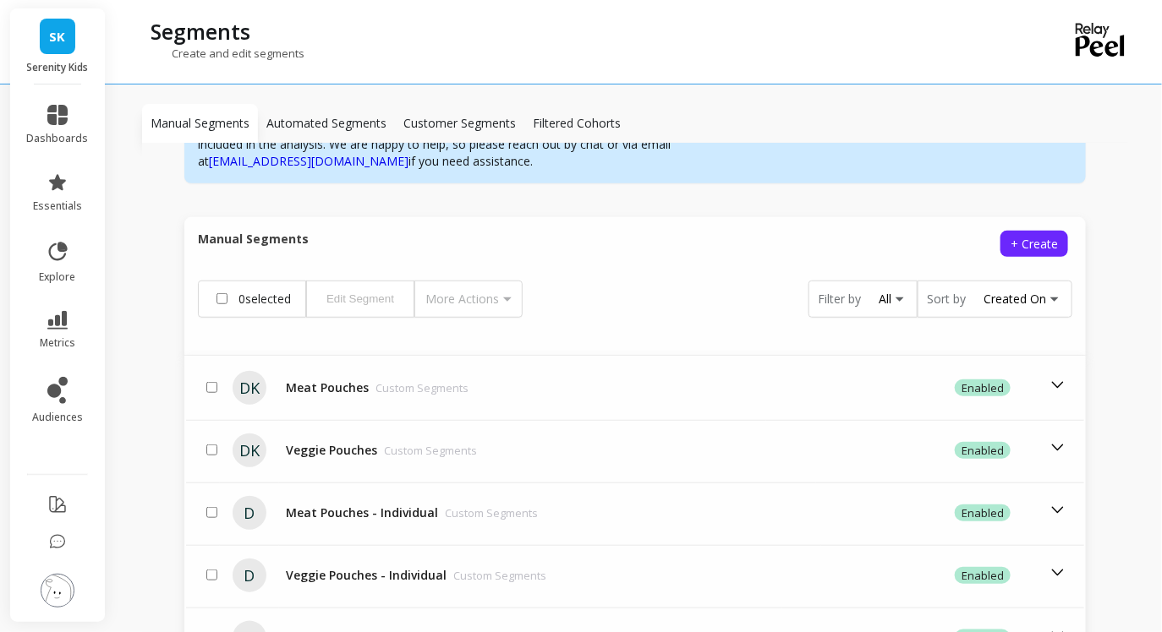
click at [951, 291] on label "Sort by" at bounding box center [946, 299] width 39 height 17
click at [879, 291] on div "All" at bounding box center [885, 299] width 13 height 16
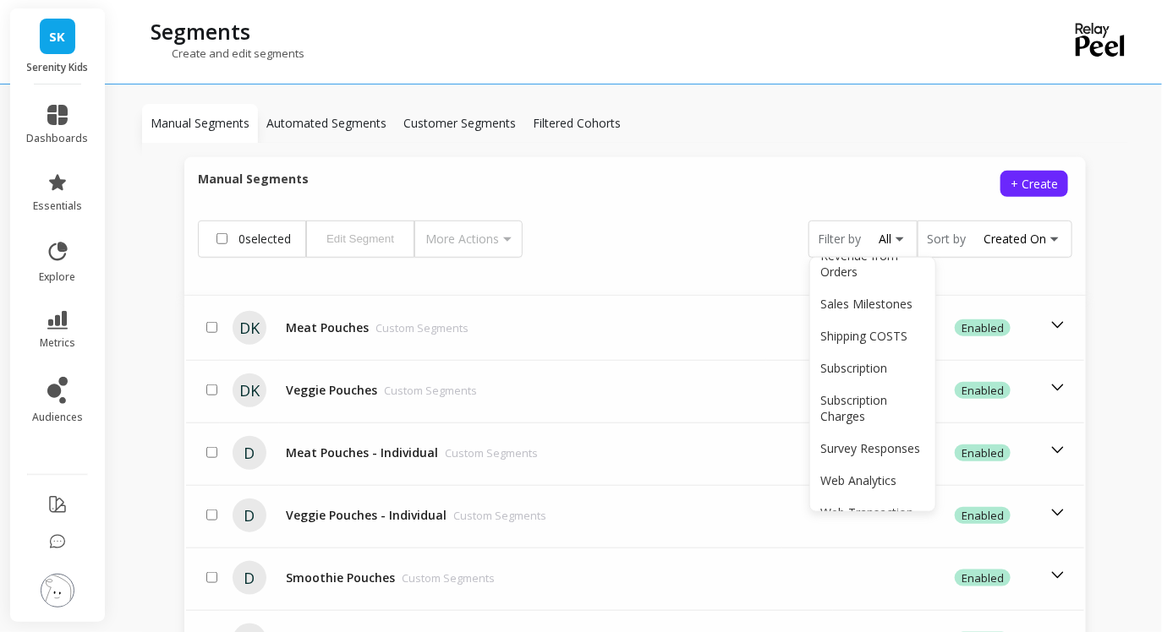
scroll to position [0, 0]
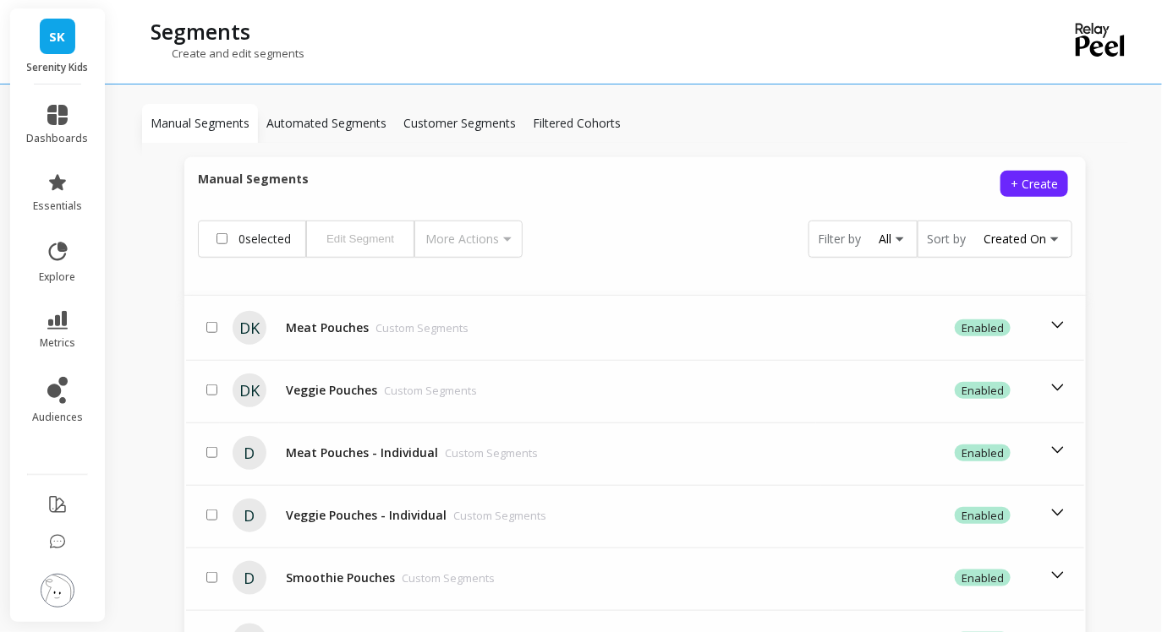
click at [652, 221] on div "0 selected Edit Segment More Actions Filter by All Sort by Created On" at bounding box center [635, 239] width 874 height 37
click at [357, 127] on p "Automated Segments" at bounding box center [326, 123] width 120 height 17
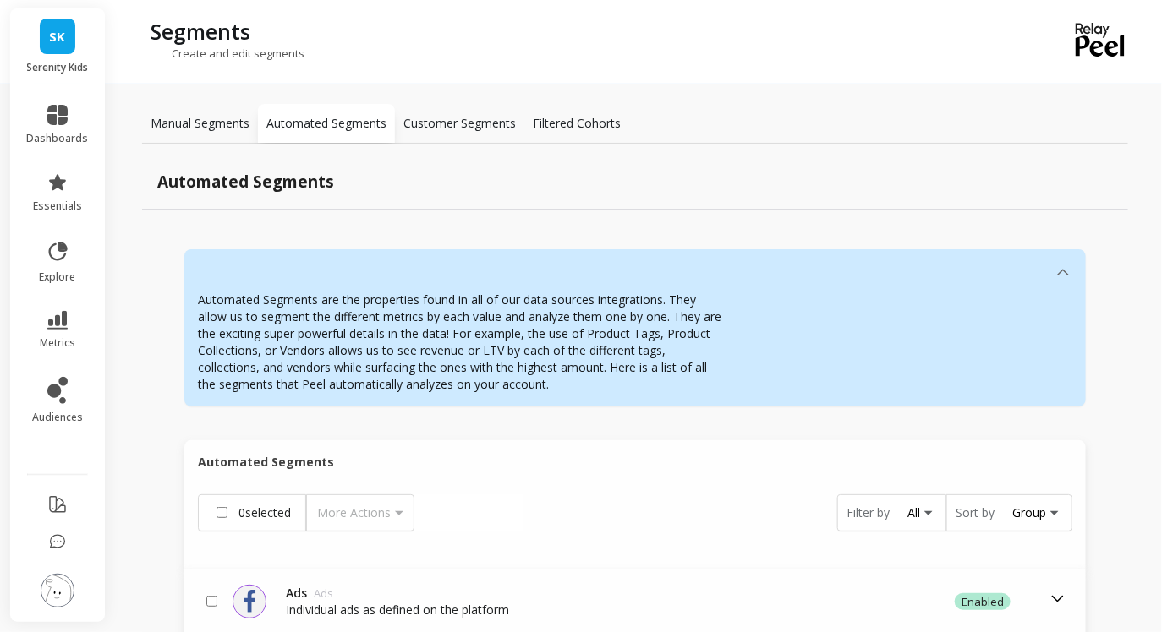
click at [217, 122] on p "Manual Segments" at bounding box center [200, 123] width 99 height 17
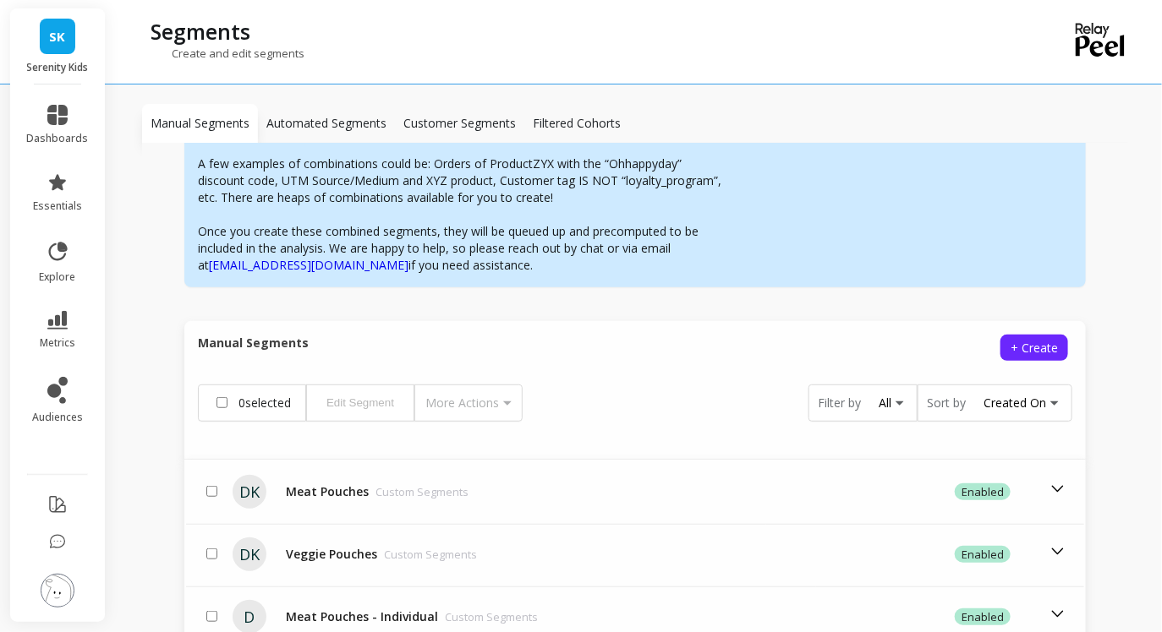
scroll to position [242, 0]
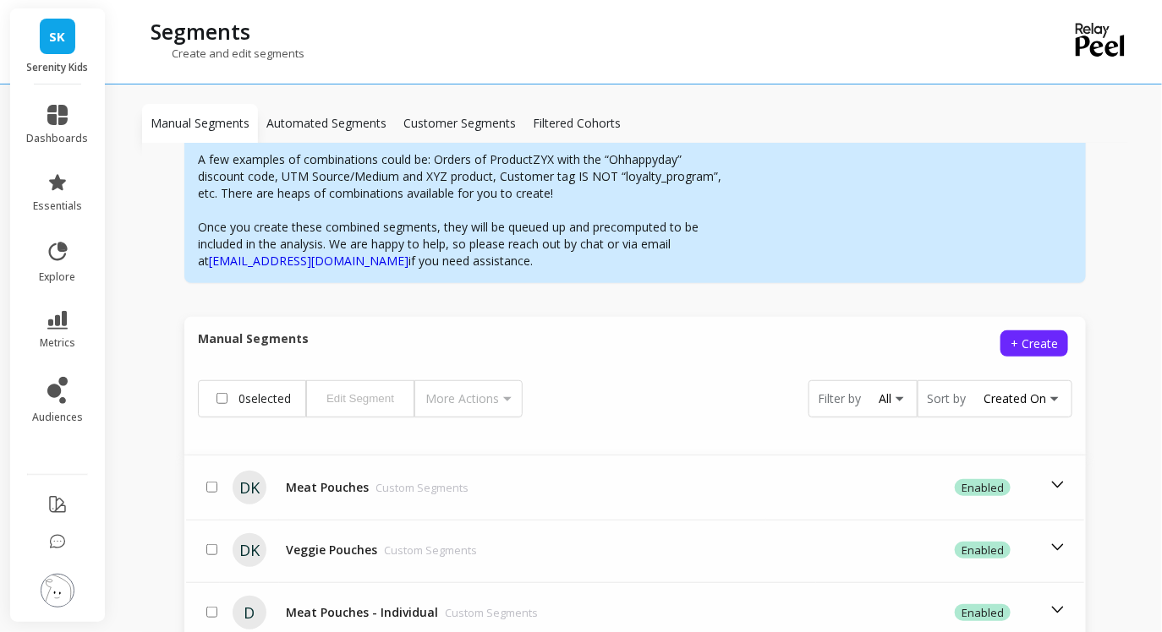
click at [1017, 391] on div "Created On" at bounding box center [1014, 399] width 63 height 16
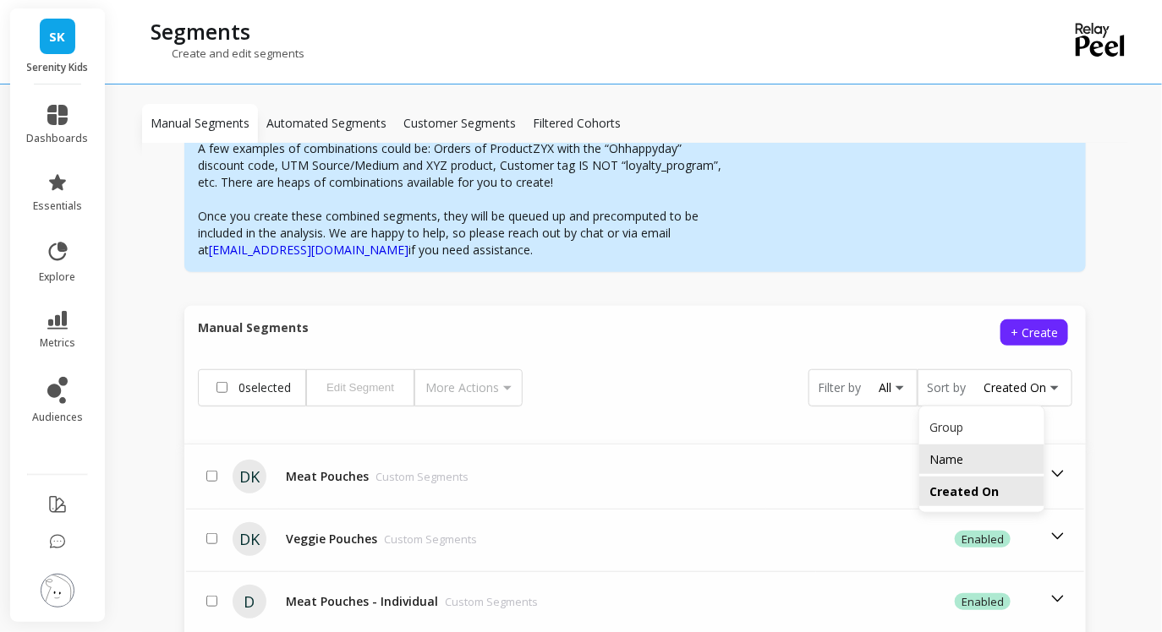
click at [968, 452] on div "Name" at bounding box center [981, 460] width 105 height 16
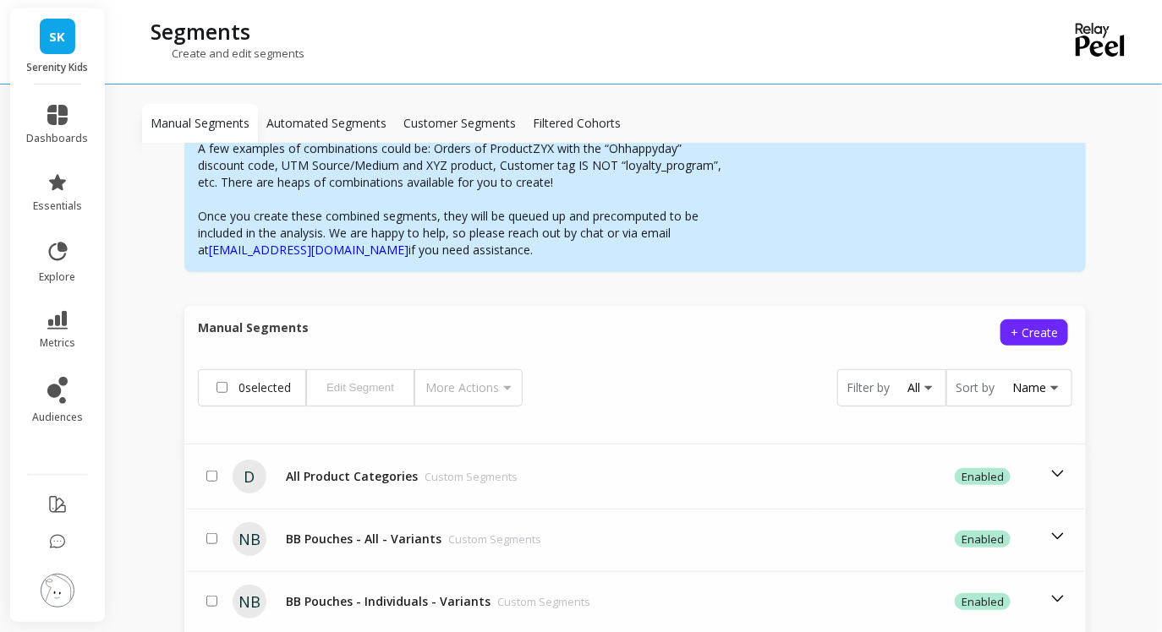
click at [1034, 380] on div "Name" at bounding box center [1029, 388] width 34 height 16
click at [957, 418] on div "Group" at bounding box center [1010, 428] width 125 height 30
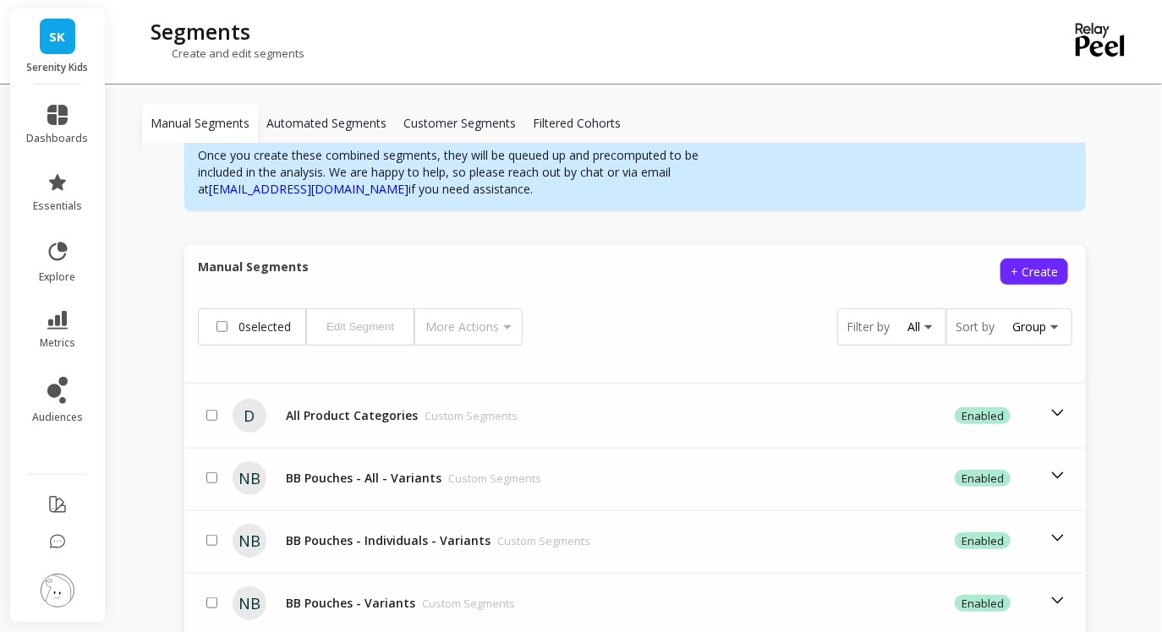
scroll to position [305, 0]
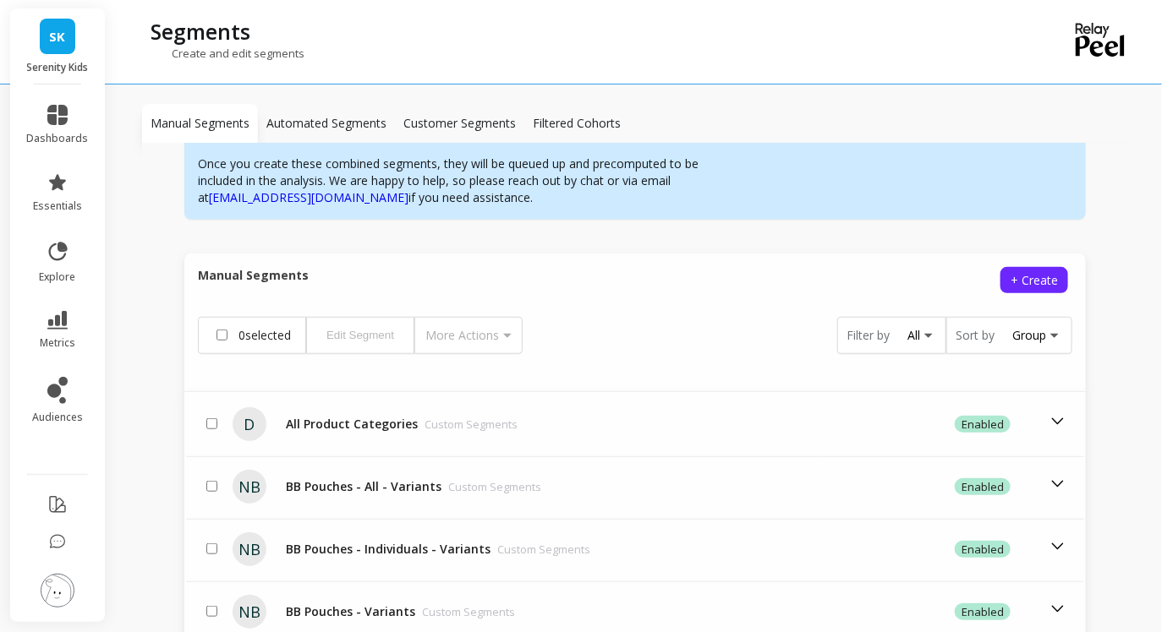
click at [1040, 327] on div "Group" at bounding box center [1029, 335] width 34 height 16
click at [997, 399] on div "Name" at bounding box center [1010, 407] width 105 height 16
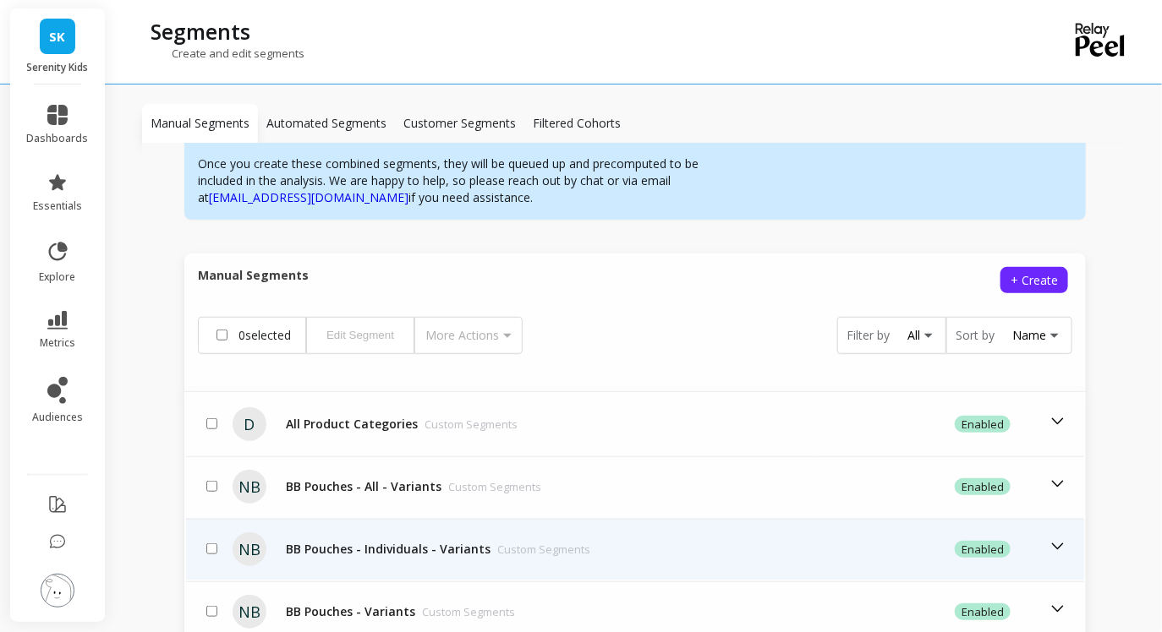
scroll to position [796, 0]
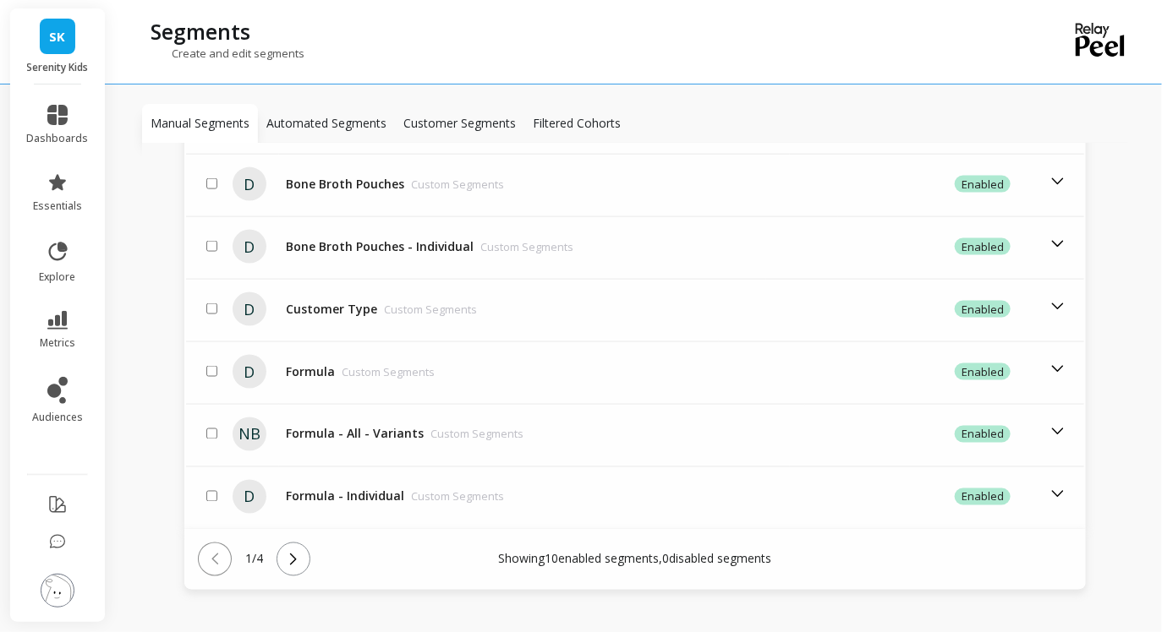
click at [303, 550] on icon at bounding box center [293, 559] width 19 height 19
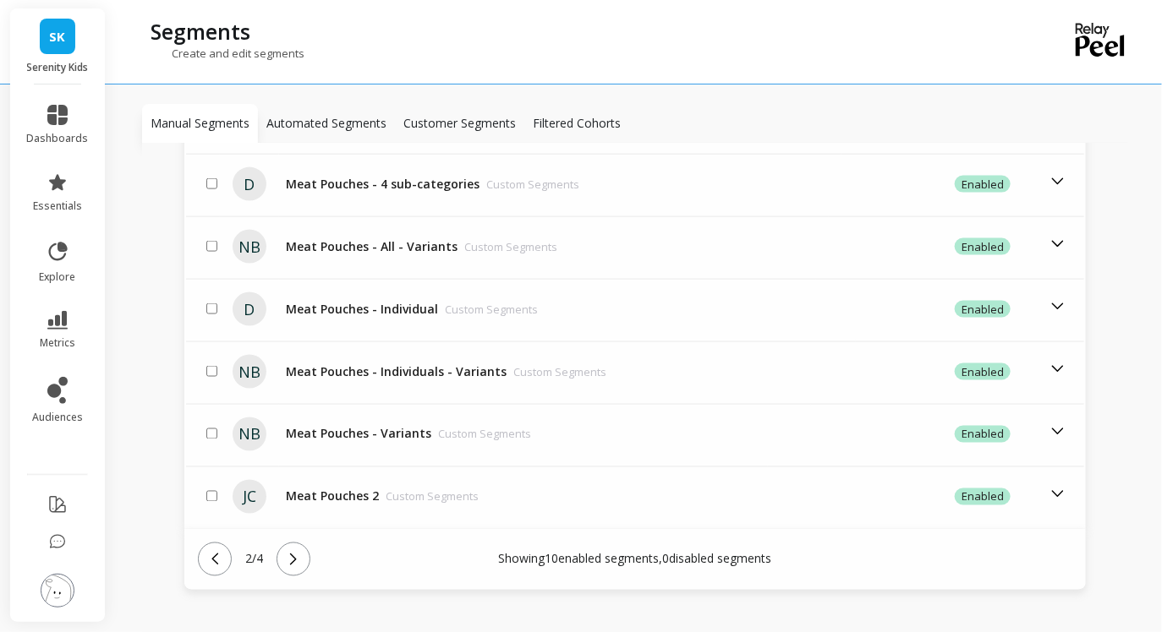
click at [303, 550] on icon at bounding box center [293, 559] width 19 height 19
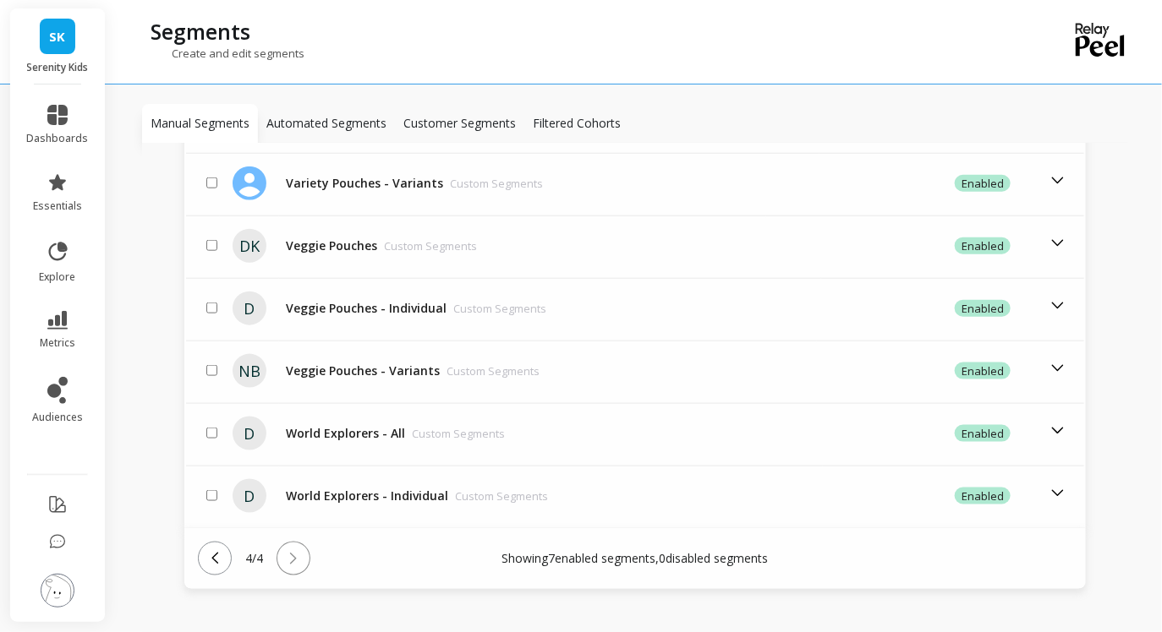
click at [202, 542] on button at bounding box center [215, 559] width 34 height 34
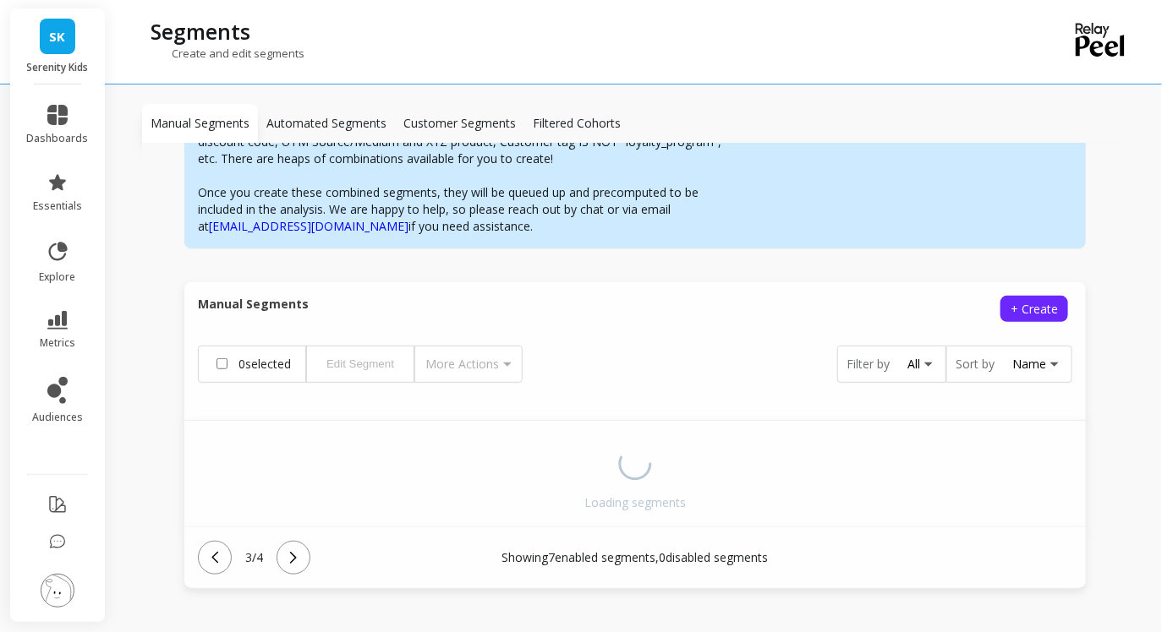
scroll to position [609, 0]
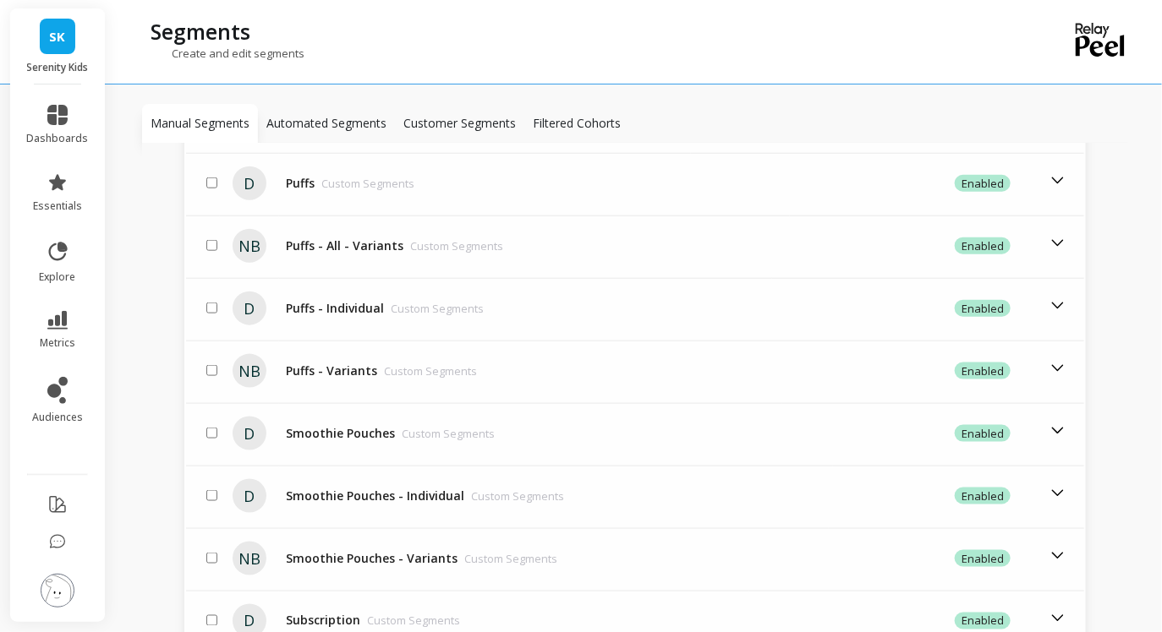
click at [203, 549] on div at bounding box center [211, 559] width 17 height 20
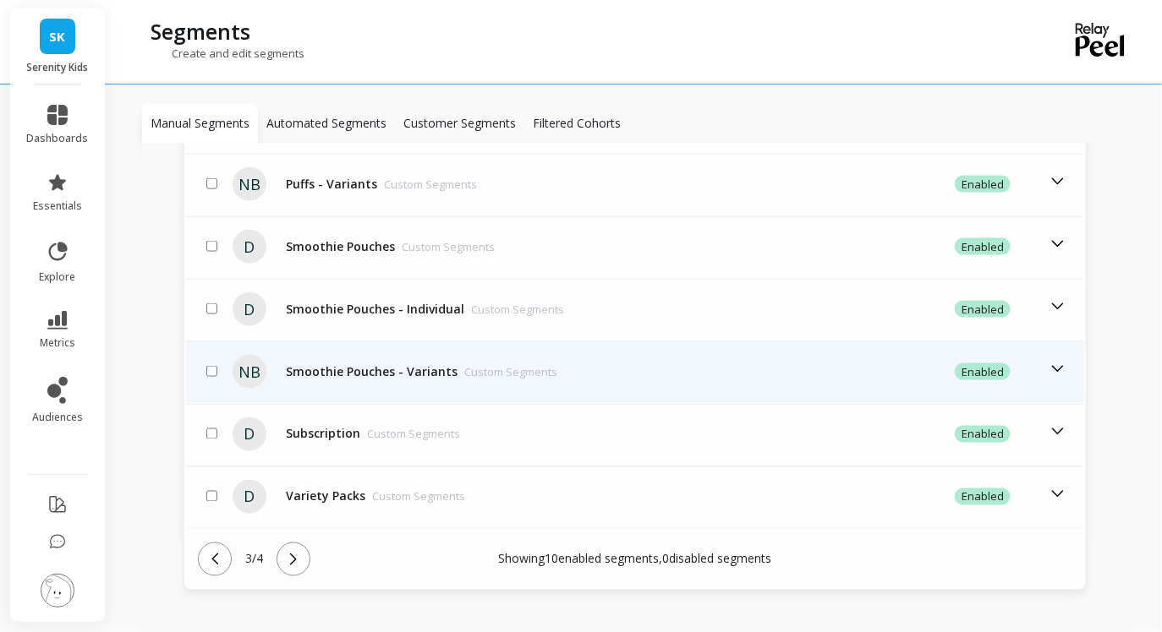
click at [207, 550] on icon at bounding box center [214, 559] width 19 height 19
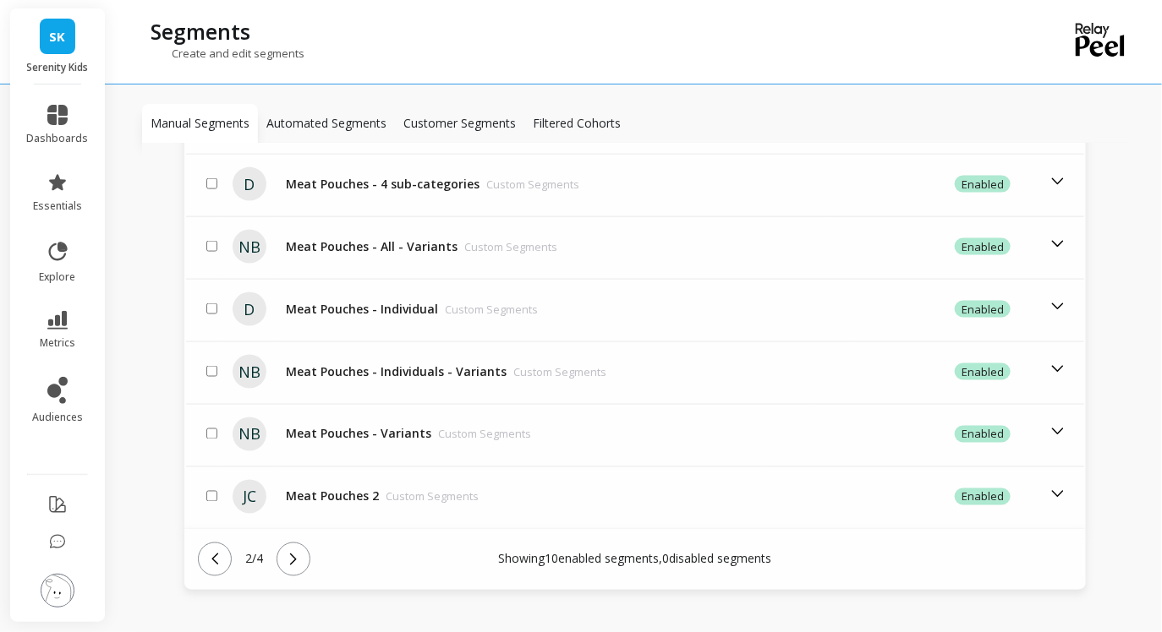
click at [297, 550] on icon at bounding box center [293, 559] width 19 height 19
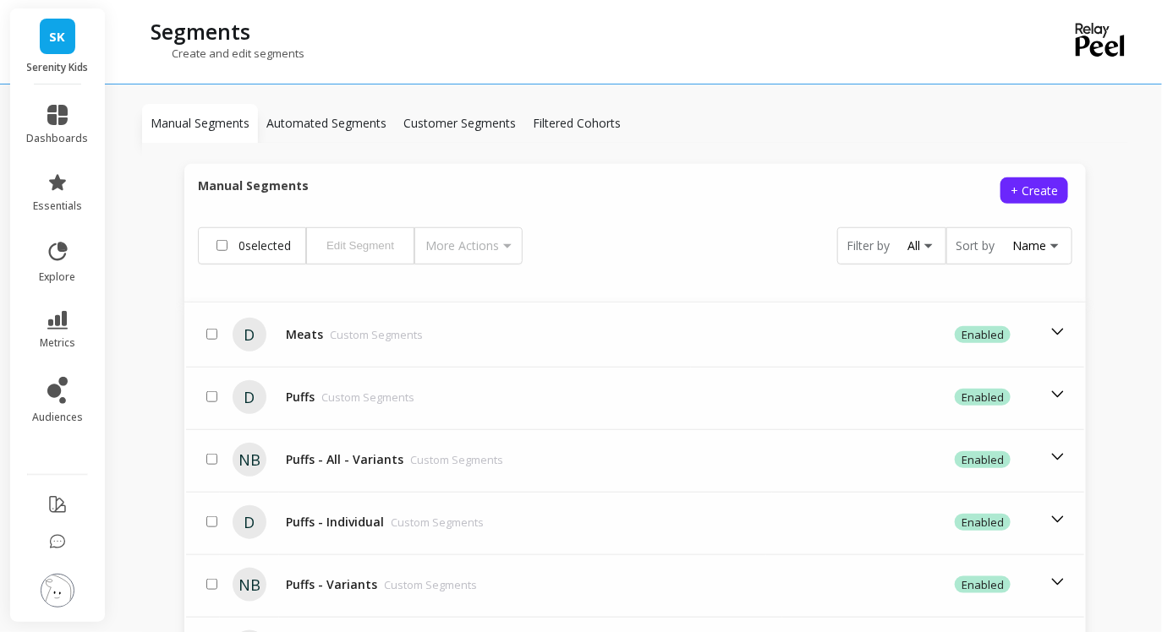
scroll to position [405, 0]
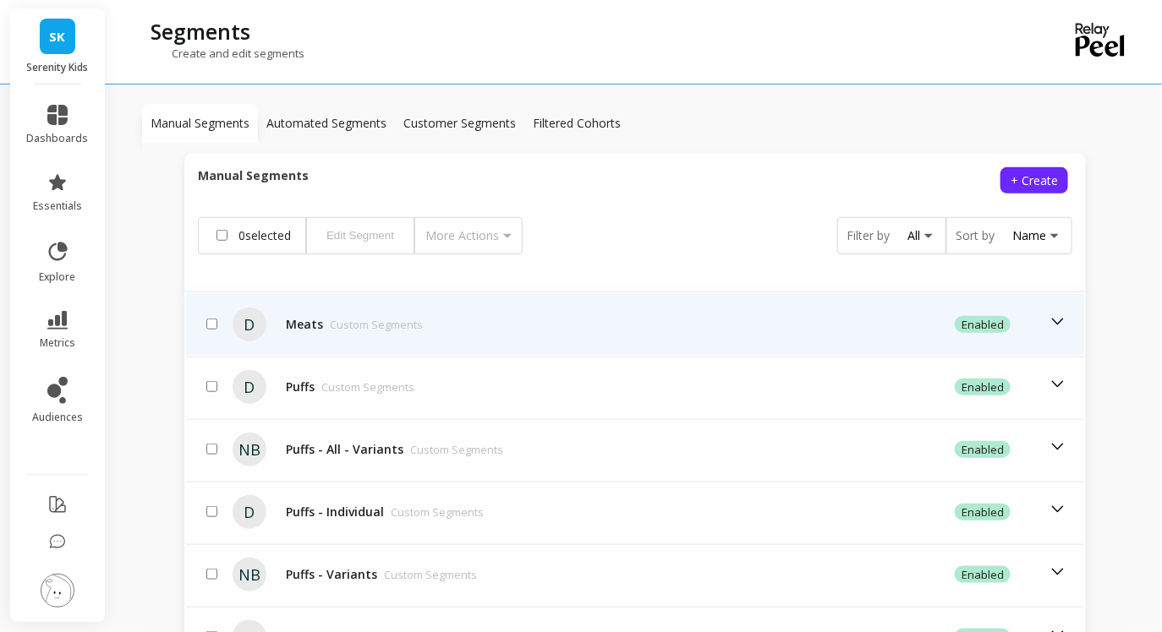
click at [330, 294] on td "Meats Custom Segments" at bounding box center [491, 324] width 424 height 61
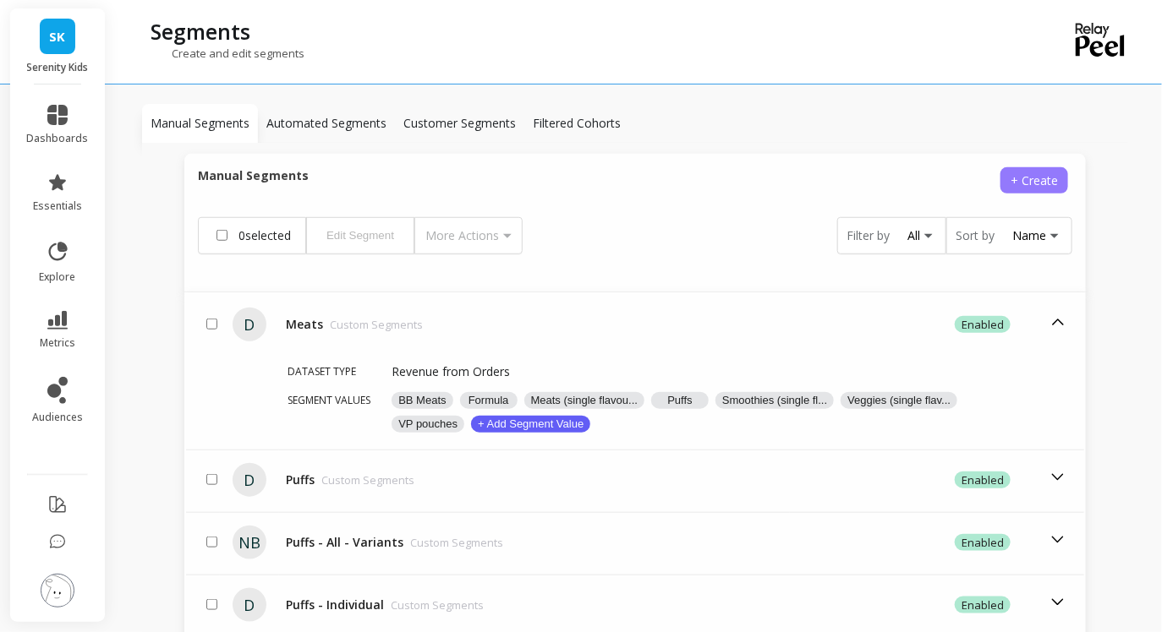
click at [1041, 172] on span "+ Create" at bounding box center [1033, 180] width 47 height 16
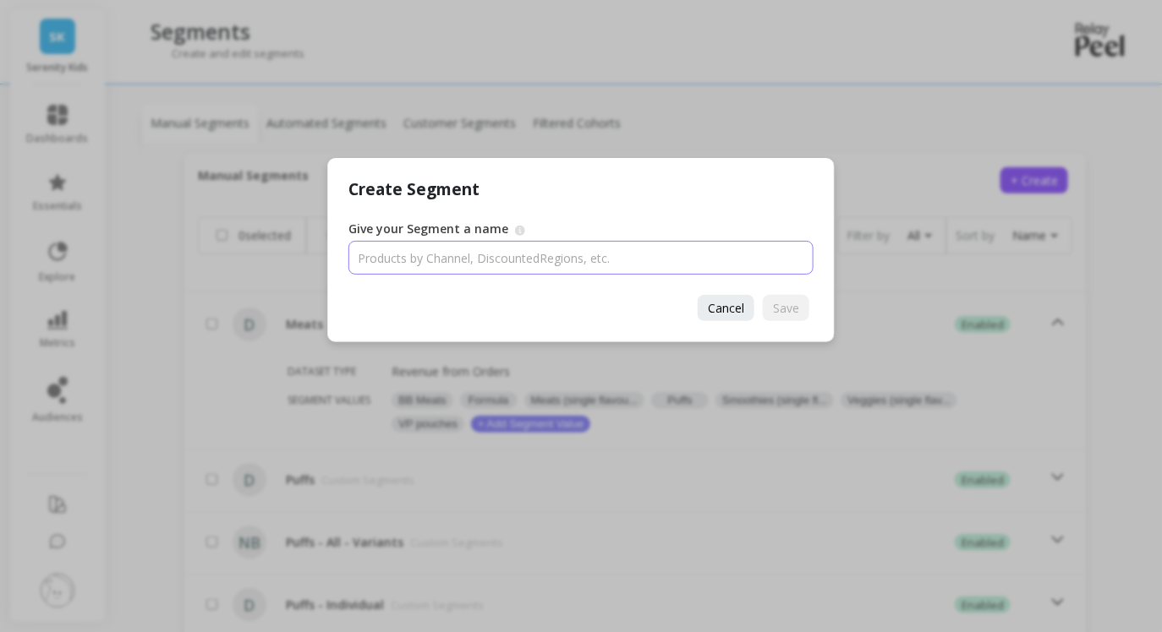
click at [643, 254] on input "Give your Segment a name" at bounding box center [580, 258] width 465 height 34
type input "p"
type input "Product Categories"
click at [782, 314] on span "Save" at bounding box center [786, 308] width 26 height 16
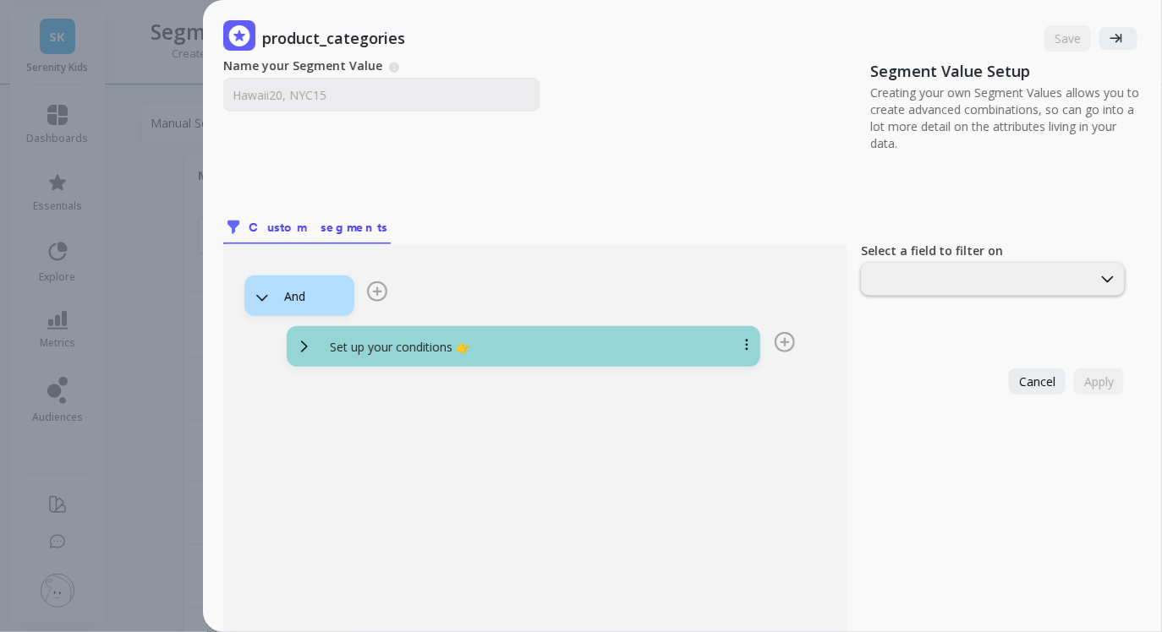
scroll to position [79, 0]
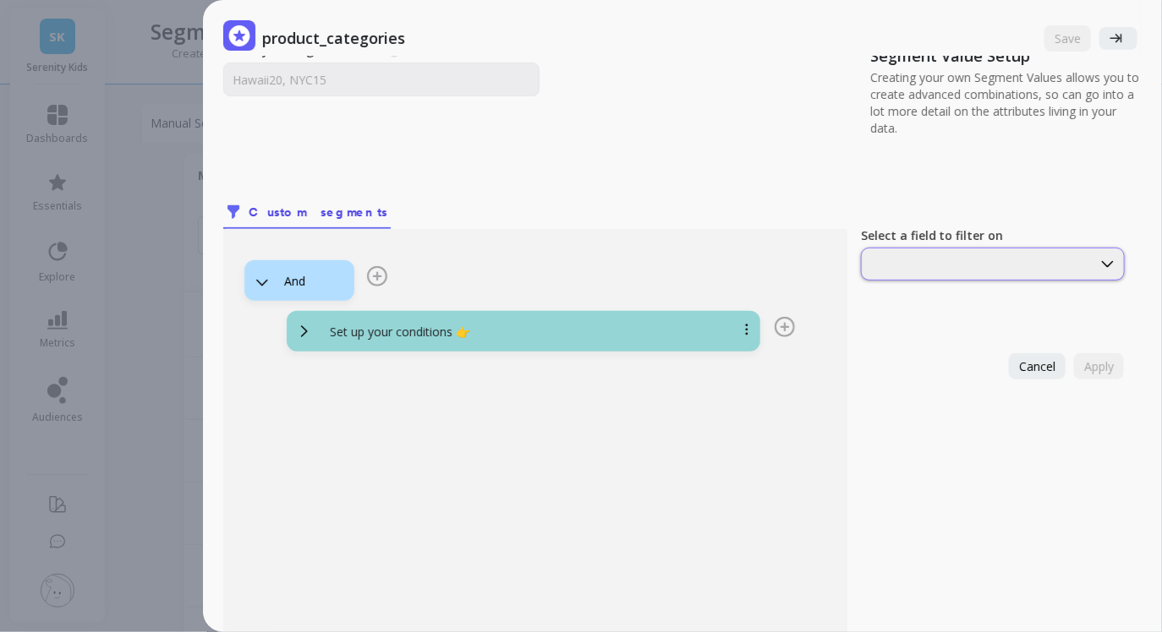
click at [914, 276] on div at bounding box center [993, 264] width 264 height 33
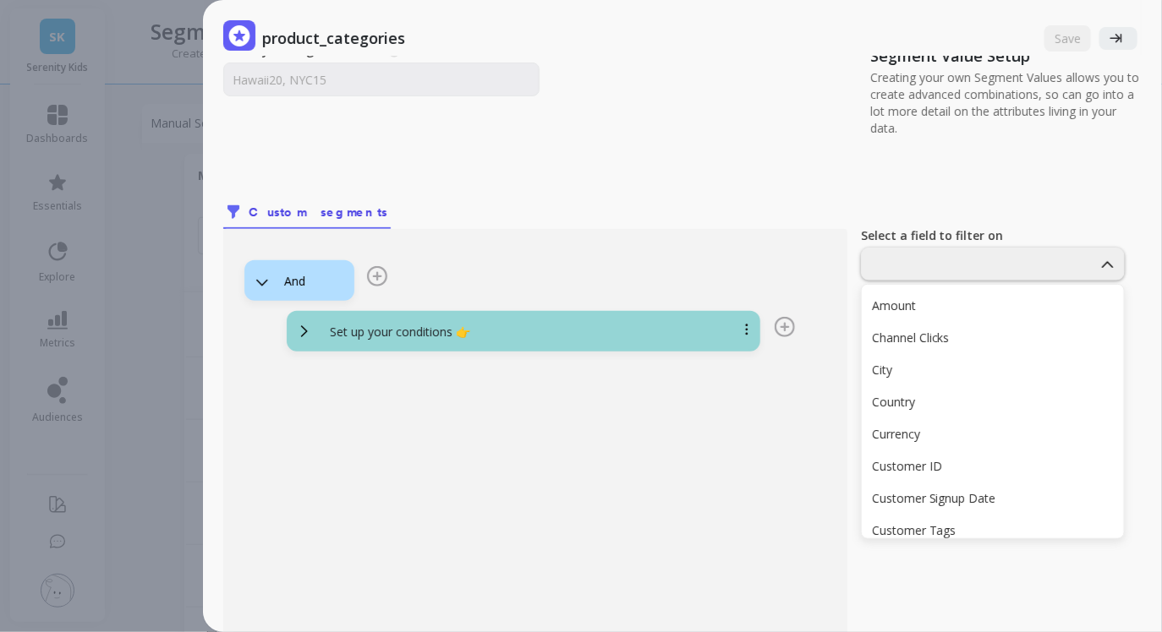
click at [767, 156] on div "Name your Segment Value A Segment Value describes the unique segment/filter you…" at bounding box center [682, 348] width 918 height 612
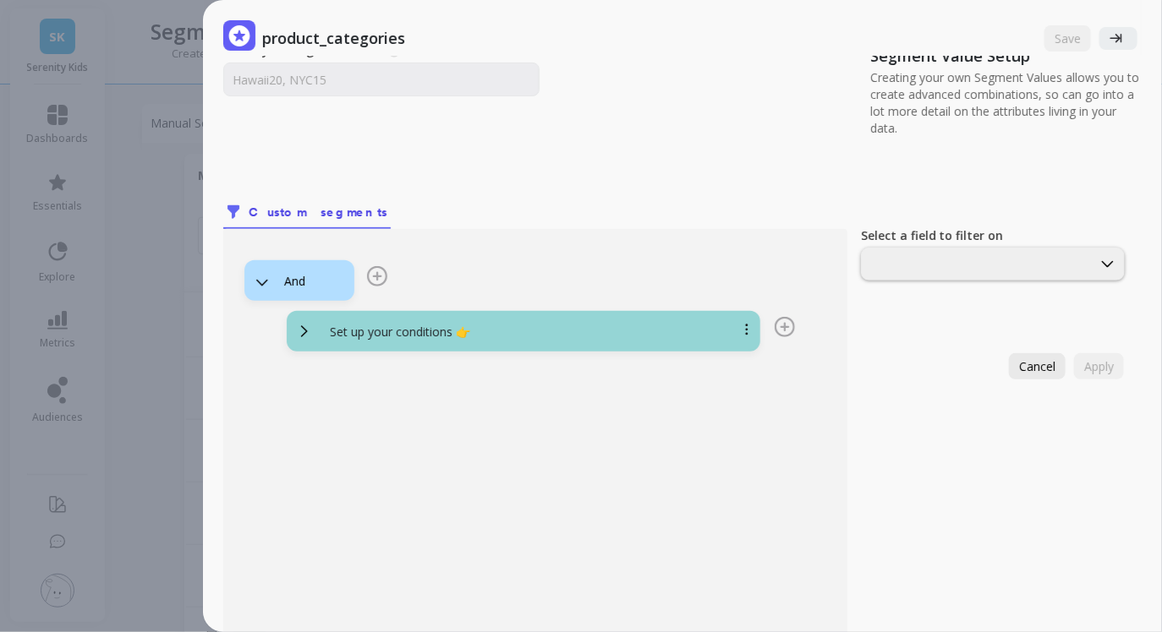
click at [1042, 361] on span "Cancel" at bounding box center [1037, 367] width 36 height 16
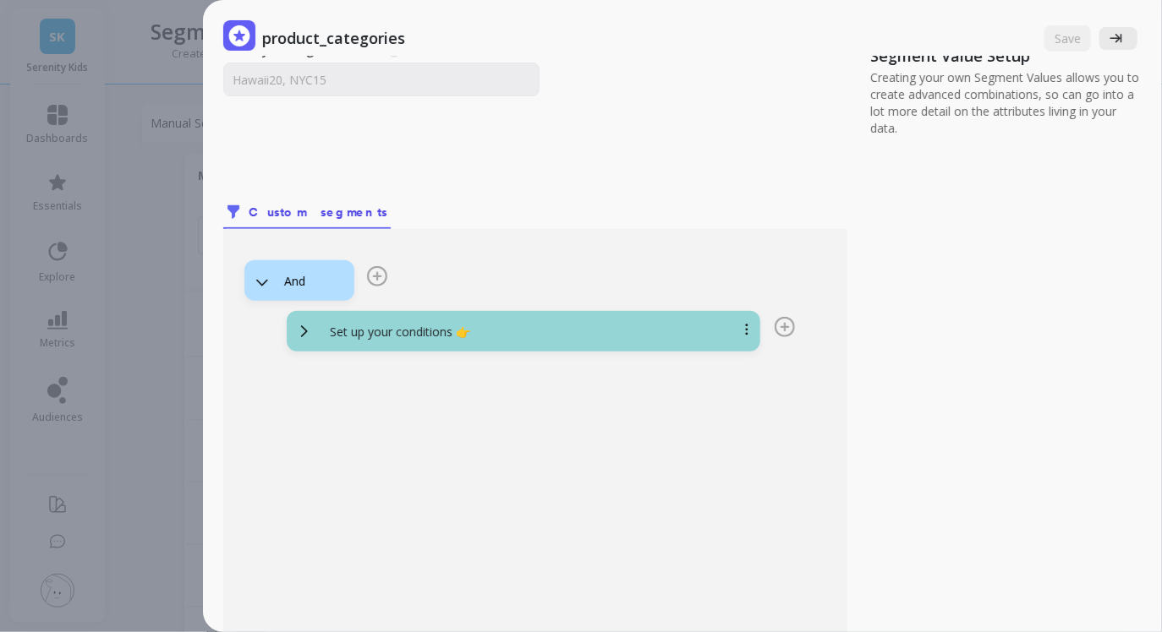
click at [1119, 45] on button at bounding box center [1118, 38] width 38 height 23
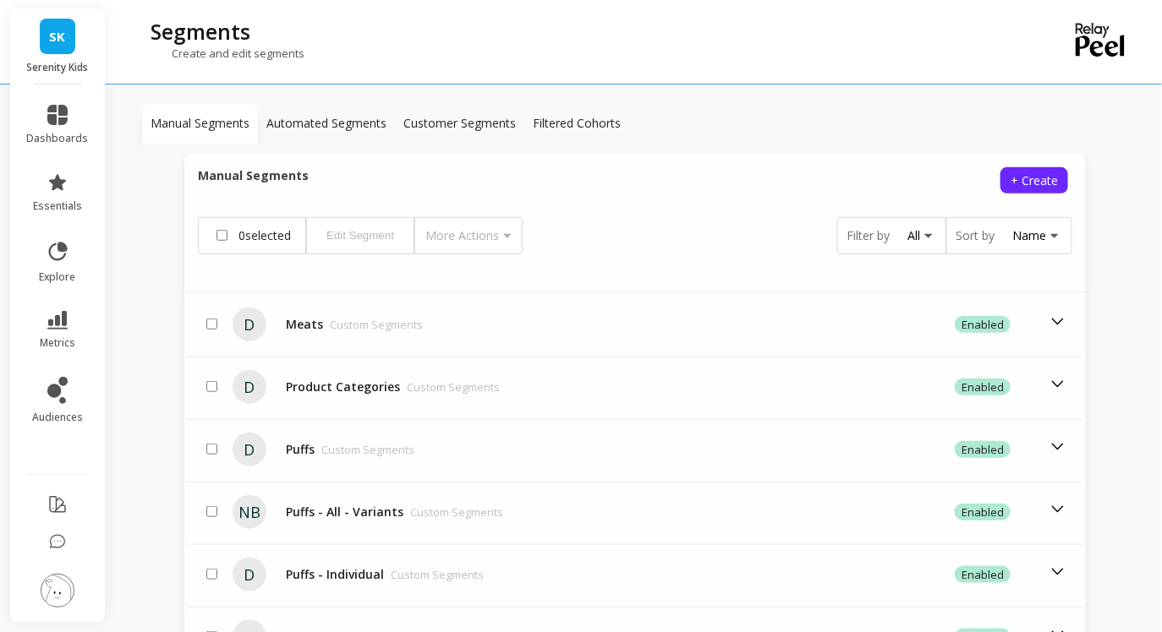
click at [432, 320] on td "Meats Custom Segments" at bounding box center [491, 324] width 424 height 61
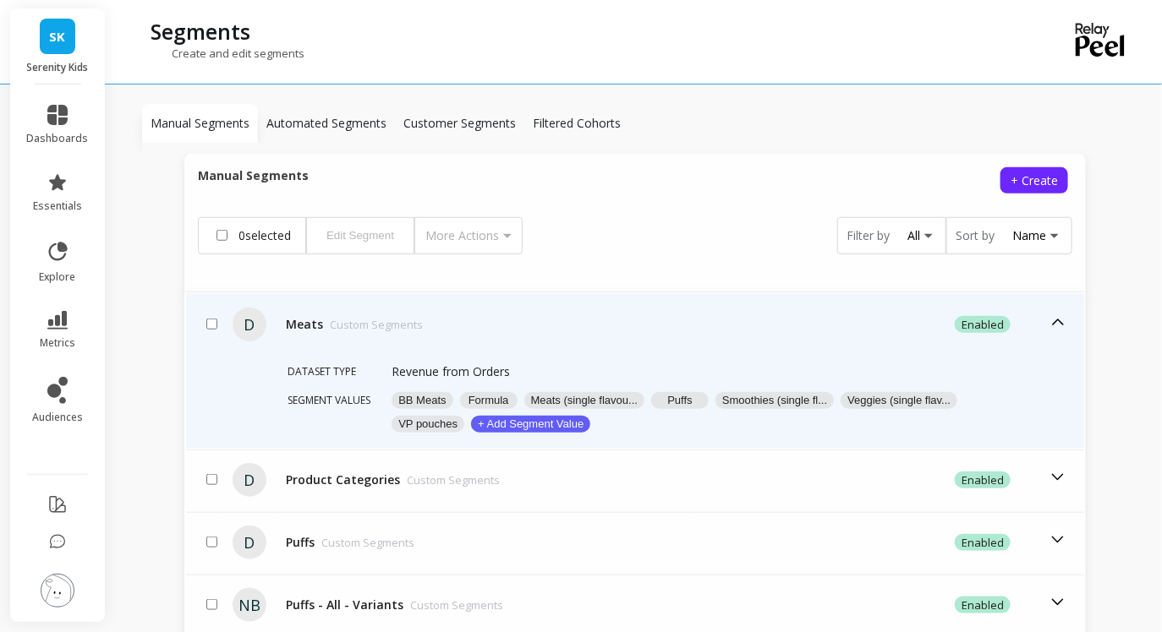
click at [214, 315] on div at bounding box center [211, 325] width 17 height 20
click at [211, 319] on input "checkbox" at bounding box center [211, 324] width 11 height 11
checkbox input "true"
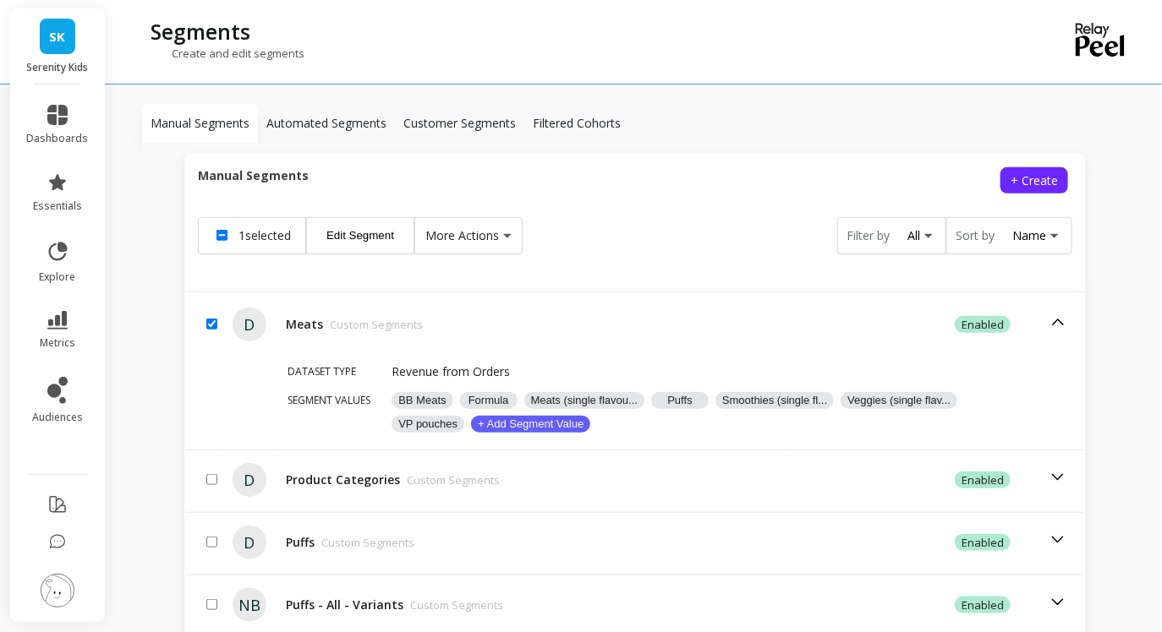
click at [468, 227] on span "More Actions" at bounding box center [462, 235] width 74 height 17
click at [477, 261] on button "Enable / Disable" at bounding box center [496, 273] width 155 height 25
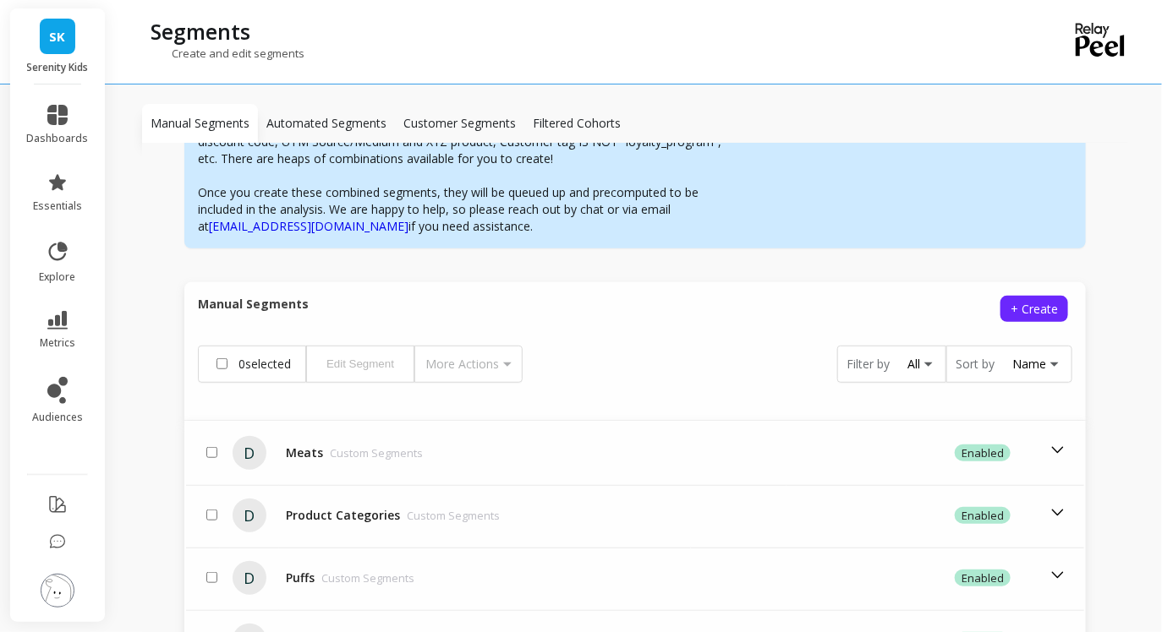
scroll to position [405, 0]
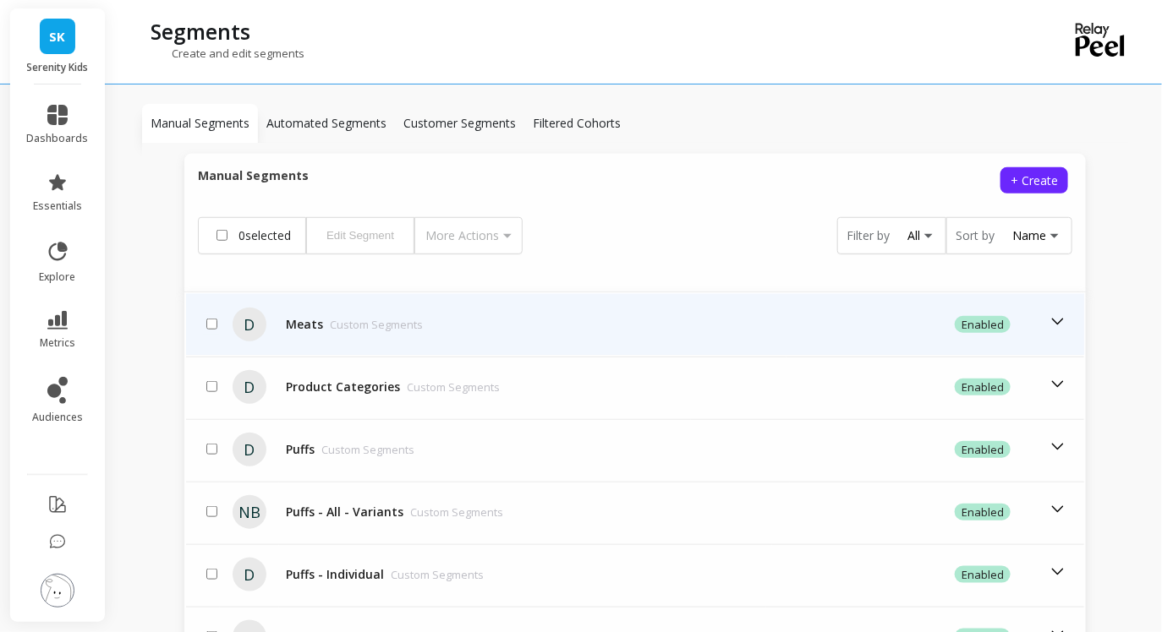
click at [209, 319] on input "checkbox" at bounding box center [211, 324] width 11 height 11
checkbox input "true"
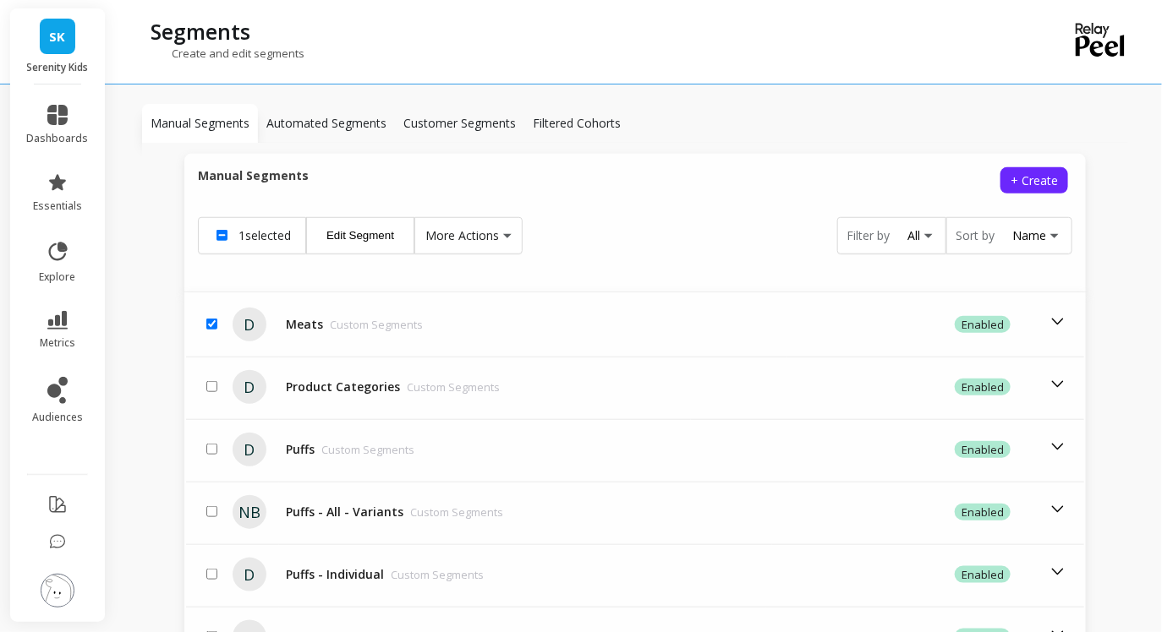
click at [478, 227] on span "More Actions" at bounding box center [462, 235] width 74 height 17
click at [465, 261] on button "Enable / Disable" at bounding box center [496, 273] width 155 height 25
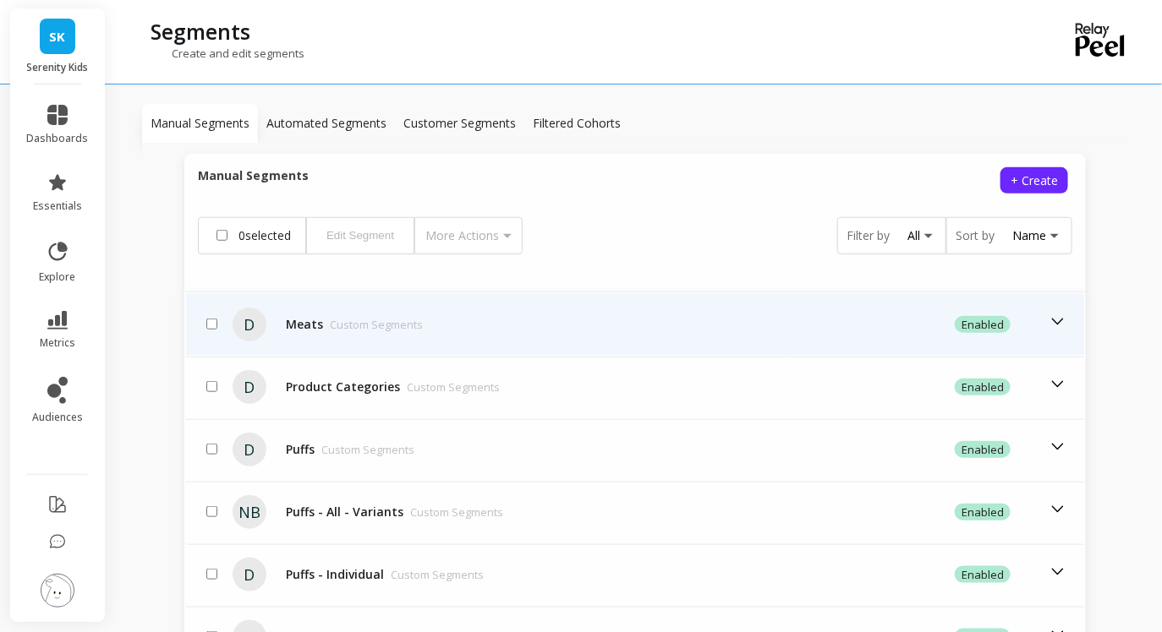
click at [204, 315] on div at bounding box center [211, 325] width 17 height 20
click at [209, 319] on input "checkbox" at bounding box center [211, 324] width 11 height 11
checkbox input "true"
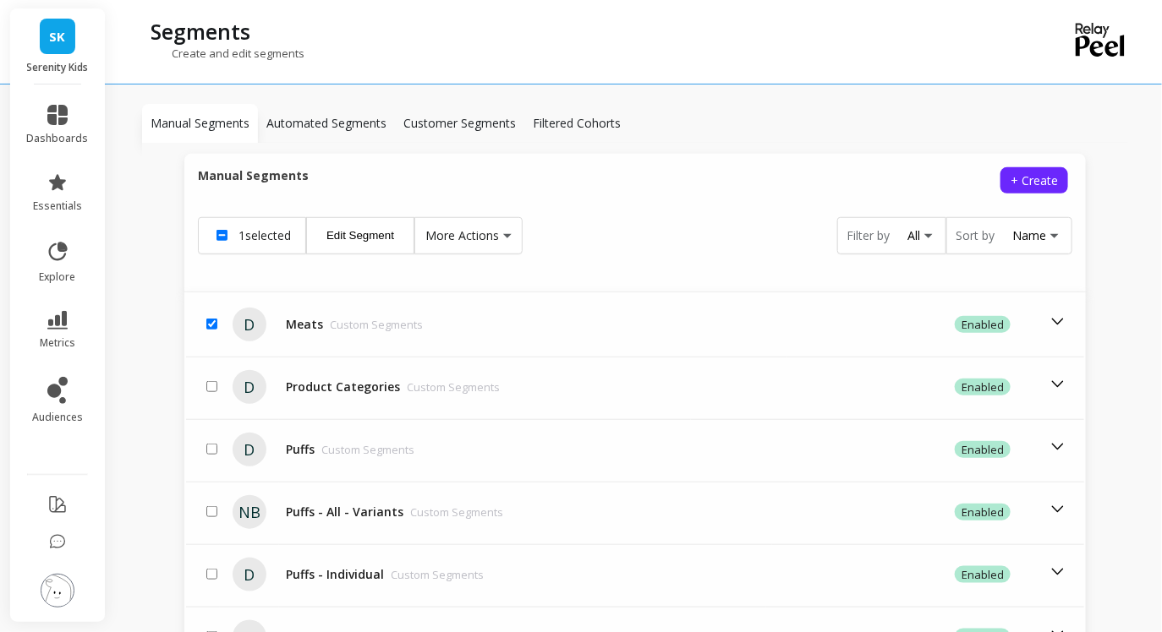
click at [402, 217] on button "Edit Segment" at bounding box center [360, 235] width 108 height 37
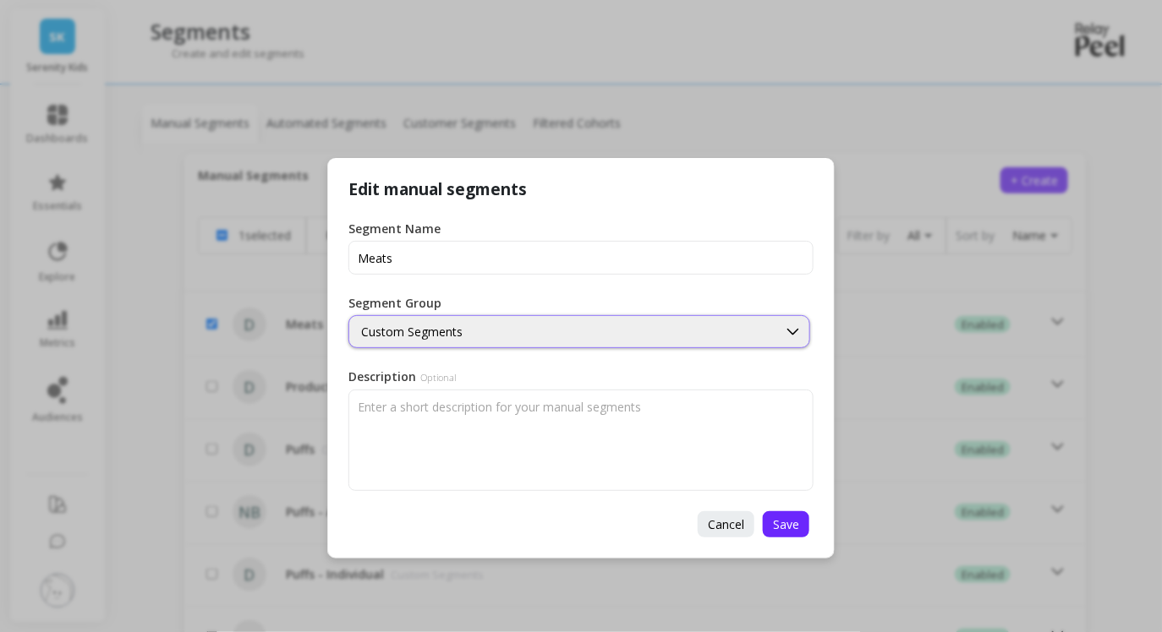
click at [440, 327] on div "Custom Segments" at bounding box center [563, 332] width 404 height 16
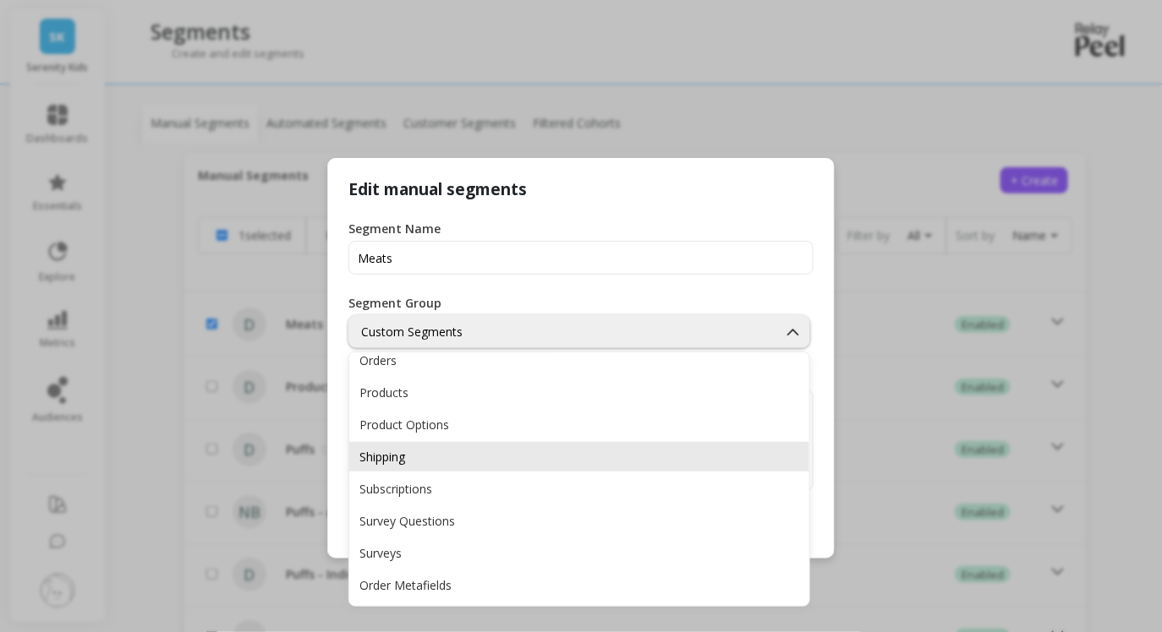
scroll to position [316, 0]
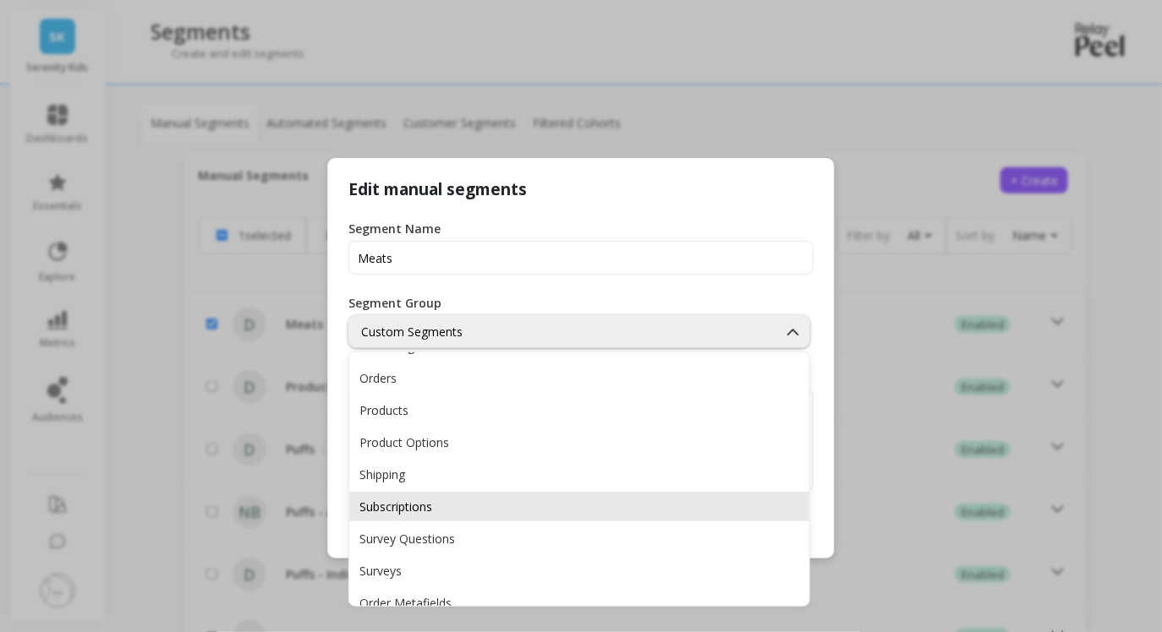
click at [447, 503] on div "Subscriptions" at bounding box center [579, 507] width 440 height 16
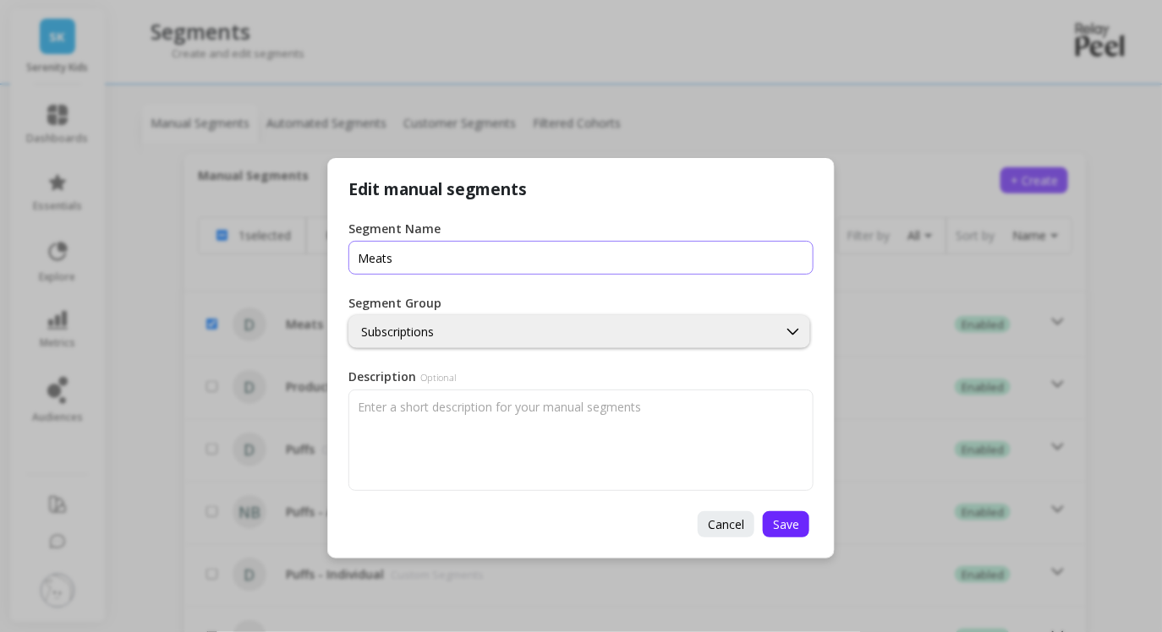
drag, startPoint x: 798, startPoint y: 520, endPoint x: 562, endPoint y: 270, distance: 343.9
click at [562, 270] on div "Edit manual segments Segment Name Segment Group option Subscriptions, selected.…" at bounding box center [580, 358] width 507 height 401
click at [562, 270] on input "Segment Name" at bounding box center [580, 258] width 465 height 34
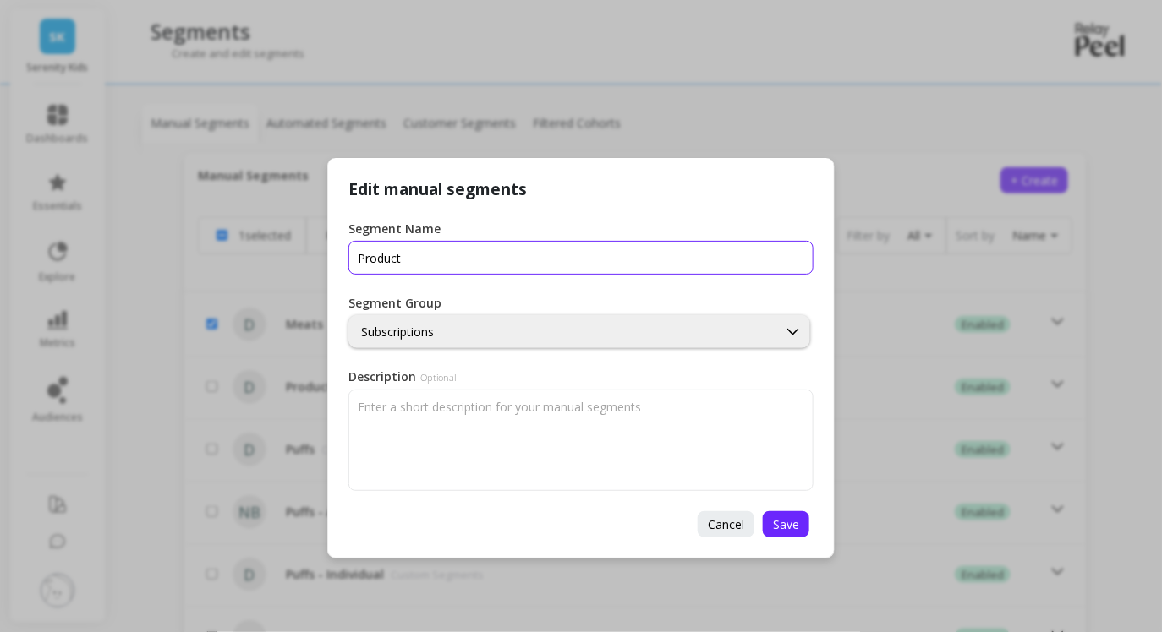
type input "Product Categories"
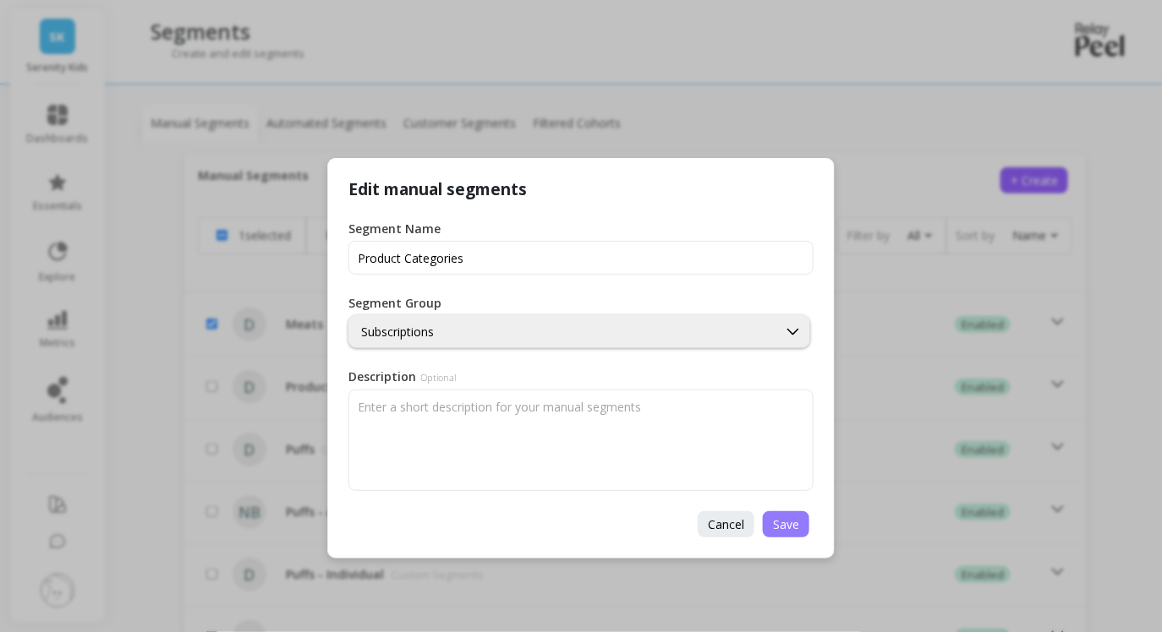
click at [789, 530] on span "Save" at bounding box center [786, 525] width 26 height 16
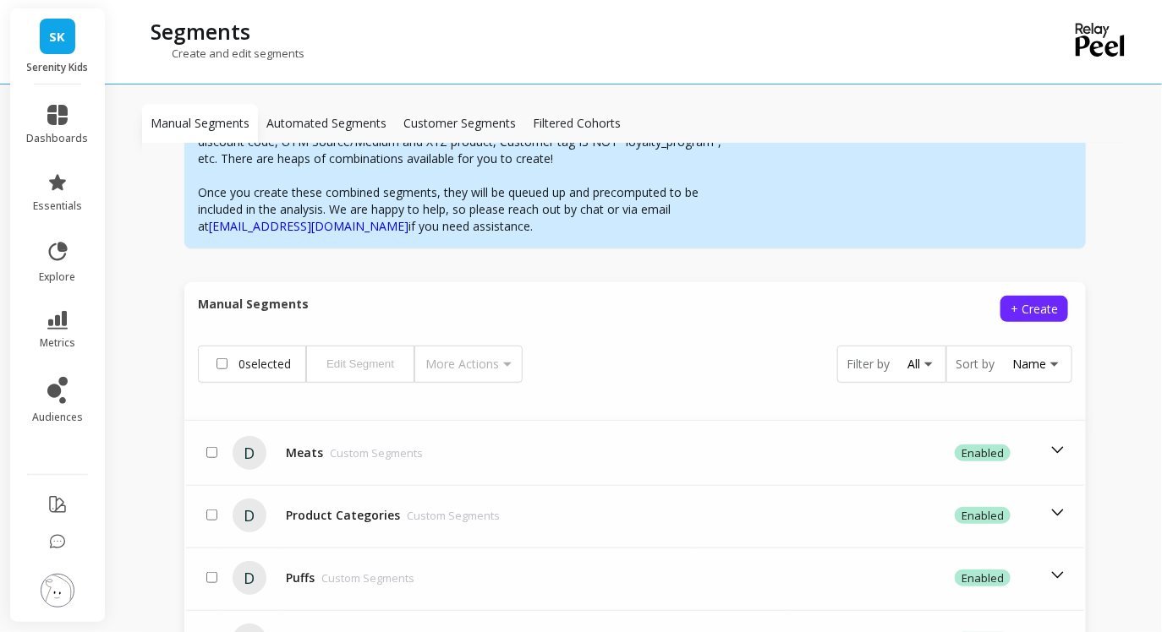
scroll to position [405, 0]
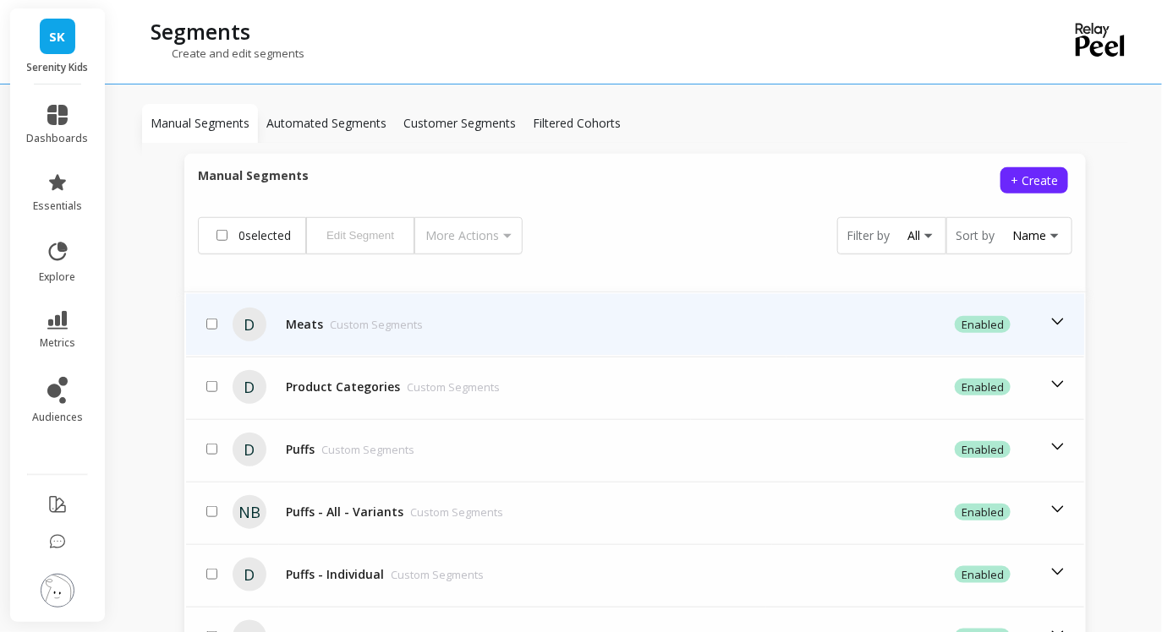
click at [696, 326] on td "Meats Custom Segments" at bounding box center [491, 324] width 424 height 61
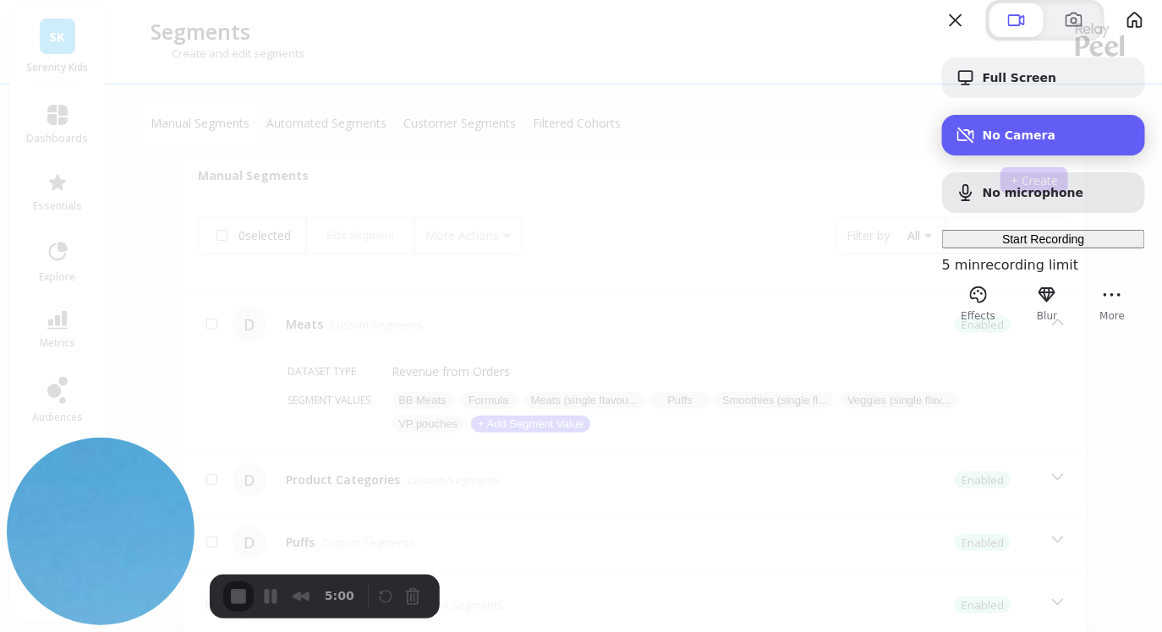
click at [983, 142] on span "No Camera" at bounding box center [1057, 136] width 149 height 14
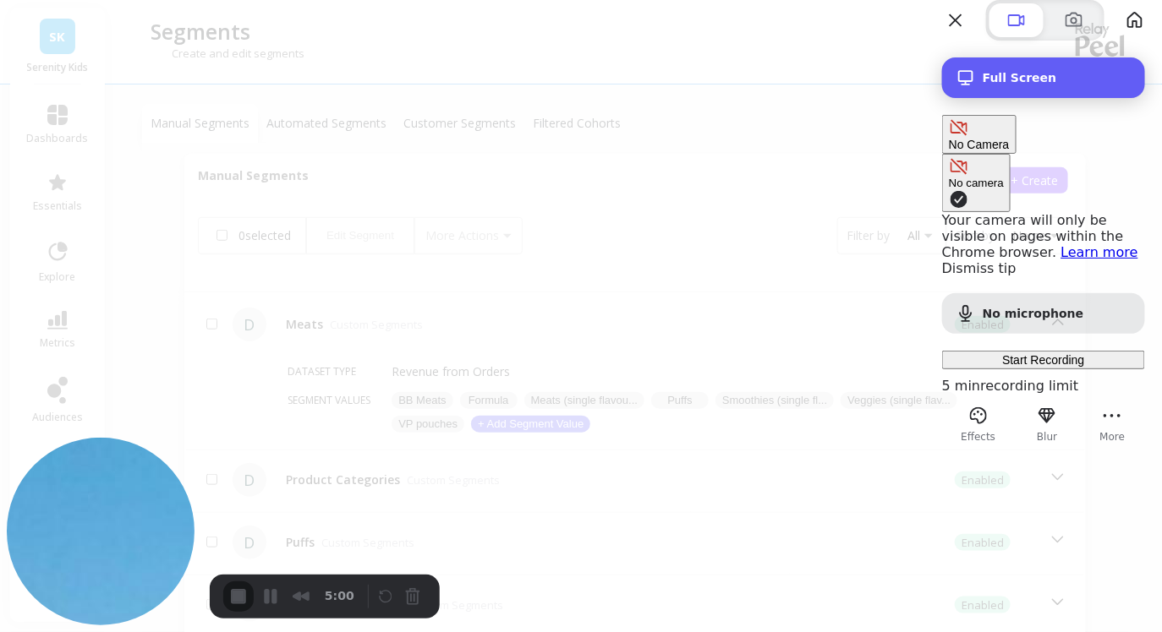
click at [1048, 98] on div "Full Screen" at bounding box center [1043, 77] width 203 height 41
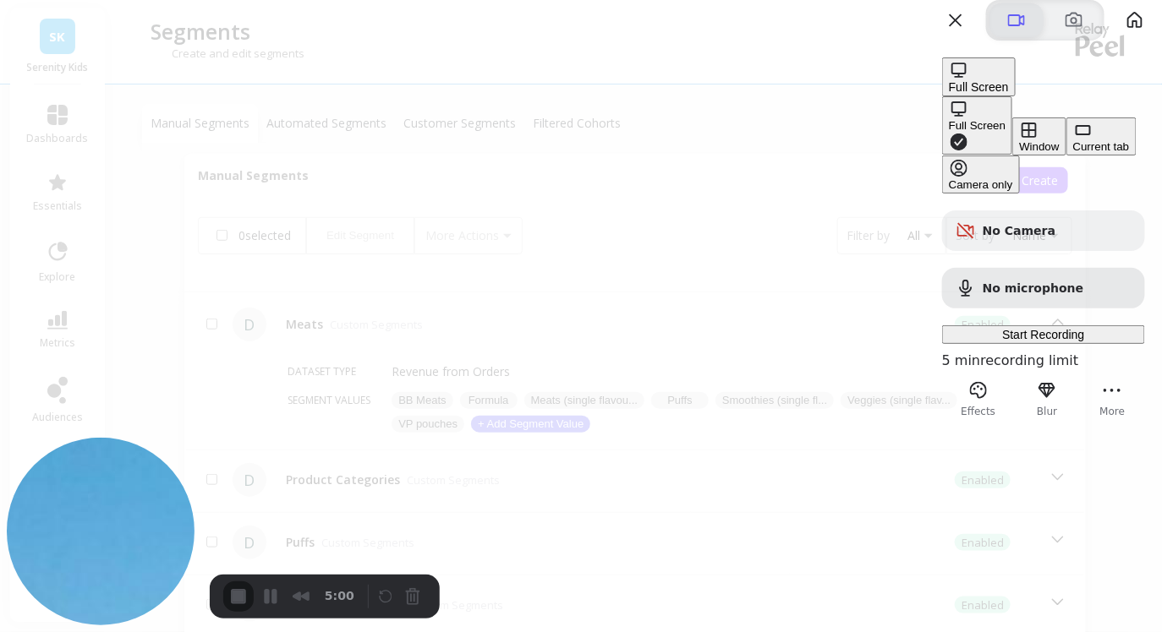
click at [1006, 30] on span at bounding box center [1016, 20] width 20 height 20
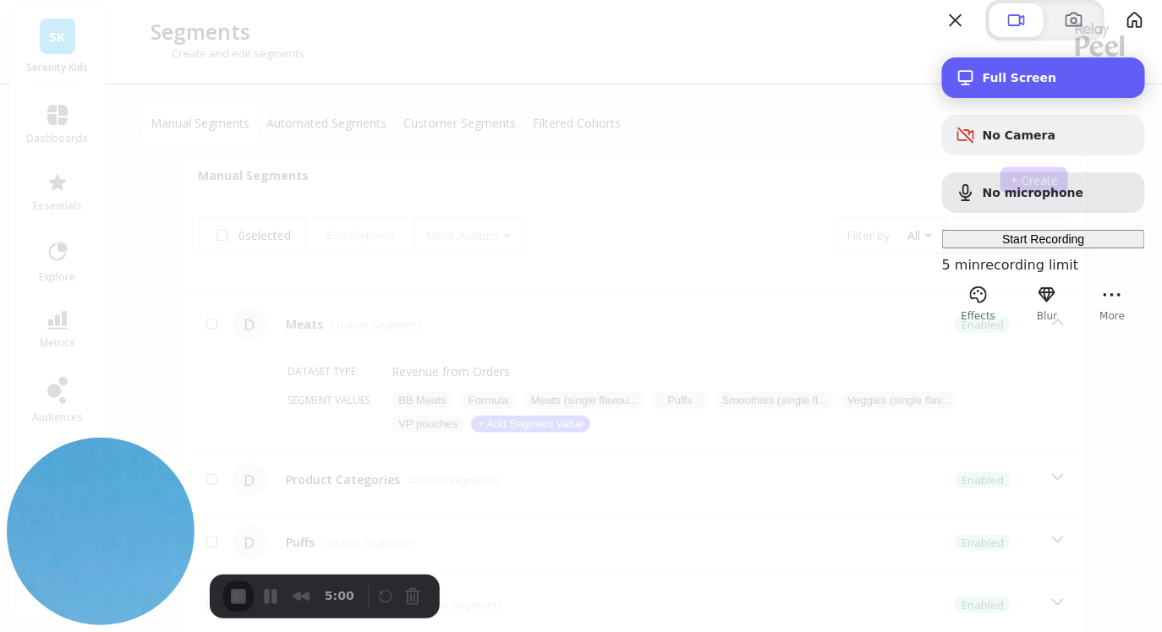
click at [1000, 98] on div "Full Screen" at bounding box center [1043, 77] width 203 height 41
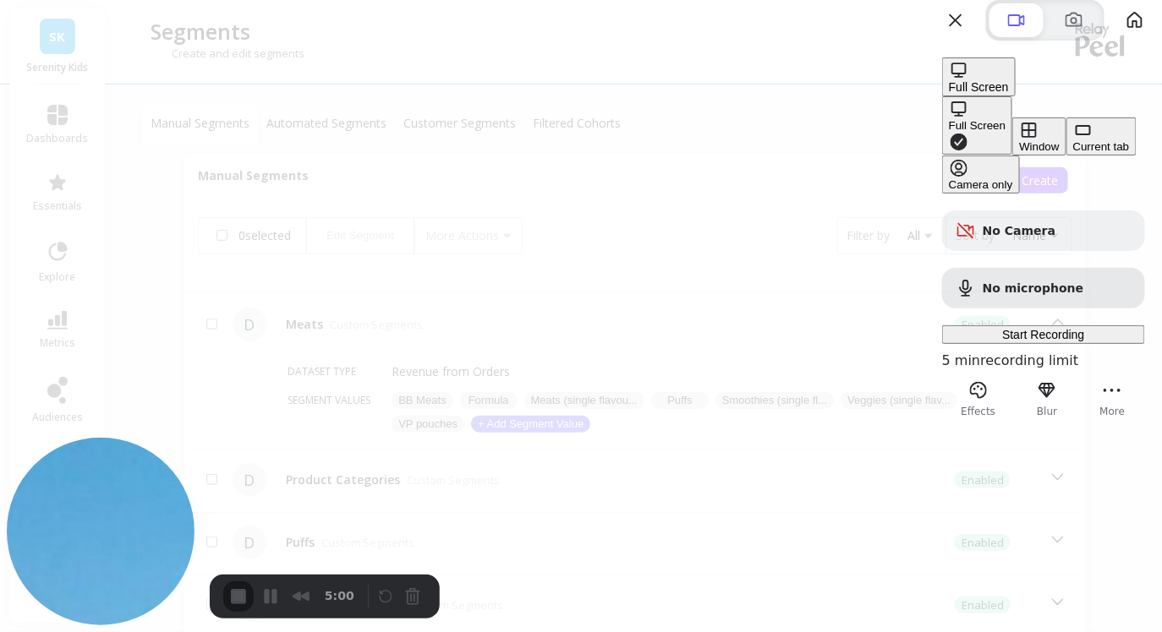
click at [949, 119] on div "Full Screen" at bounding box center [977, 125] width 57 height 13
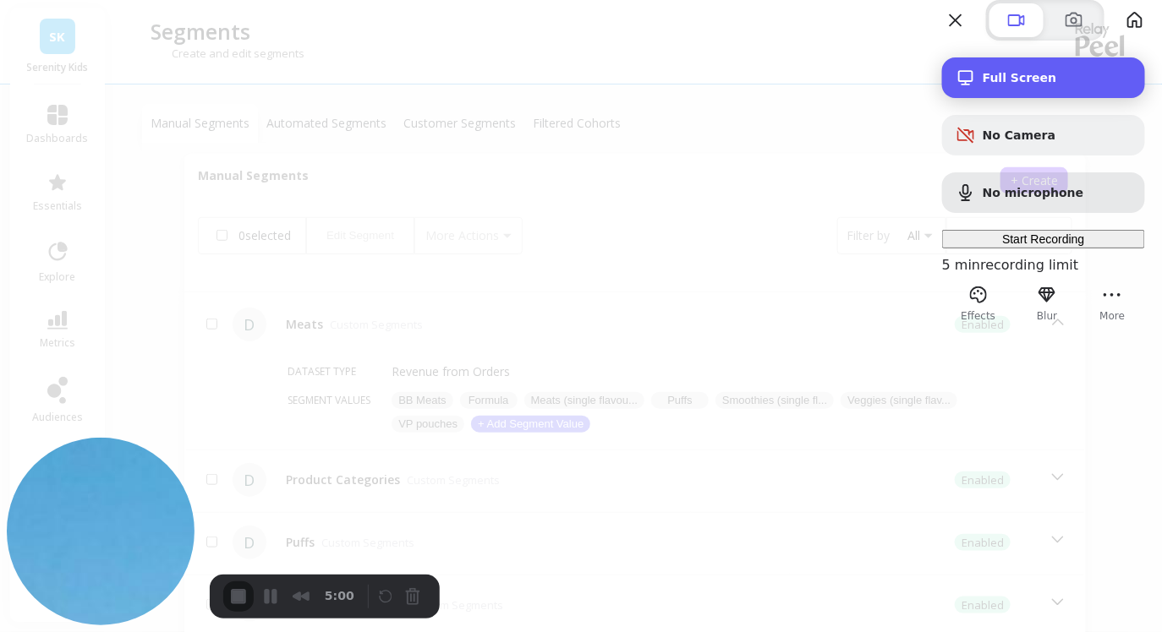
click at [1007, 85] on span "Full Screen" at bounding box center [1057, 78] width 149 height 14
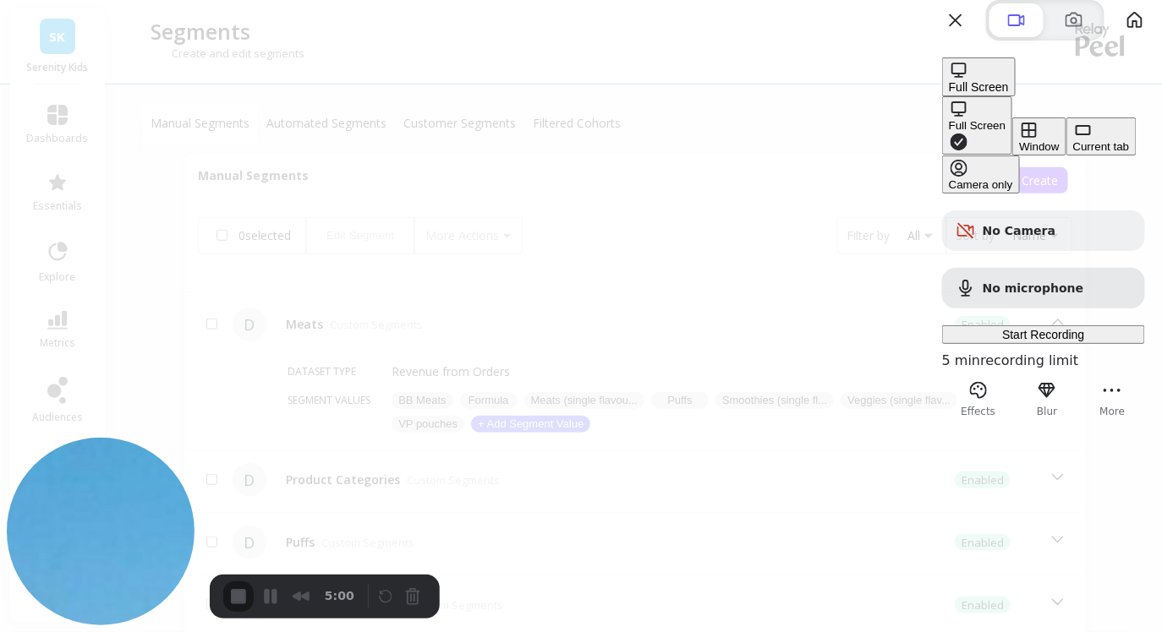
click at [1007, 94] on span "Full Screen" at bounding box center [979, 87] width 60 height 14
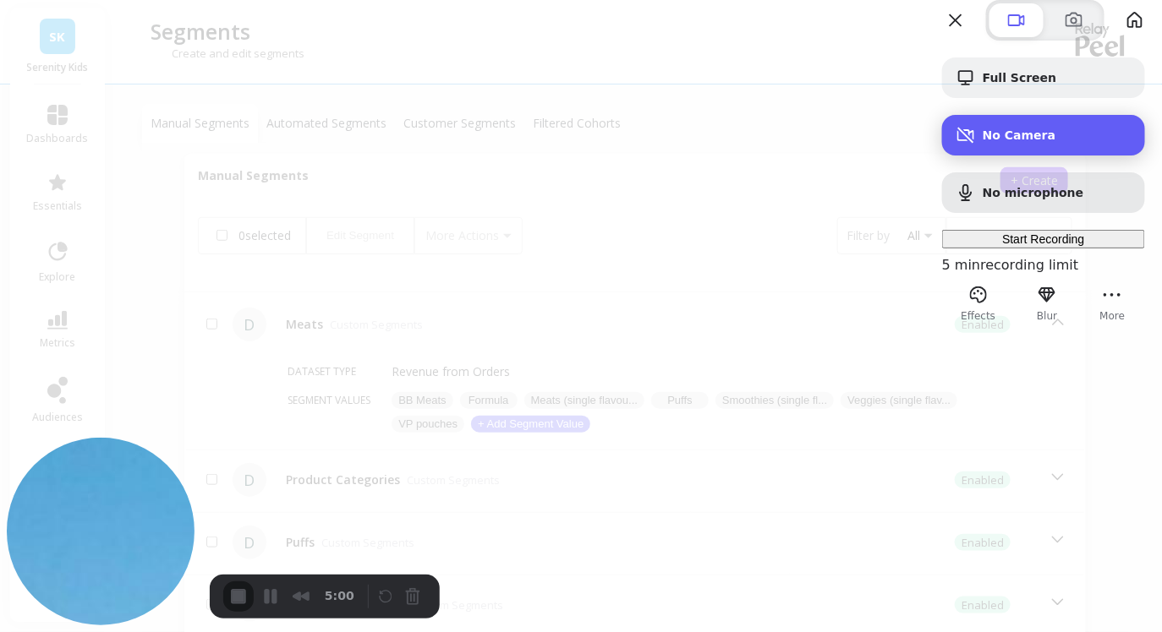
click at [1007, 142] on span "No Camera" at bounding box center [1057, 136] width 149 height 14
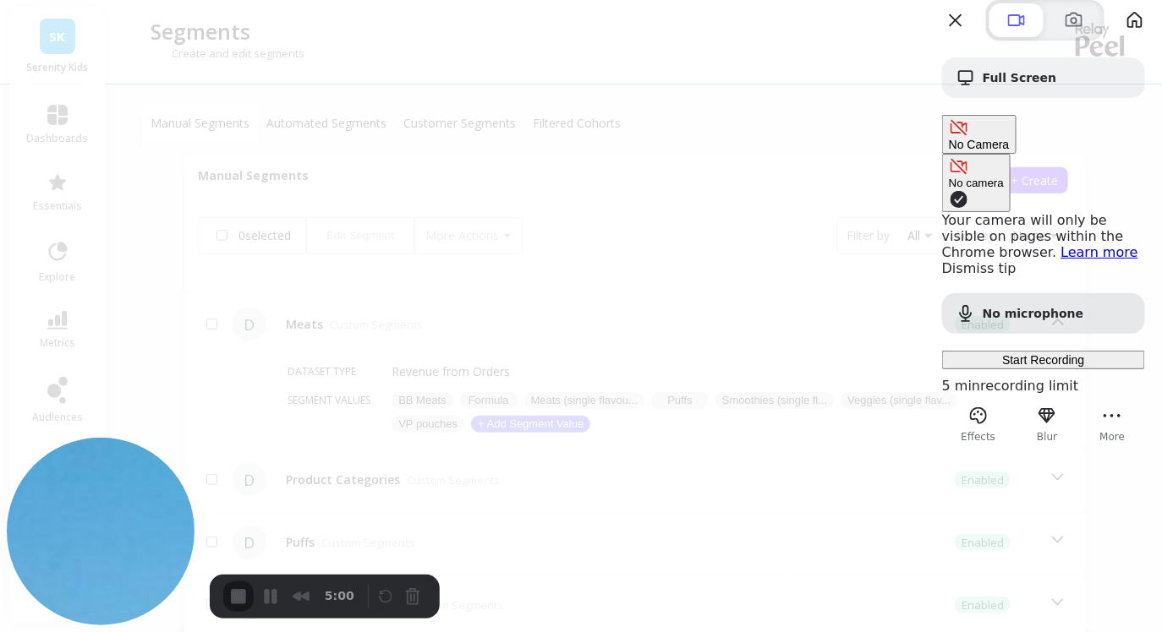
click at [949, 189] on span "Camera options" at bounding box center [959, 199] width 20 height 20
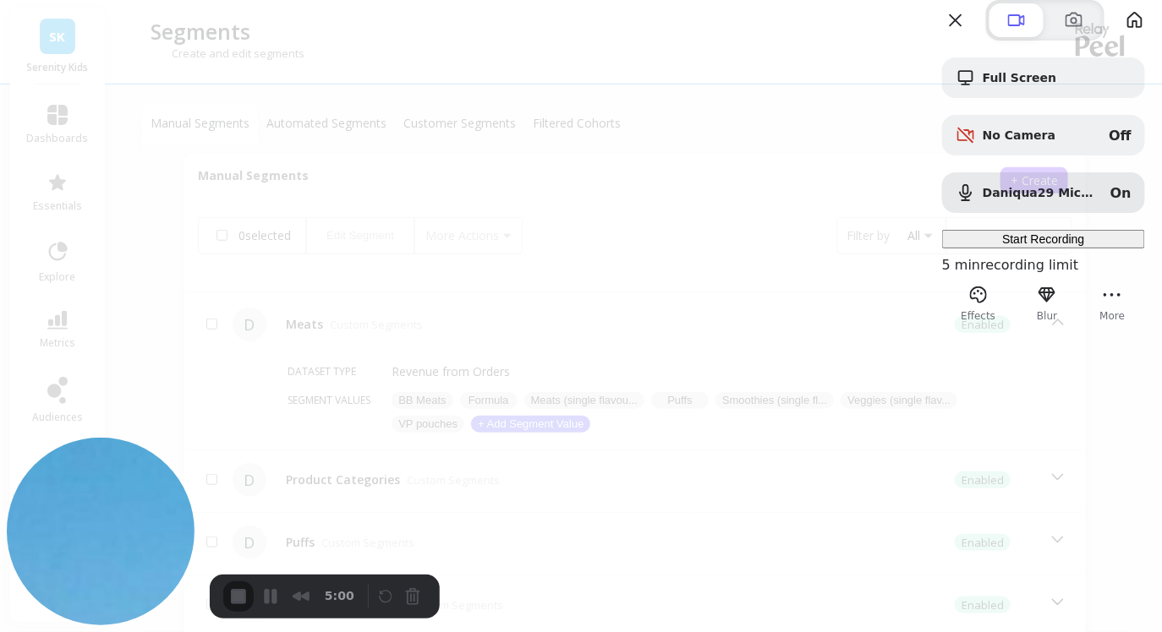
click at [1016, 246] on span "Start Recording" at bounding box center [1043, 240] width 82 height 14
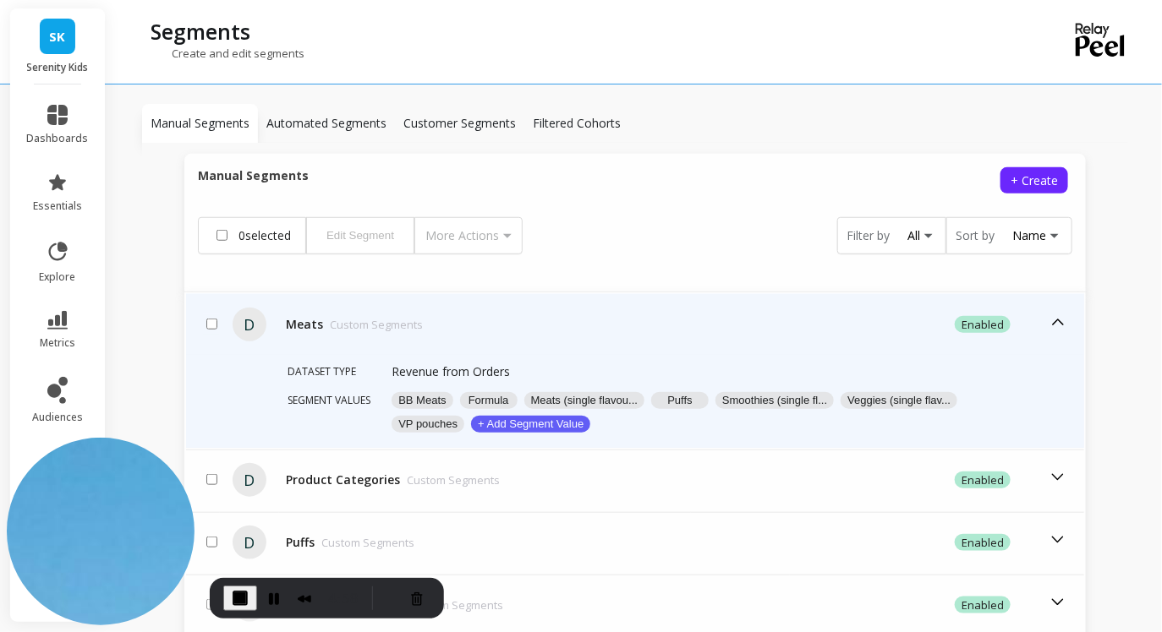
click at [211, 319] on input "checkbox" at bounding box center [211, 324] width 11 height 11
checkbox input "true"
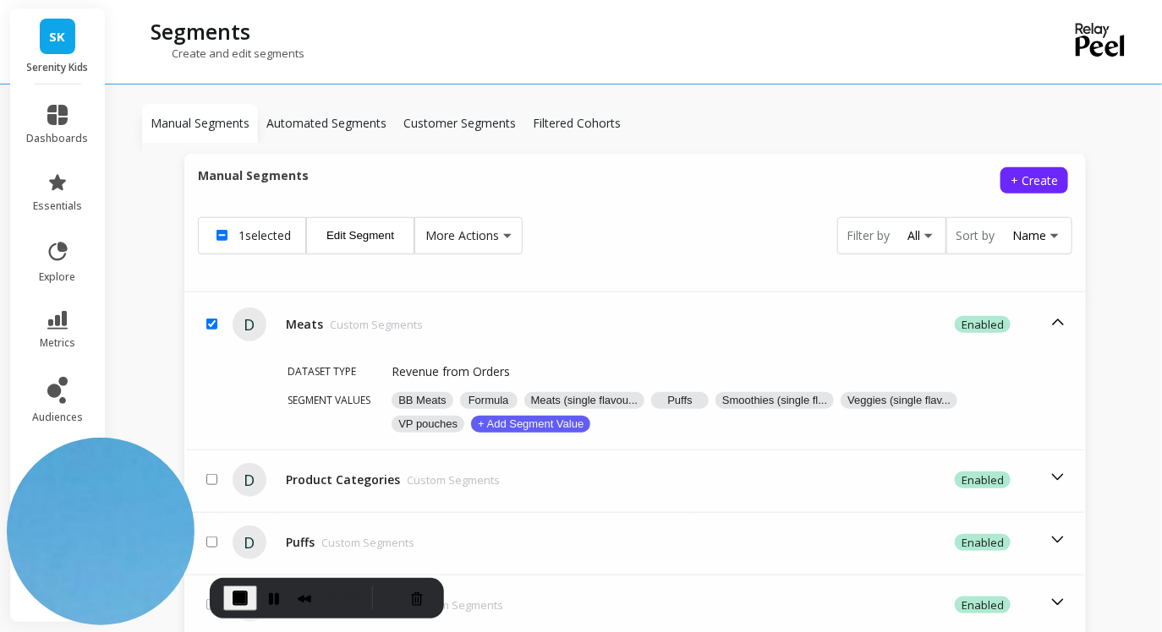
click at [374, 219] on button "Edit Segment" at bounding box center [360, 235] width 108 height 37
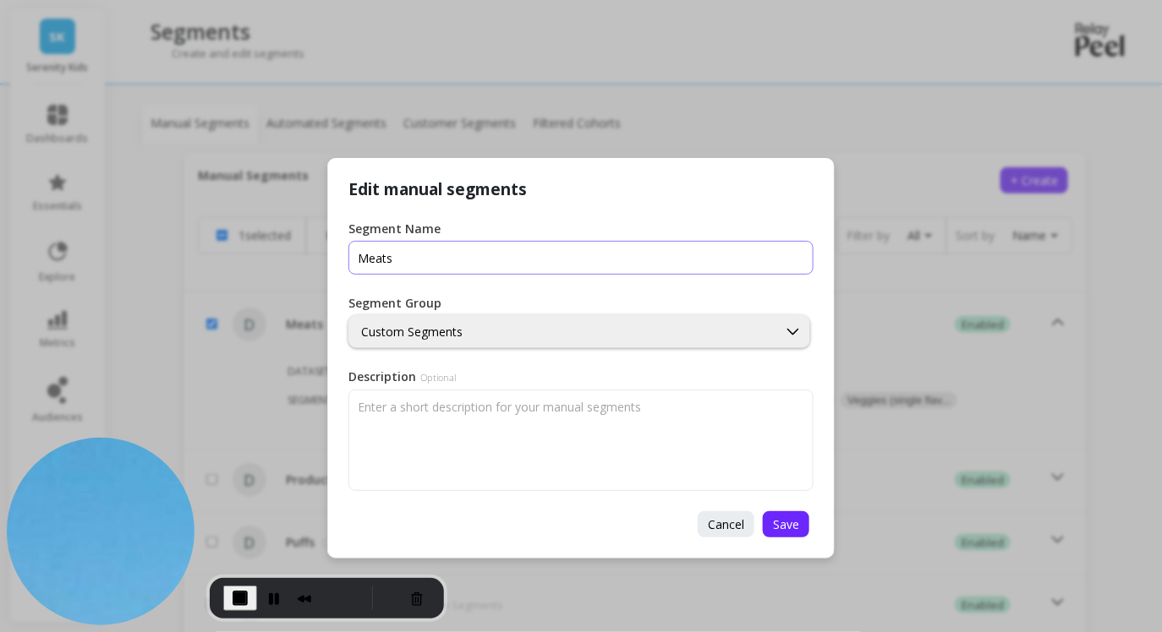
click at [409, 264] on input "Segment Name" at bounding box center [580, 258] width 465 height 34
type input "Product Categories"
click at [468, 334] on div "Custom Segments" at bounding box center [563, 332] width 404 height 16
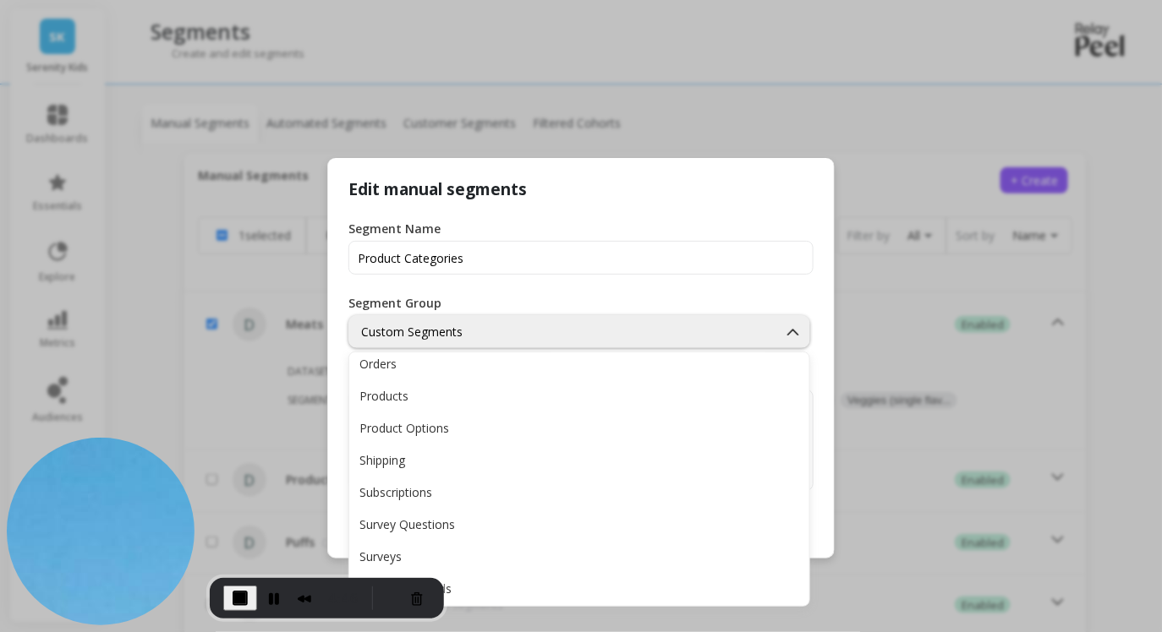
scroll to position [334, 0]
click at [429, 500] on div "Subscriptions" at bounding box center [579, 489] width 460 height 30
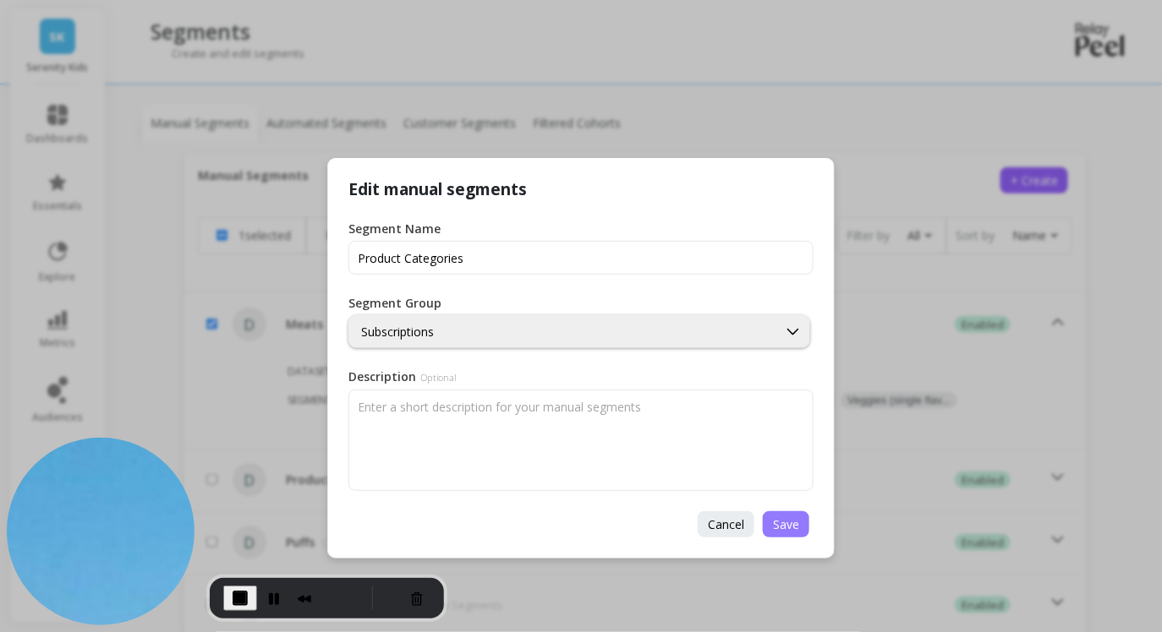
click at [794, 526] on span "Save" at bounding box center [786, 525] width 26 height 16
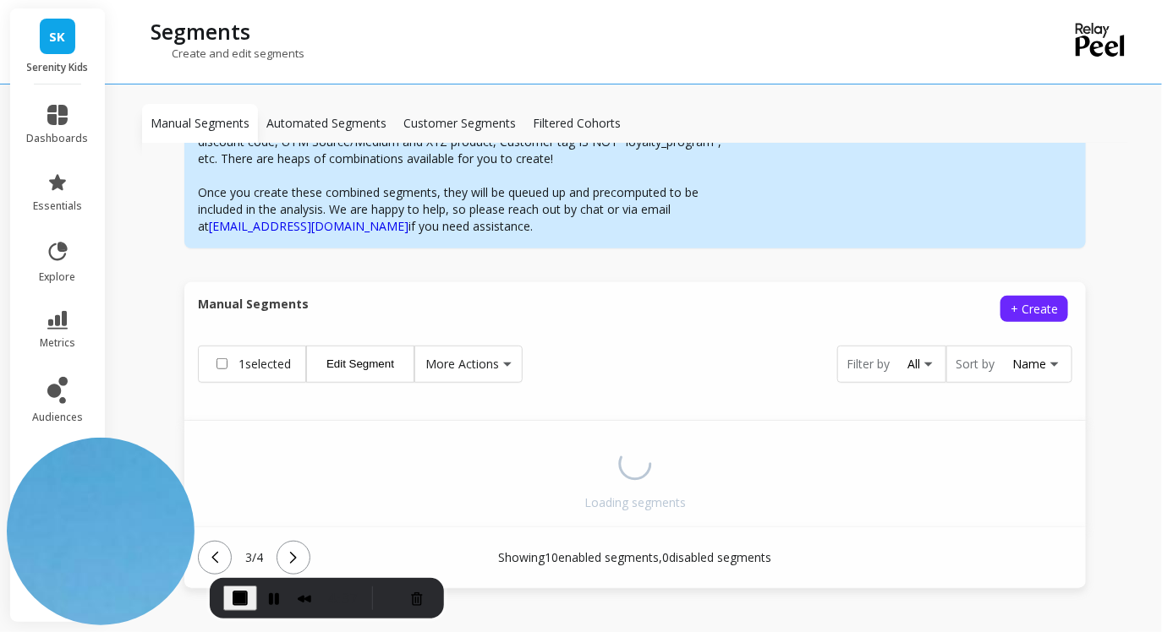
scroll to position [405, 0]
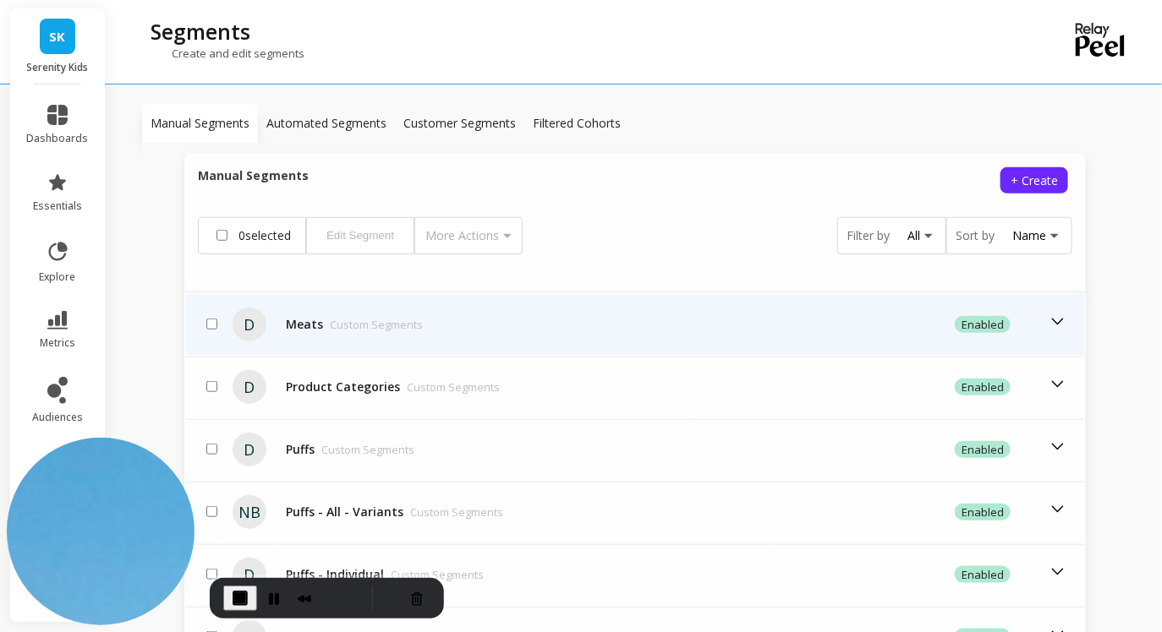
click at [291, 316] on div "Meats Custom Segments" at bounding box center [354, 324] width 137 height 17
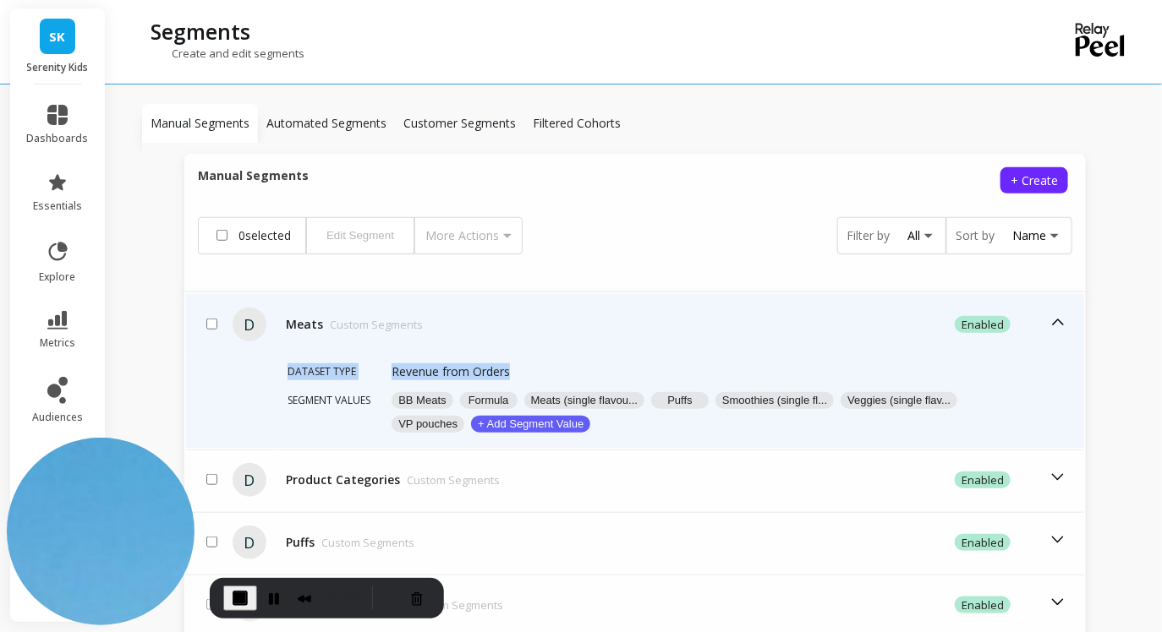
drag, startPoint x: 277, startPoint y: 352, endPoint x: 516, endPoint y: 364, distance: 238.7
click at [516, 364] on div "Dataset type Revenue from Orders Segment values BB Meats Formula Meats (single …" at bounding box center [635, 401] width 898 height 93
drag, startPoint x: 285, startPoint y: 305, endPoint x: 424, endPoint y: 304, distance: 138.7
click at [424, 316] on div "Meats Custom Segments" at bounding box center [491, 324] width 424 height 17
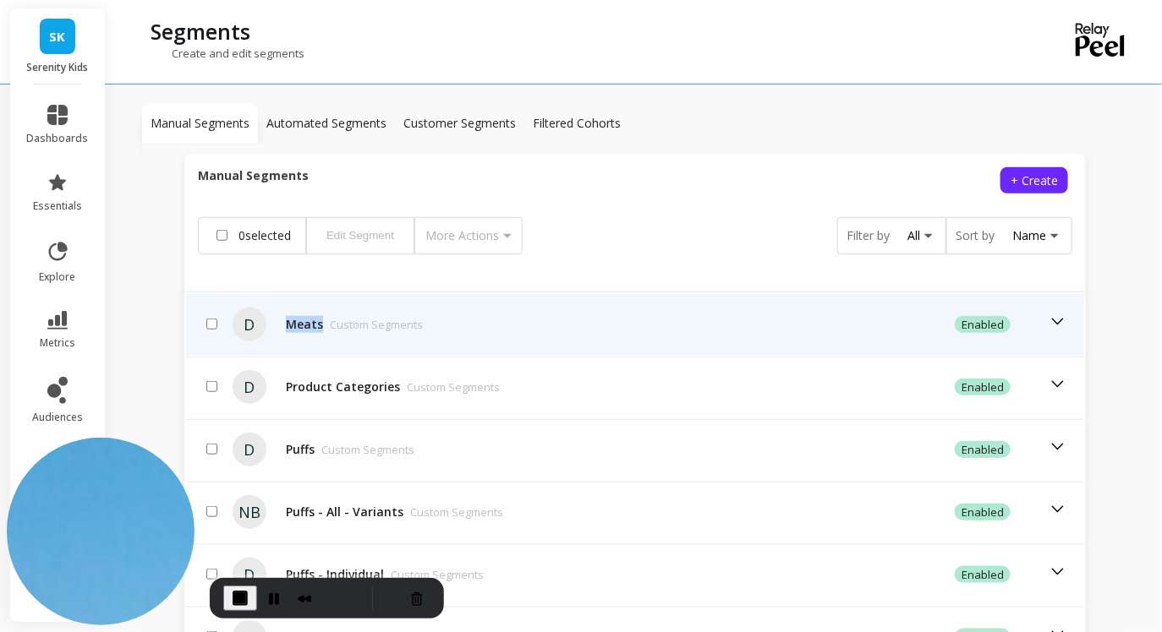
click at [212, 319] on input "checkbox" at bounding box center [211, 324] width 11 height 11
checkbox input "true"
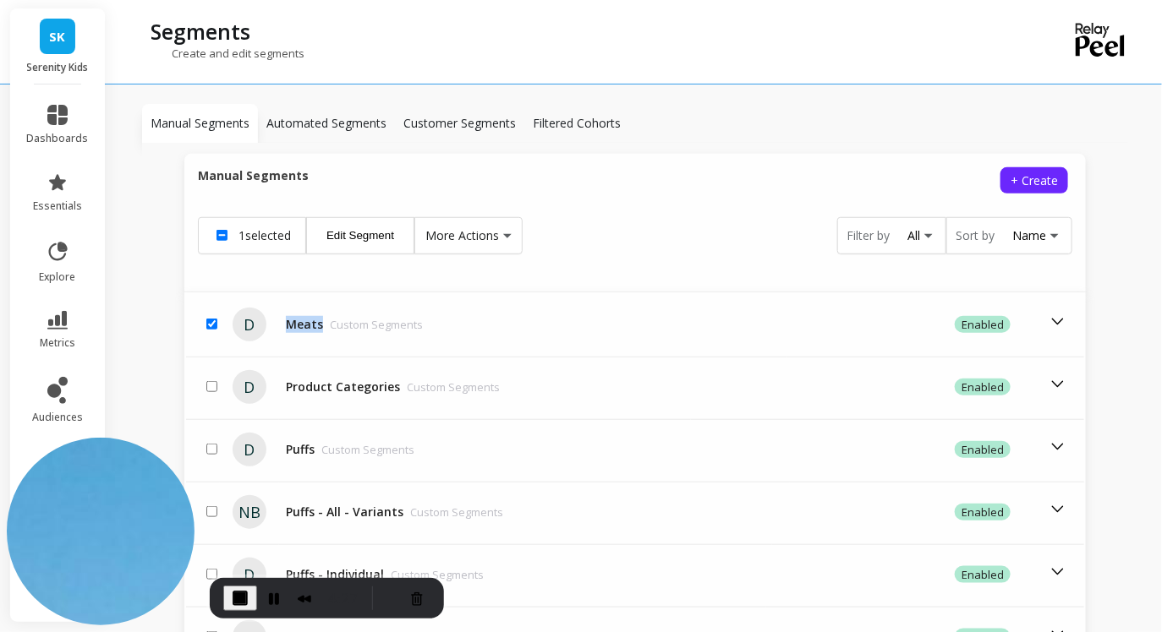
click at [377, 219] on button "Edit Segment" at bounding box center [360, 235] width 108 height 37
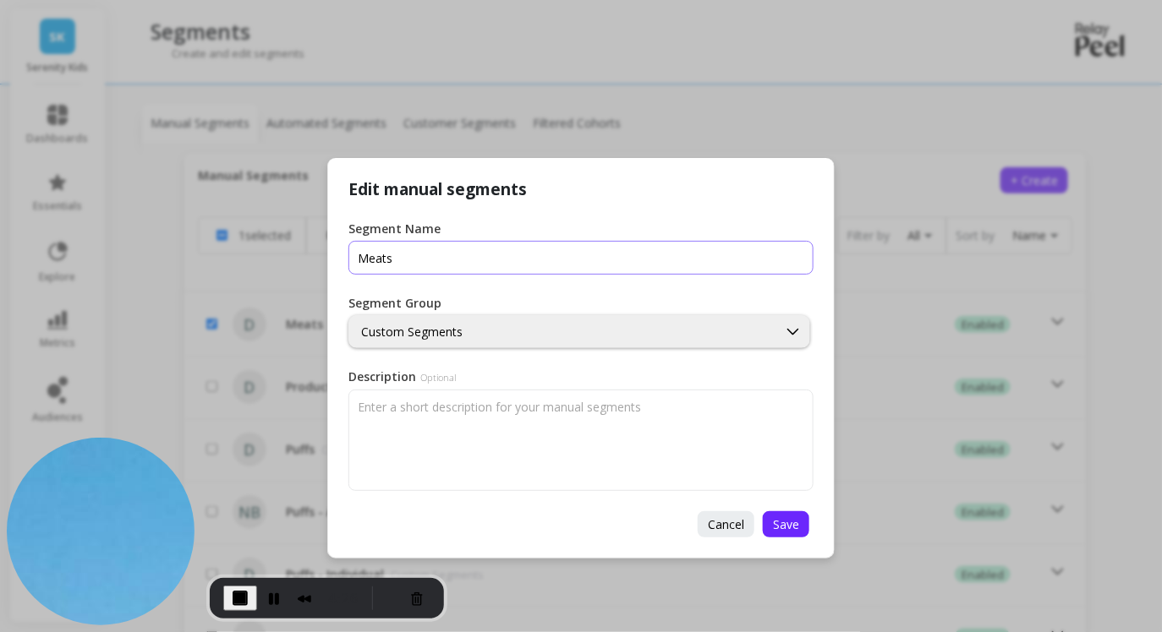
click at [422, 255] on input "Segment Name" at bounding box center [580, 258] width 465 height 34
type input "Product Categories"
click at [468, 329] on div "Custom Segments" at bounding box center [563, 332] width 404 height 16
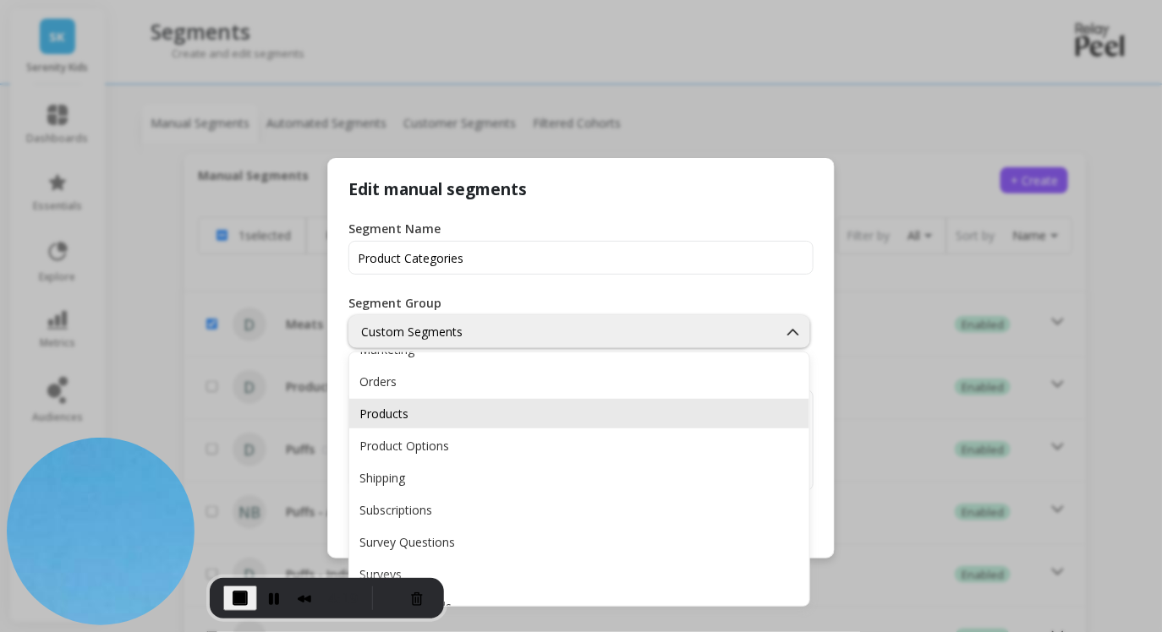
scroll to position [334, 0]
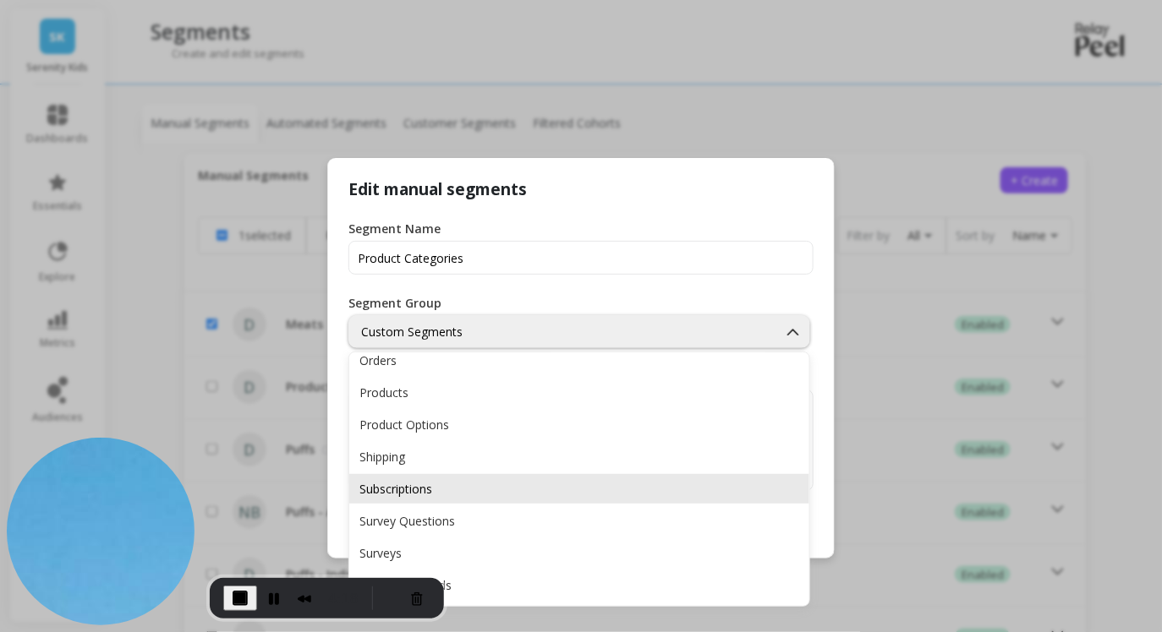
click at [432, 490] on div "Subscriptions" at bounding box center [579, 489] width 440 height 16
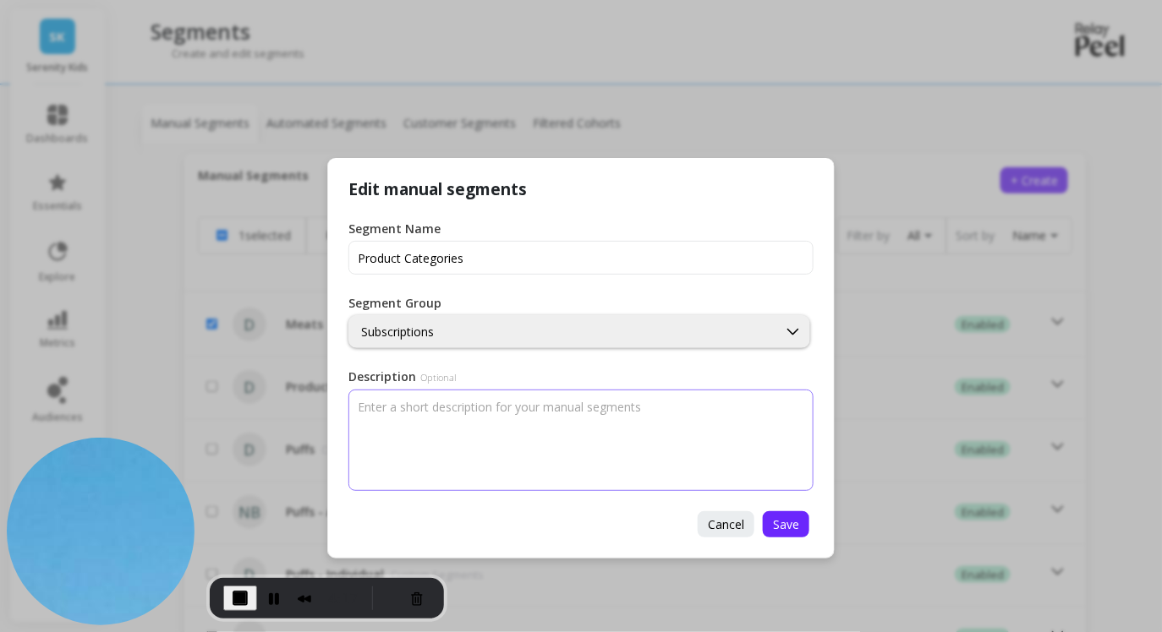
click at [594, 442] on textarea "Description Optional" at bounding box center [580, 440] width 465 height 101
type textarea "As of [DATE]"
click at [778, 526] on span "Save" at bounding box center [786, 525] width 26 height 16
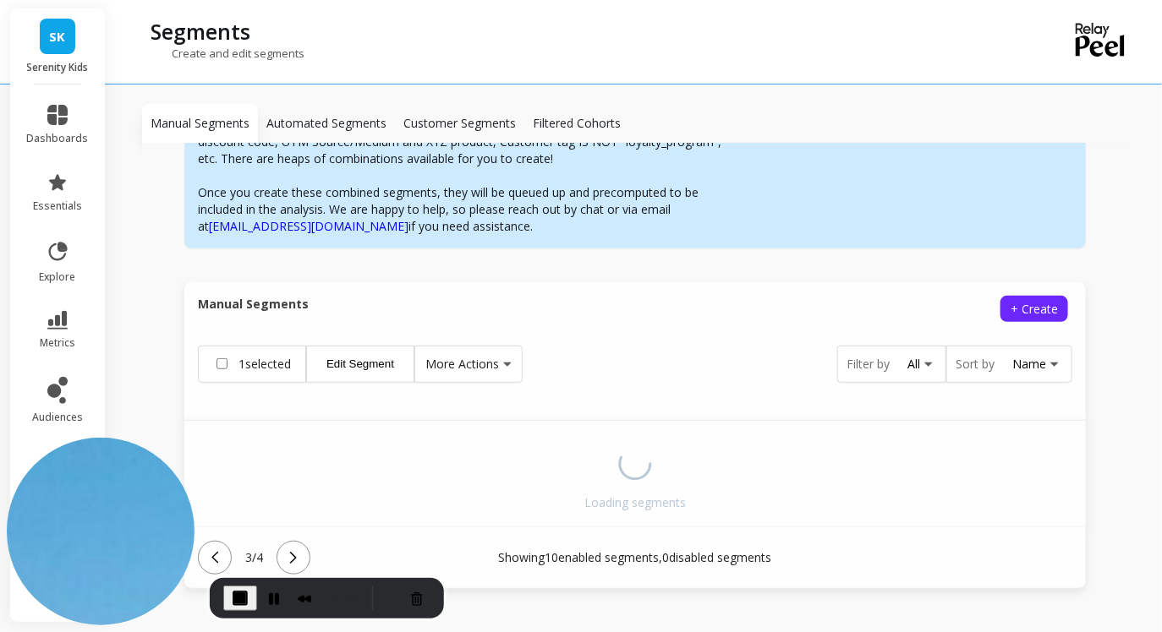
scroll to position [405, 0]
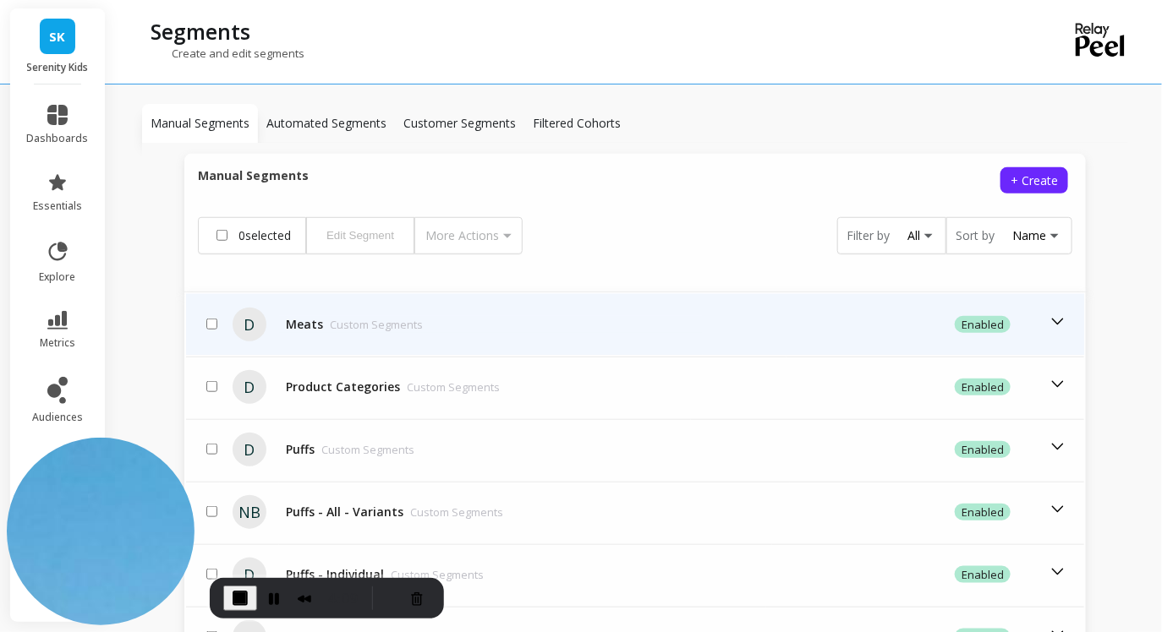
click at [423, 316] on div "Meats Custom Segments" at bounding box center [491, 324] width 424 height 17
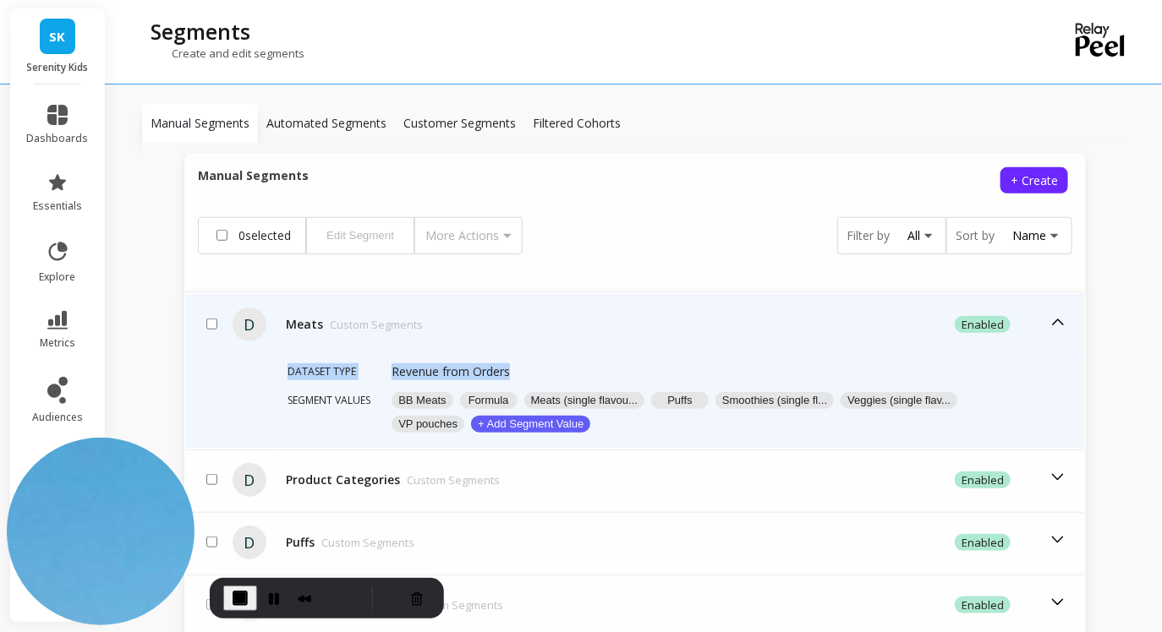
drag, startPoint x: 287, startPoint y: 352, endPoint x: 537, endPoint y: 353, distance: 249.4
click at [537, 355] on div "Dataset type Revenue from Orders Segment values BB Meats Formula Meats (single …" at bounding box center [635, 401] width 898 height 93
drag, startPoint x: 287, startPoint y: 304, endPoint x: 429, endPoint y: 304, distance: 142.0
click at [429, 316] on div "Meats Custom Segments" at bounding box center [491, 324] width 424 height 17
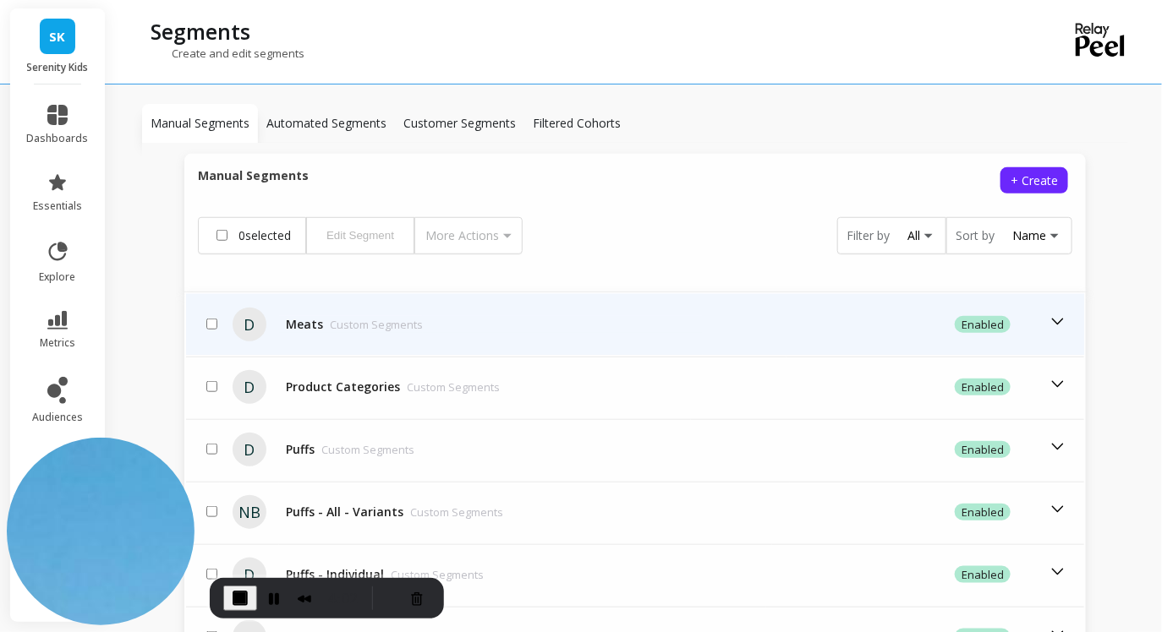
click at [339, 316] on p "Custom Segments" at bounding box center [376, 324] width 93 height 17
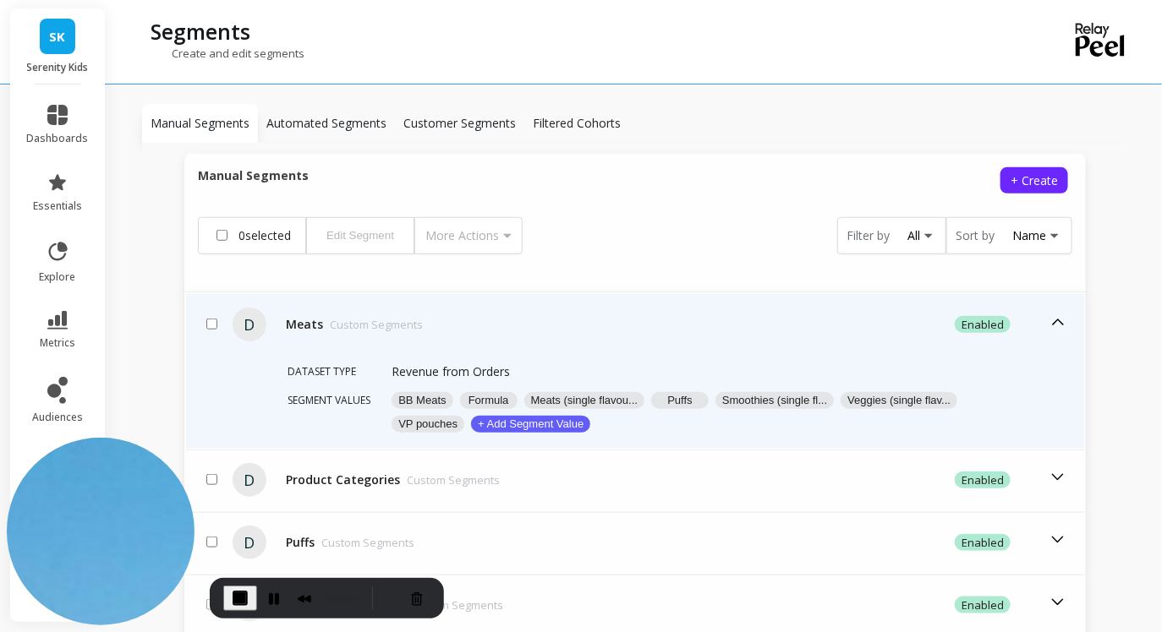
click at [213, 319] on input "checkbox" at bounding box center [211, 324] width 11 height 11
checkbox input "true"
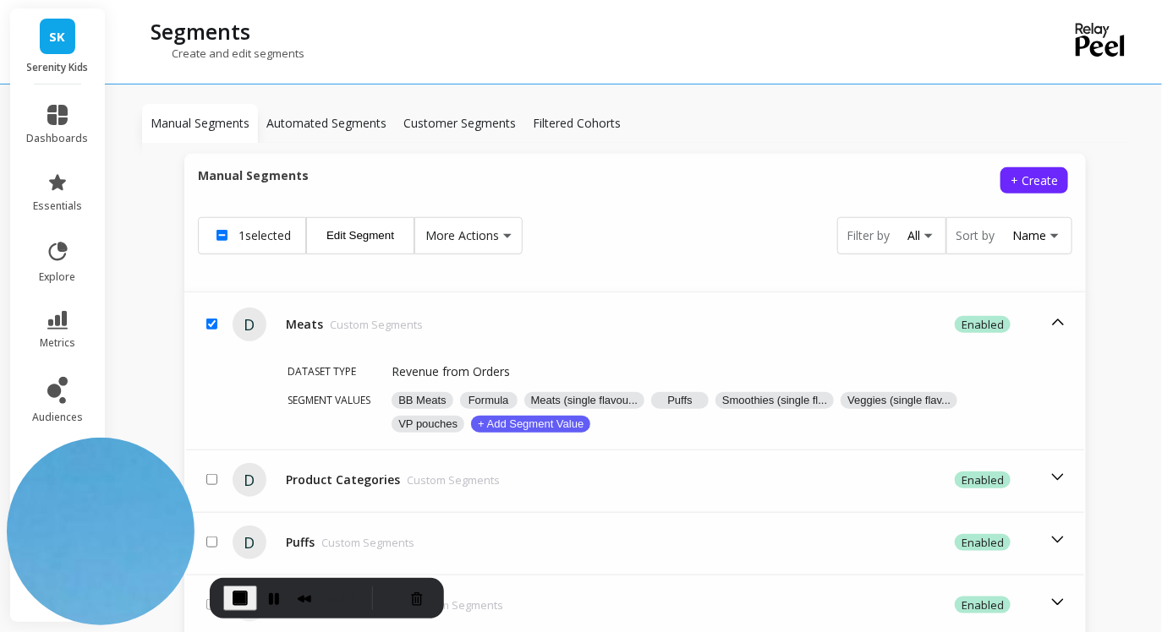
click at [495, 227] on span "More Actions" at bounding box center [462, 235] width 74 height 17
click at [504, 261] on button "Enable / Disable" at bounding box center [496, 273] width 155 height 25
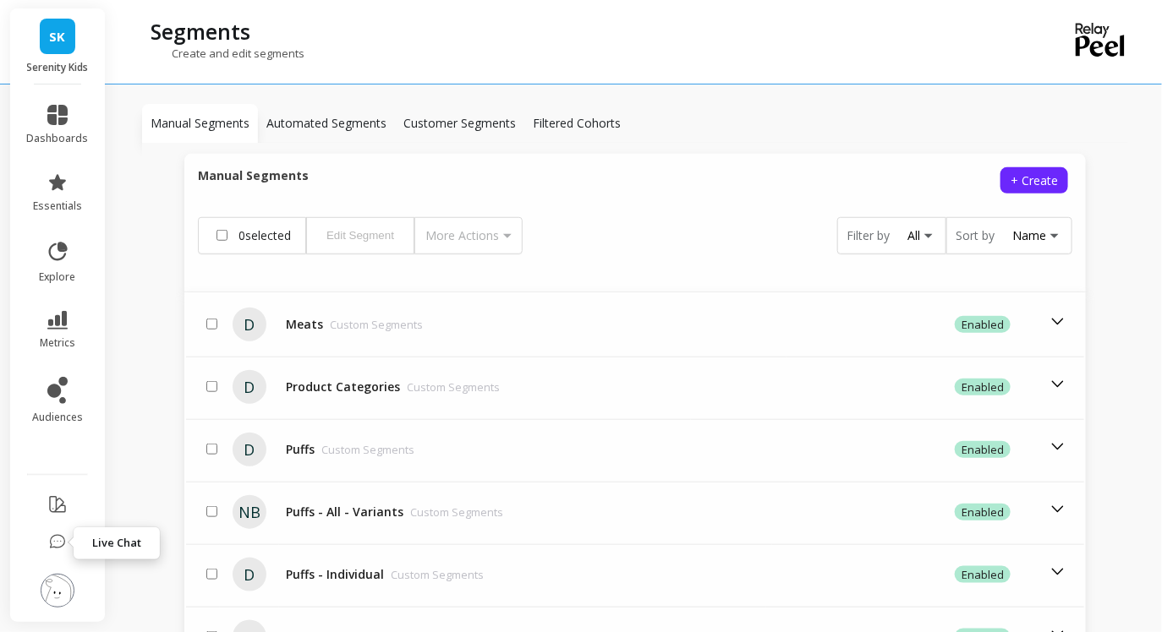
click at [53, 539] on icon at bounding box center [57, 542] width 17 height 17
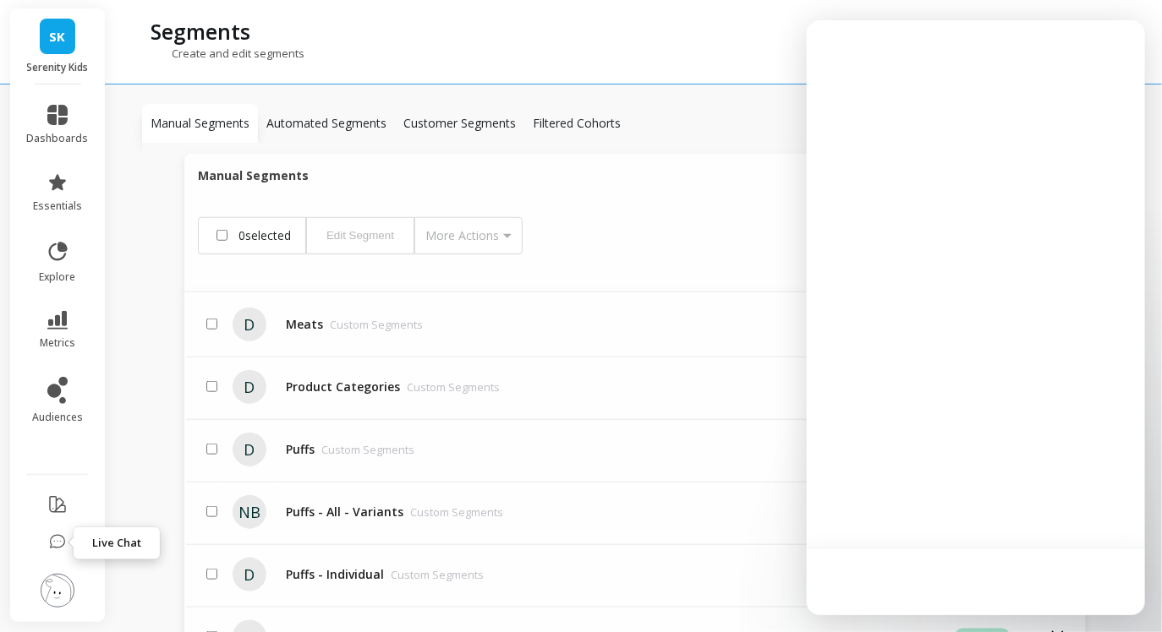
scroll to position [0, 0]
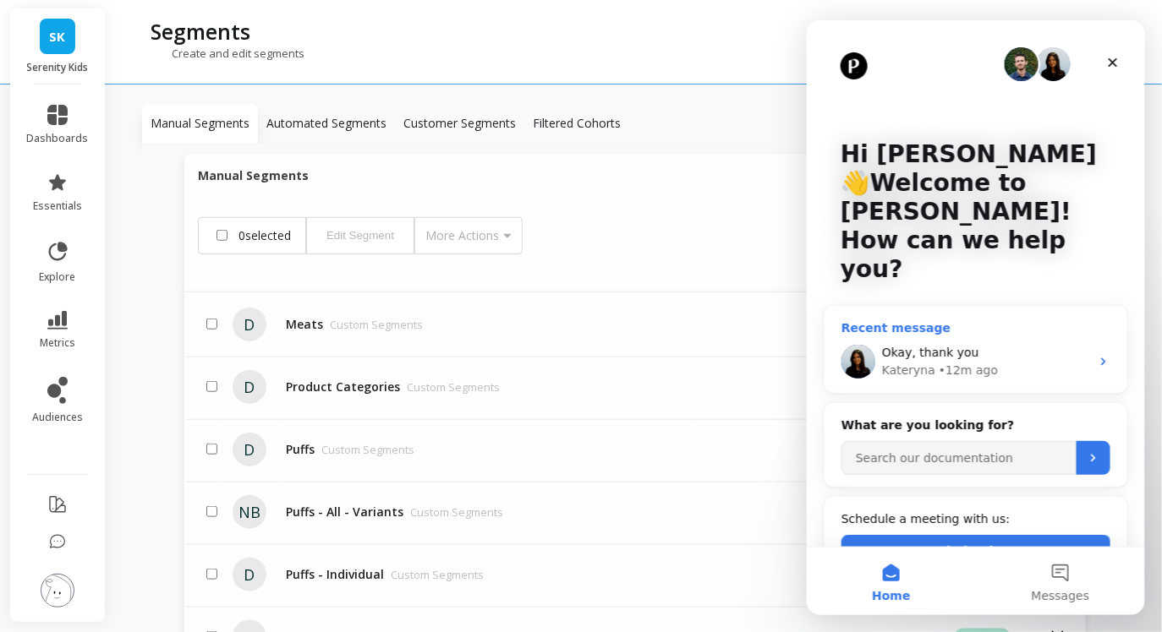
click at [915, 361] on div "Kateryna" at bounding box center [907, 370] width 53 height 18
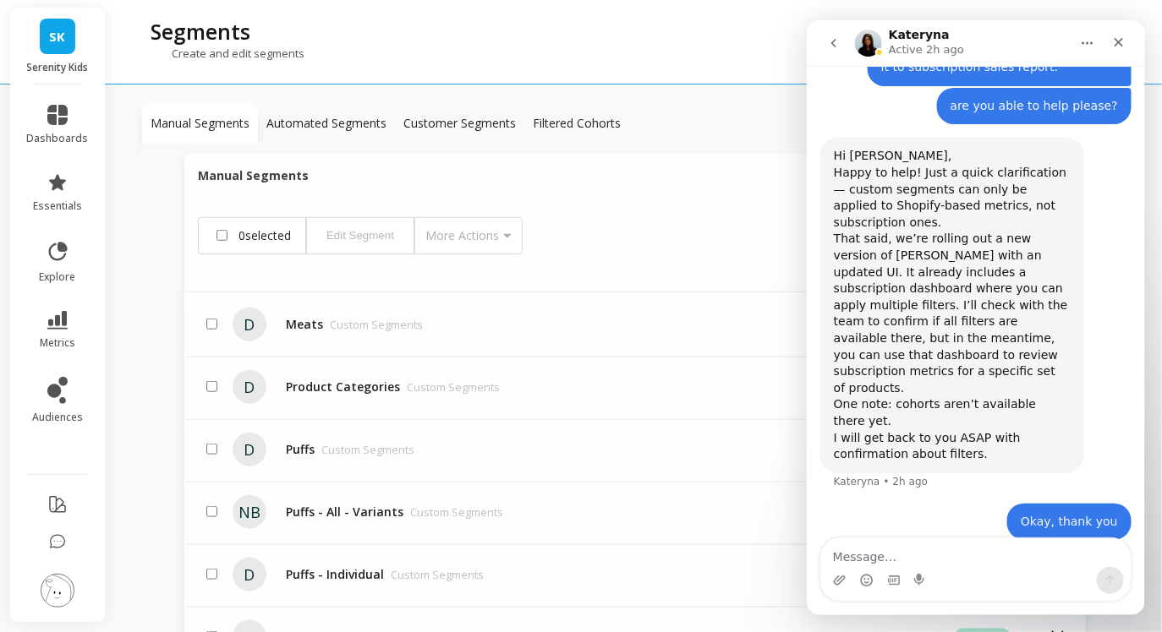
scroll to position [874, 0]
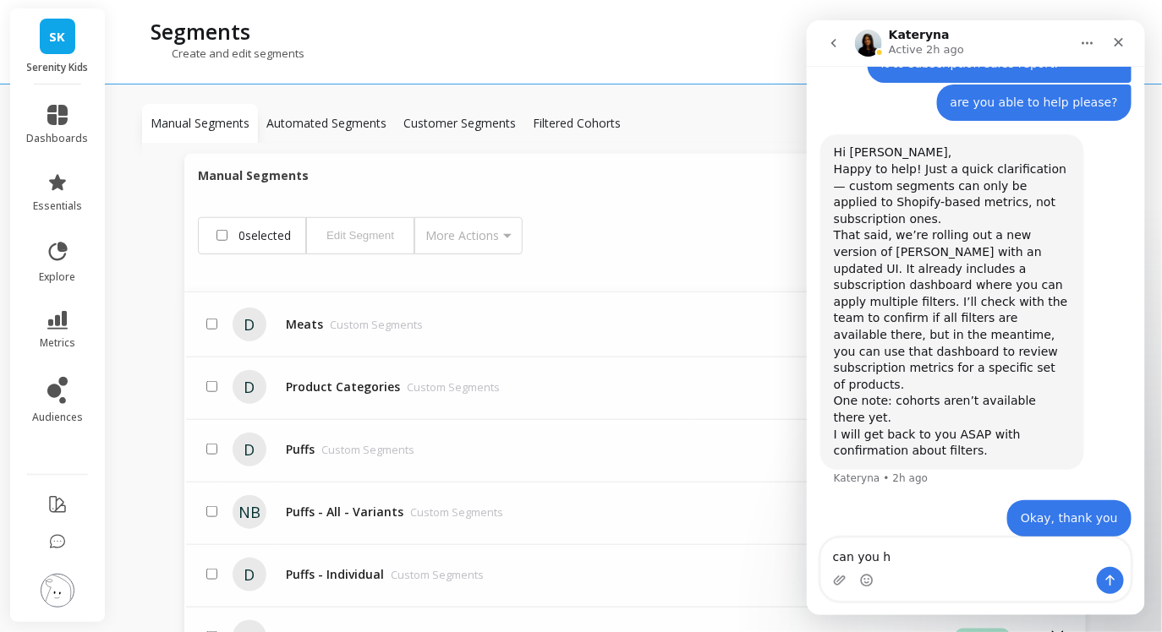
type textarea "can you"
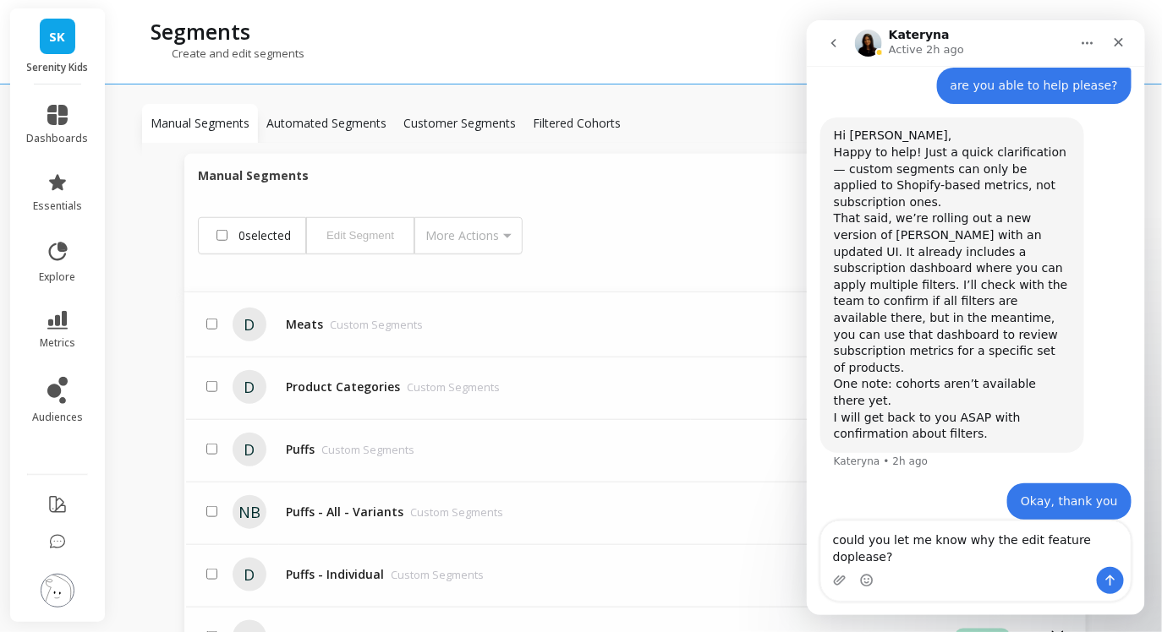
scroll to position [891, 0]
type textarea "could you let me know why the edit feature doesn't work please?"
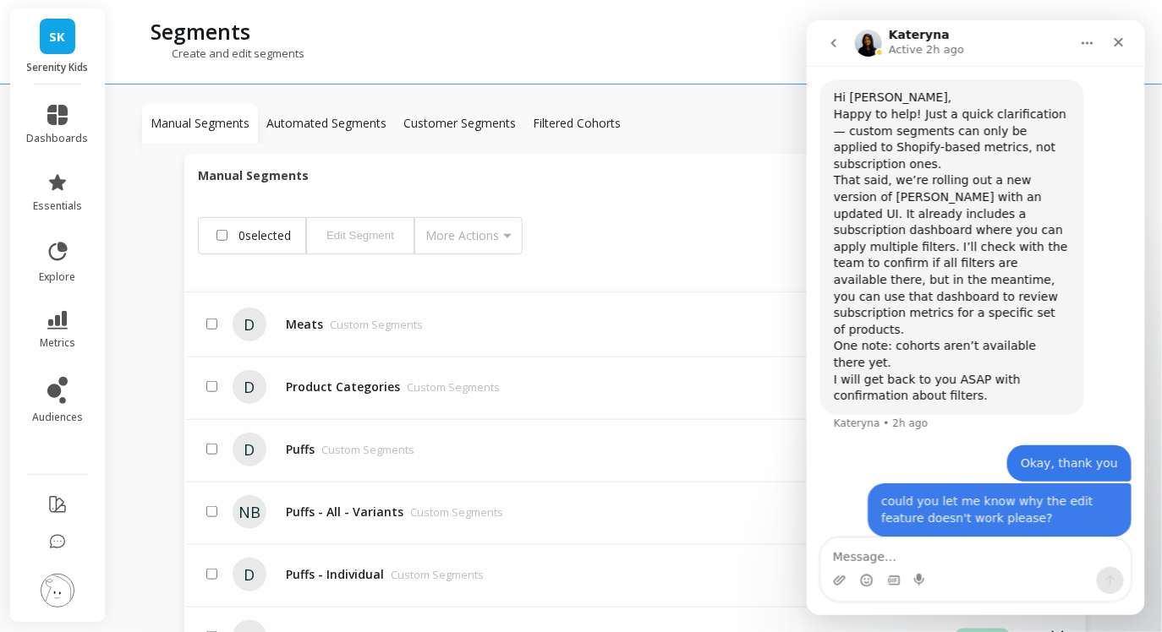
type textarea "[URL][DOMAIN_NAME]"
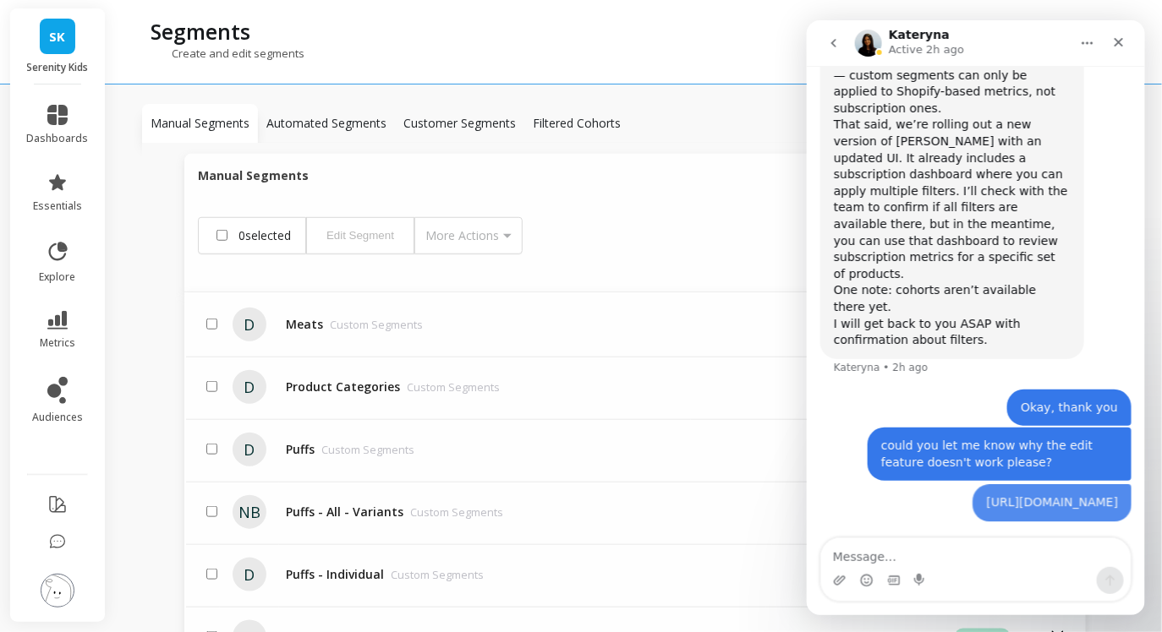
scroll to position [1001, 0]
click at [987, 495] on link "[URL][DOMAIN_NAME]" at bounding box center [1051, 500] width 132 height 14
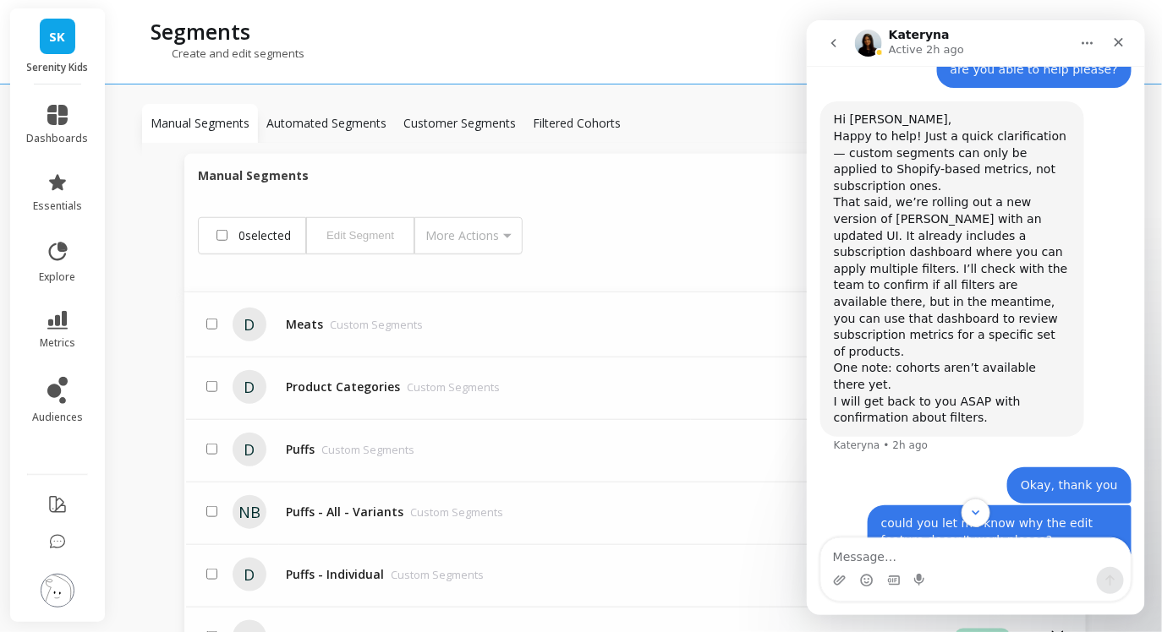
scroll to position [906, 0]
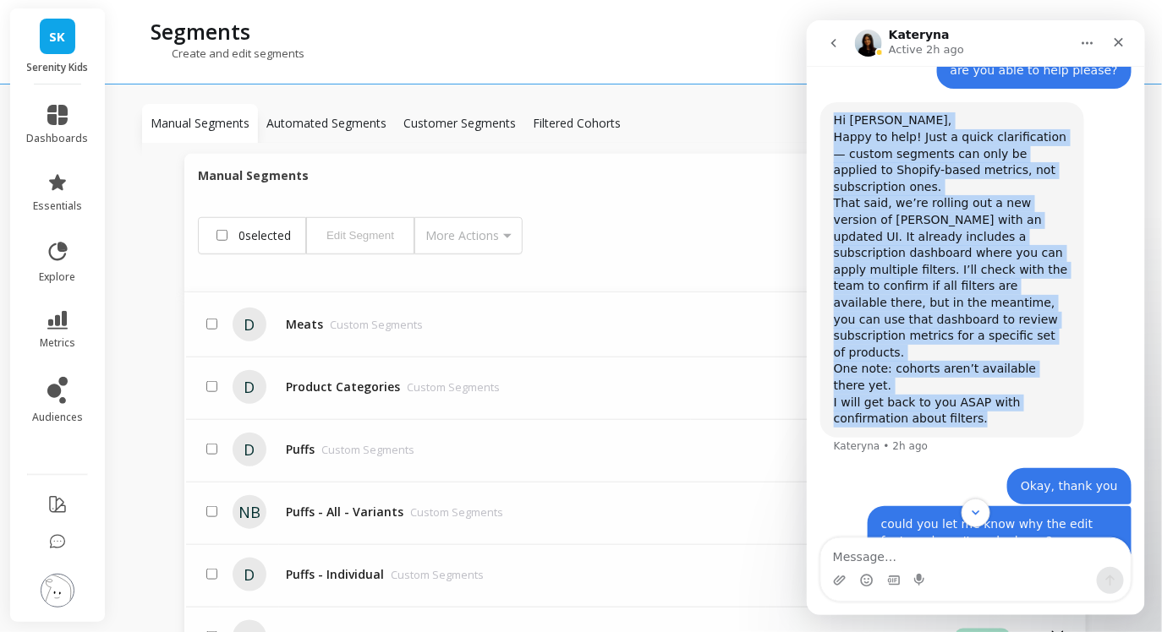
drag, startPoint x: 834, startPoint y: 138, endPoint x: 1003, endPoint y: 394, distance: 307.0
click at [1003, 394] on div "Hi [PERSON_NAME], Happy to help! Just a quick clarification — custom segments c…" at bounding box center [951, 269] width 237 height 315
copy div "Hi [PERSON_NAME], Happy to help! Just a quick clarification — custom segments c…"
click at [985, 421] on div "Hi [PERSON_NAME], Happy to help! Just a quick clarification — custom segments c…" at bounding box center [974, 283] width 311 height 365
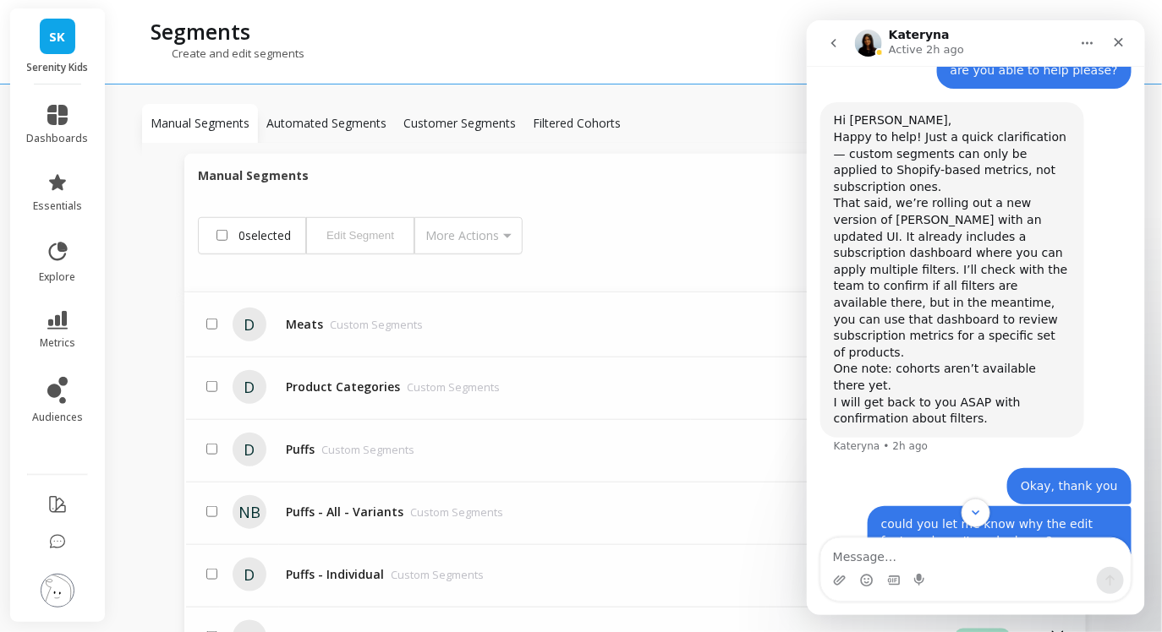
click at [615, 41] on div "Segments" at bounding box center [565, 31] width 847 height 29
